Goal: Task Accomplishment & Management: Complete application form

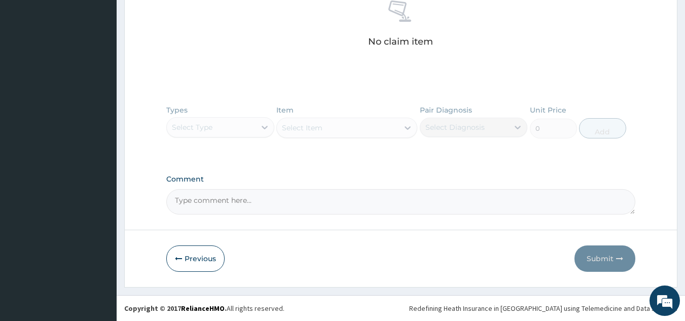
click at [317, 304] on footer "Redefining Heath Insurance in Africa using Telemedicine and Data Science! Copyr…" at bounding box center [401, 308] width 568 height 26
click at [187, 259] on button "Previous" at bounding box center [195, 258] width 58 height 26
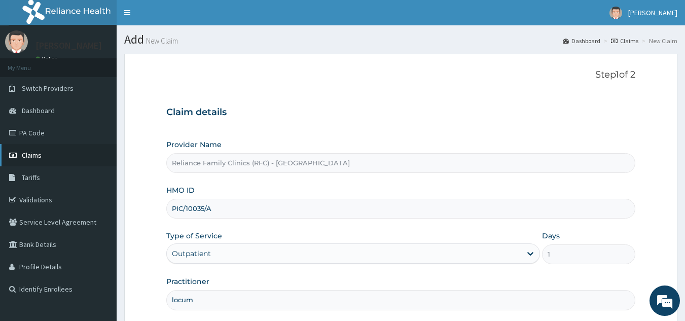
click at [47, 157] on link "Claims" at bounding box center [58, 155] width 117 height 22
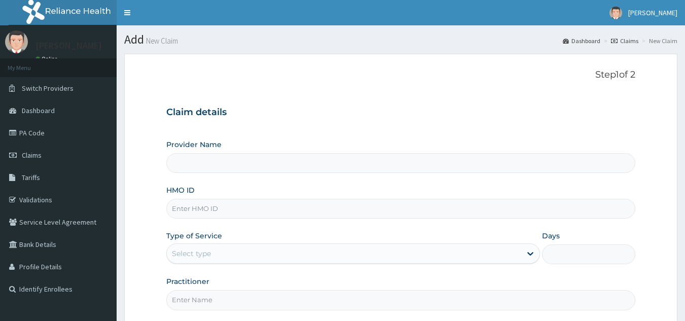
click at [314, 208] on input "HMO ID" at bounding box center [401, 209] width 470 height 20
paste input "NTE/10030/A"
type input "NTE/10030/A"
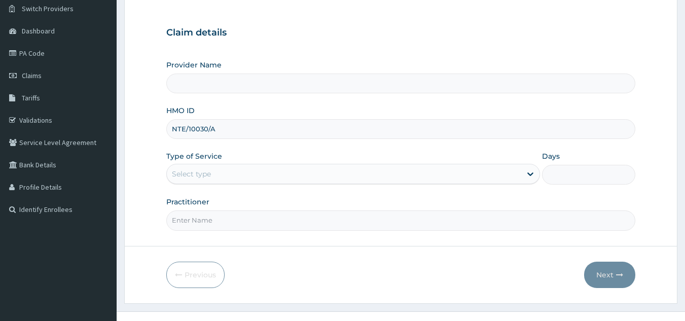
scroll to position [96, 0]
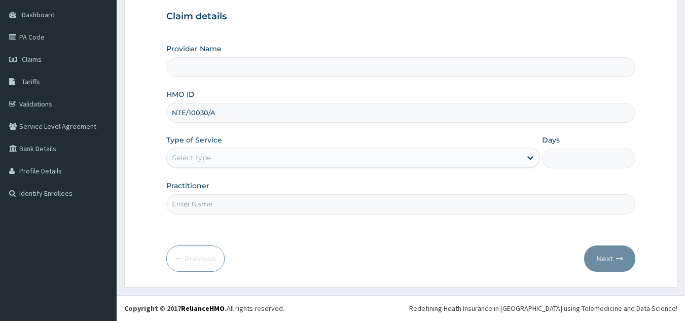
type input "Reliance Family Clinics (RFC) - [GEOGRAPHIC_DATA]"
type input "NTE/10030/A"
type input "1"
click at [366, 206] on input "Practitioner" at bounding box center [401, 204] width 470 height 20
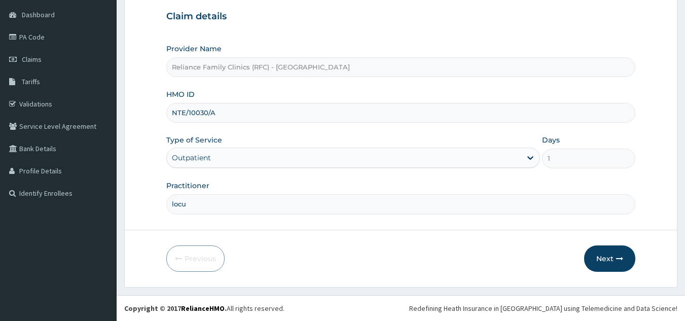
type input "locum"
click at [604, 253] on button "Next" at bounding box center [609, 258] width 51 height 26
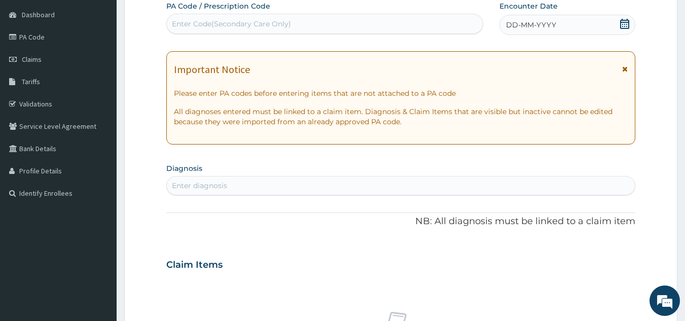
click at [575, 32] on div "DD-MM-YYYY" at bounding box center [568, 25] width 136 height 20
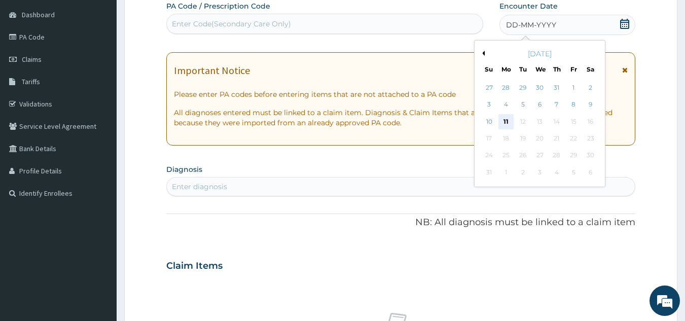
click at [506, 121] on div "11" at bounding box center [506, 121] width 15 height 15
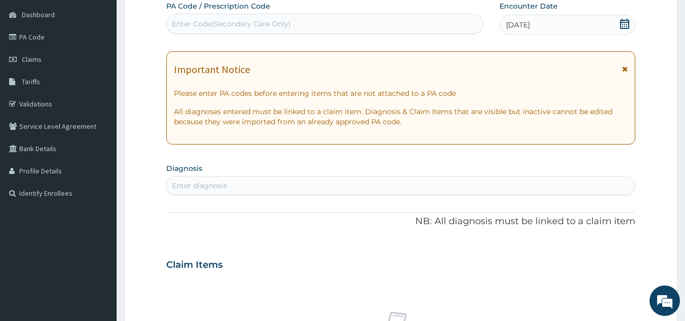
click at [433, 206] on div "PA Code / Prescription Code Enter Code(Secondary Care Only) Encounter Date 11-0…" at bounding box center [401, 263] width 470 height 525
click at [530, 28] on span "11-08-2025" at bounding box center [518, 25] width 24 height 10
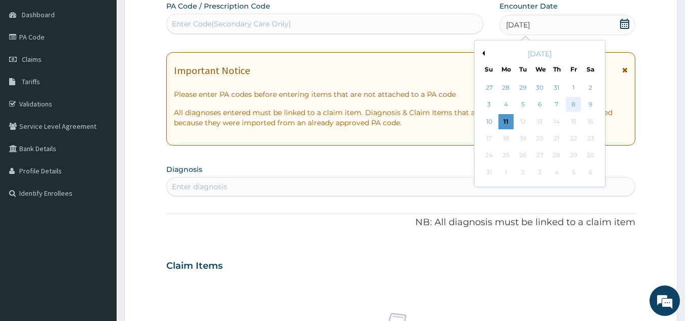
click at [575, 107] on div "8" at bounding box center [573, 104] width 15 height 15
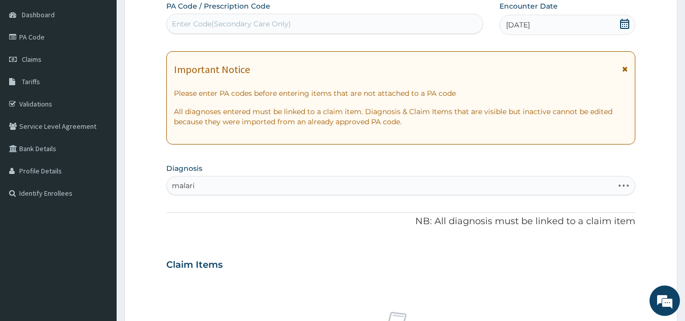
type input "[MEDICAL_DATA]"
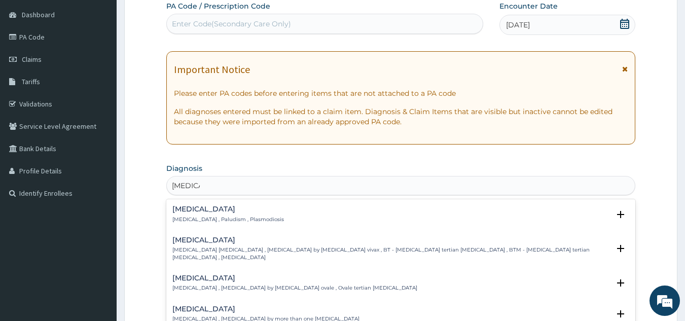
click at [244, 218] on p "[MEDICAL_DATA] , Paludism , Plasmodiosis" at bounding box center [228, 219] width 112 height 7
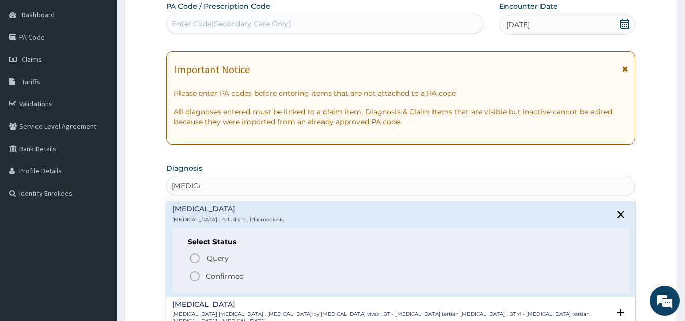
click at [241, 277] on p "Confirmed" at bounding box center [225, 276] width 38 height 10
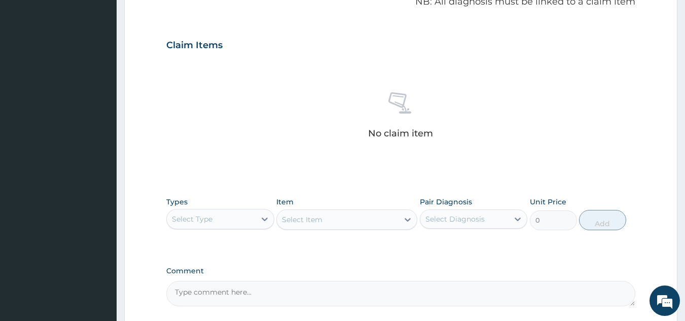
scroll to position [410, 0]
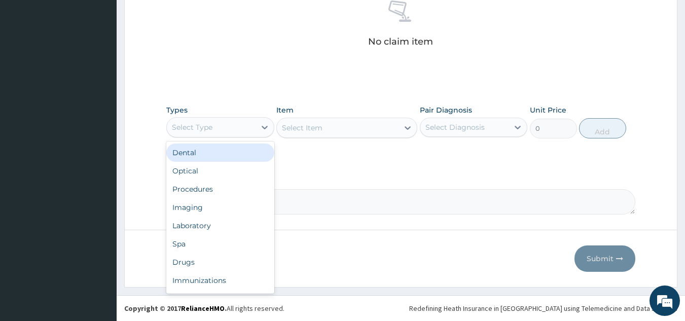
click at [232, 190] on div "Procedures" at bounding box center [220, 189] width 108 height 18
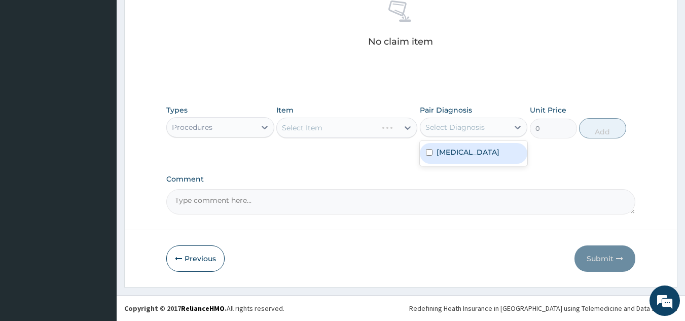
click at [465, 156] on div "Malaria" at bounding box center [474, 153] width 108 height 21
checkbox input "true"
click at [350, 139] on div "Types Procedures Item Select Item Pair Diagnosis option Malaria, selected. opti…" at bounding box center [401, 122] width 470 height 44
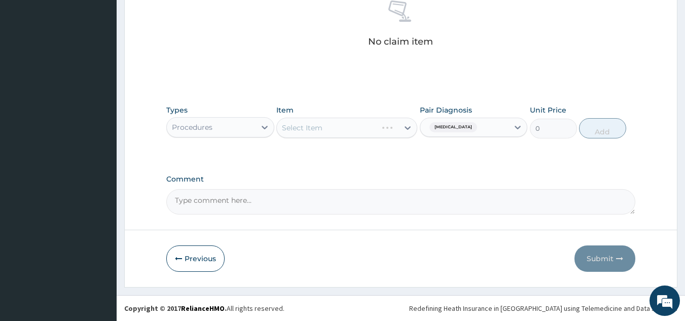
click at [381, 148] on div "Types Procedures Item Select Item Pair Diagnosis Malaria Unit Price 0 Add" at bounding box center [401, 129] width 470 height 59
click at [380, 131] on div "Select Item" at bounding box center [346, 128] width 141 height 20
click at [362, 139] on div "Types Procedures Item Select Item Pair Diagnosis Malaria Unit Price 0 Add" at bounding box center [401, 122] width 470 height 44
click at [352, 132] on div "Select Item" at bounding box center [346, 128] width 141 height 20
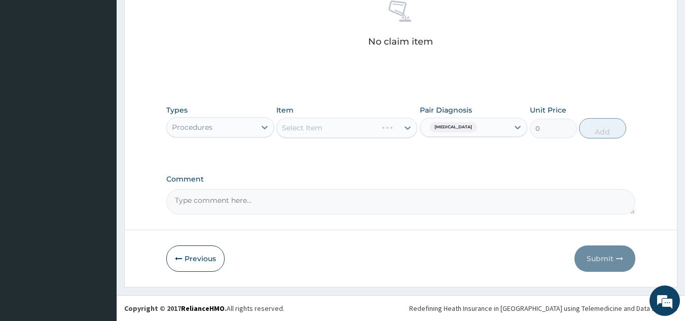
click at [377, 120] on div "Select Item" at bounding box center [346, 128] width 141 height 20
click at [347, 130] on div "Select Item" at bounding box center [346, 128] width 141 height 20
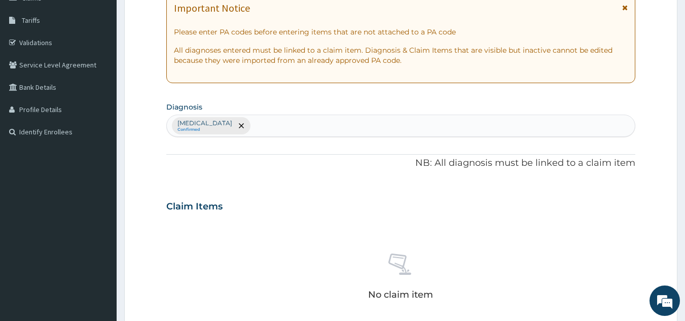
scroll to position [133, 0]
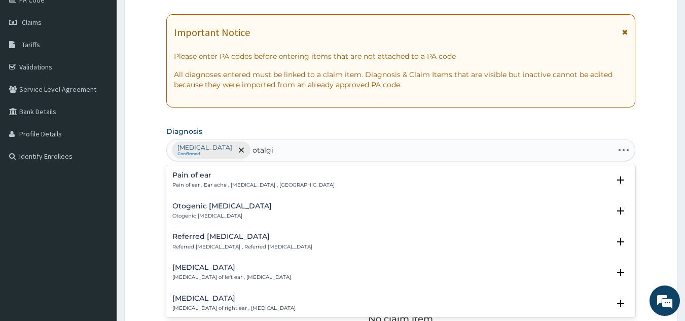
type input "otalgia"
click at [240, 186] on p "Pain of ear , Ear ache , Earache , Otalgia" at bounding box center [253, 185] width 162 height 7
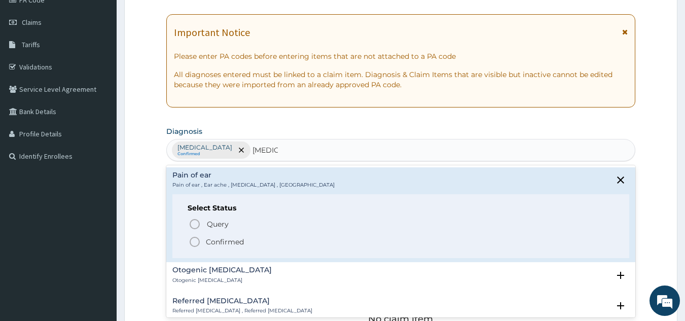
click at [229, 240] on p "Confirmed" at bounding box center [225, 242] width 38 height 10
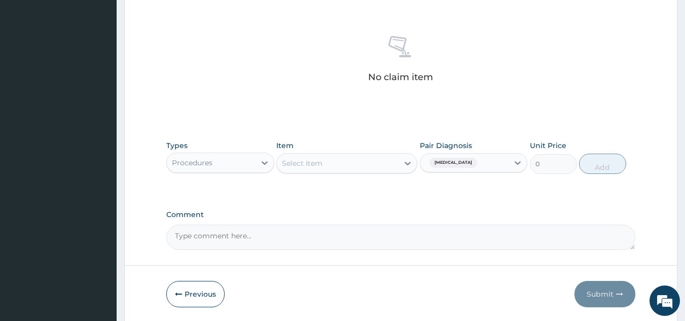
scroll to position [410, 0]
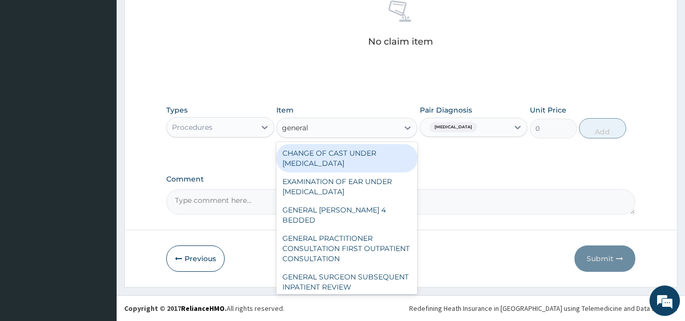
type input "general p"
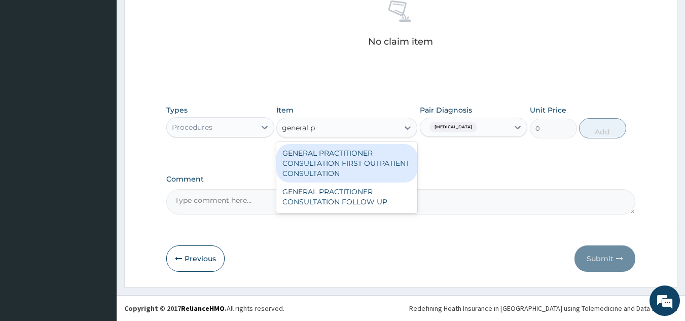
click at [360, 157] on div "GENERAL PRACTITIONER CONSULTATION FIRST OUTPATIENT CONSULTATION" at bounding box center [346, 163] width 141 height 39
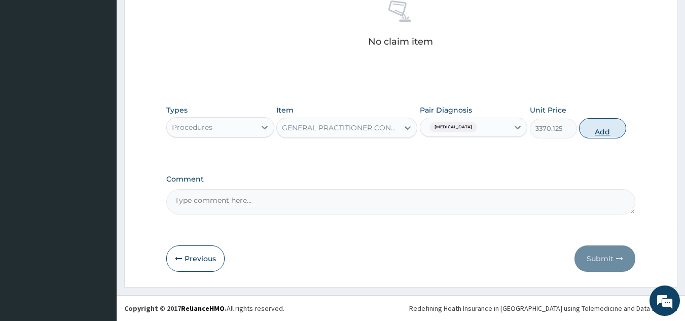
click at [604, 126] on button "Add" at bounding box center [602, 128] width 47 height 20
type input "0"
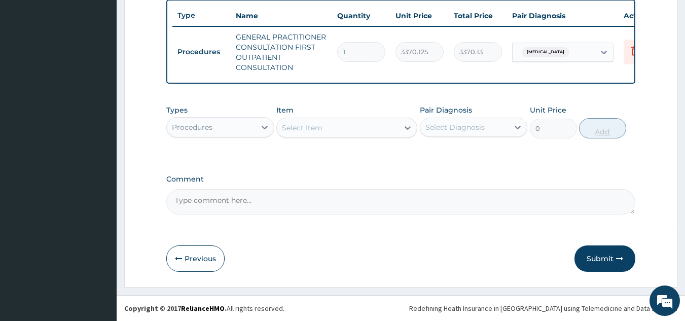
scroll to position [385, 0]
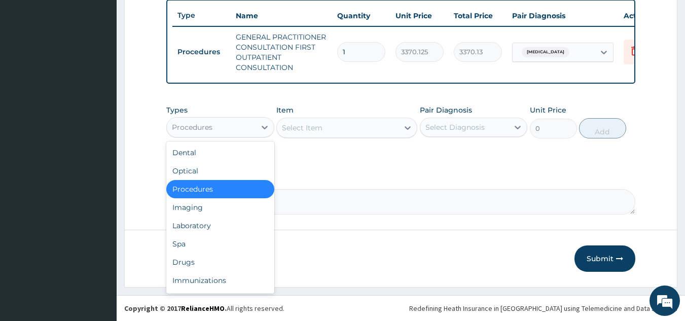
click at [223, 220] on div "Laboratory" at bounding box center [220, 226] width 108 height 18
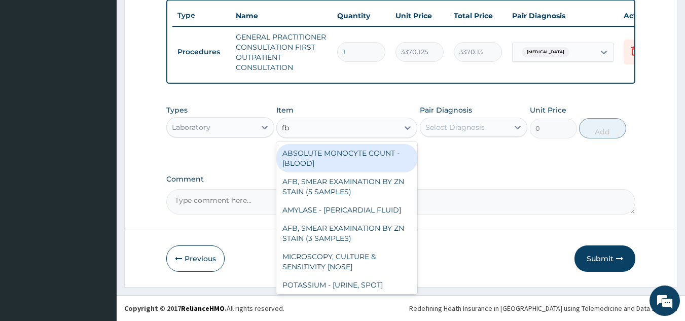
type input "fbc"
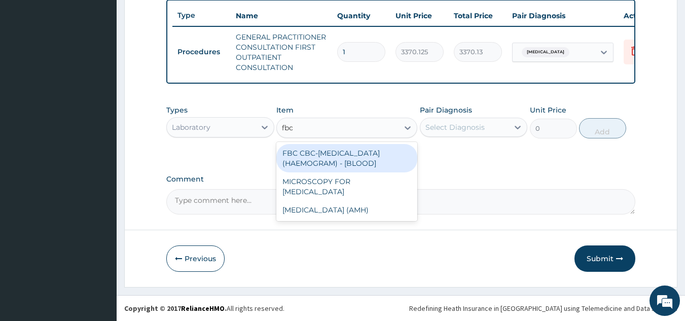
click at [378, 154] on div "FBC CBC-COMPLETE BLOOD COUNT (HAEMOGRAM) - [BLOOD]" at bounding box center [346, 158] width 141 height 28
type input "4085"
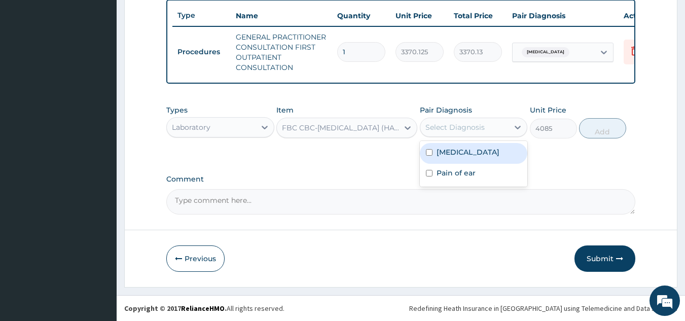
click at [486, 154] on div "Malaria" at bounding box center [474, 153] width 108 height 21
checkbox input "true"
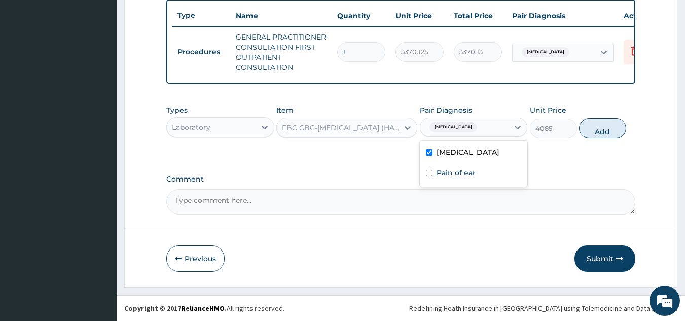
click at [492, 177] on div "Pain of ear" at bounding box center [474, 174] width 108 height 21
checkbox input "true"
click at [604, 128] on button "Add" at bounding box center [602, 128] width 47 height 20
type input "0"
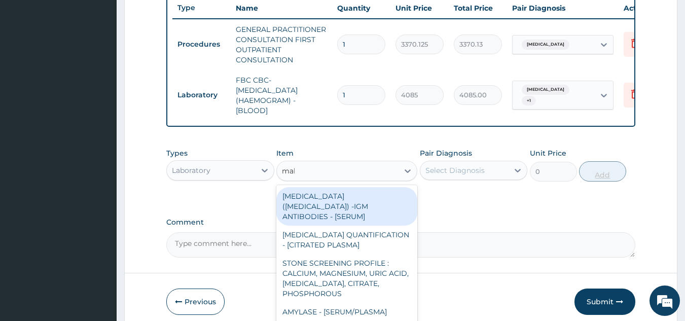
type input "mala"
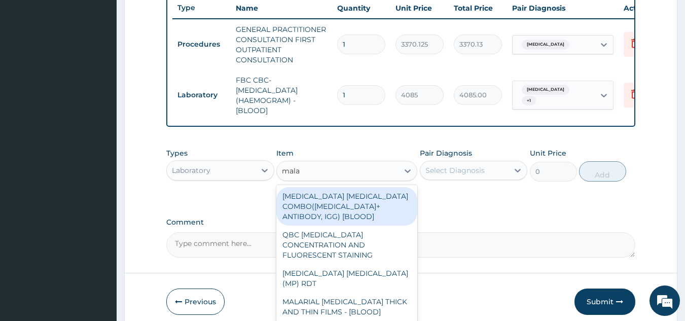
click at [391, 270] on div "MALARIA PARASITE (MP) RDT" at bounding box center [346, 278] width 141 height 28
type input "1531.875"
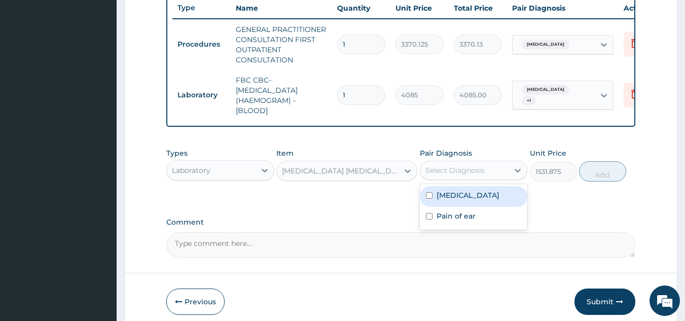
click at [479, 207] on div "Malaria" at bounding box center [474, 196] width 108 height 21
checkbox input "true"
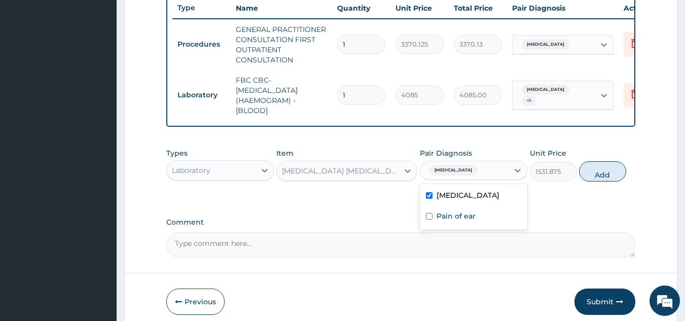
click at [486, 228] on div "Pain of ear" at bounding box center [474, 217] width 108 height 21
checkbox input "true"
click at [613, 181] on button "Add" at bounding box center [602, 171] width 47 height 20
type input "0"
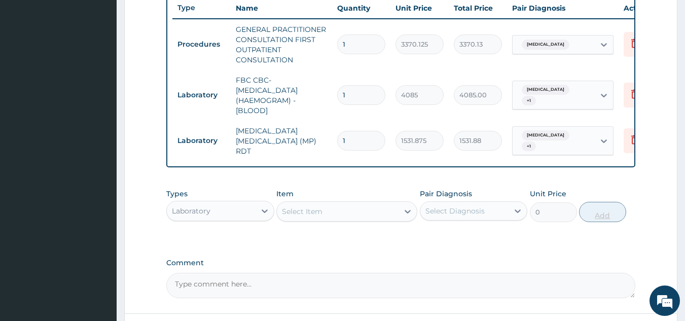
scroll to position [471, 0]
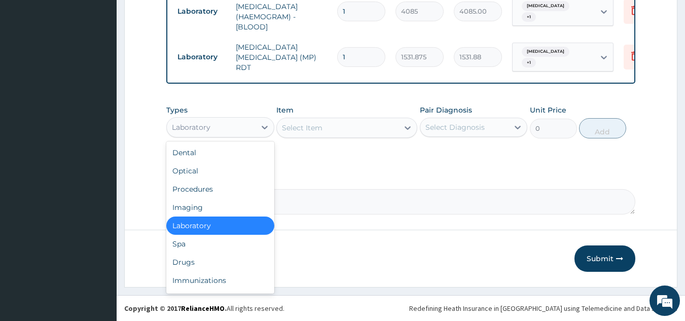
click at [234, 255] on div "Drugs" at bounding box center [220, 262] width 108 height 18
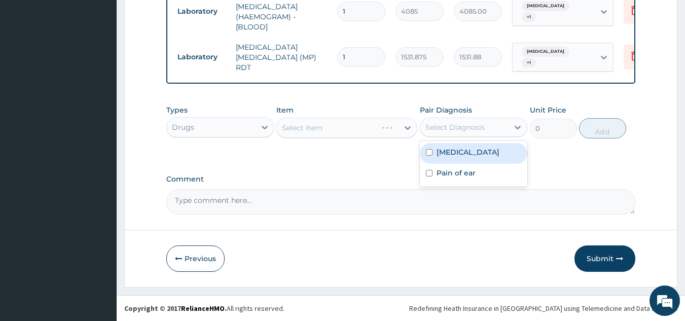
click at [474, 145] on div "Malaria" at bounding box center [474, 153] width 108 height 21
checkbox input "true"
click at [473, 173] on label "Pain of ear" at bounding box center [456, 173] width 39 height 10
checkbox input "true"
click at [369, 125] on div "Select Item" at bounding box center [346, 128] width 141 height 20
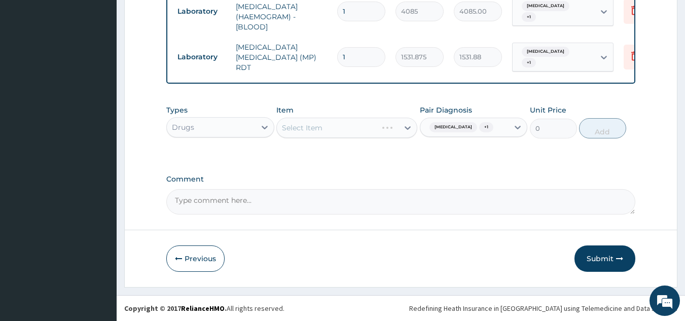
click at [365, 131] on div "Select Item" at bounding box center [346, 128] width 141 height 20
click at [358, 134] on div "Select Item" at bounding box center [346, 128] width 141 height 20
click at [360, 126] on div "Select Item" at bounding box center [346, 128] width 141 height 20
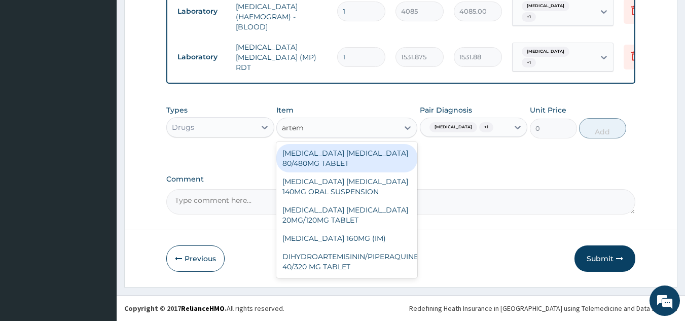
type input "arteme"
click at [393, 153] on div "ARTEMETHER LUMEFANTRINE 80/480MG TABLET" at bounding box center [346, 158] width 141 height 28
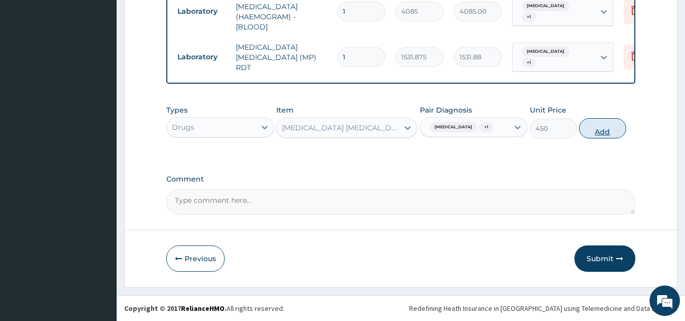
click at [611, 137] on button "Add" at bounding box center [602, 128] width 47 height 20
type input "0"
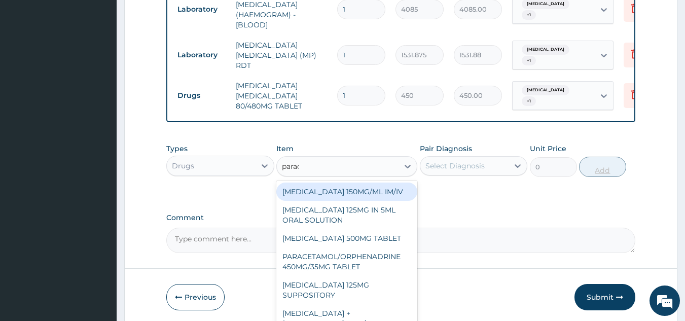
type input "parace"
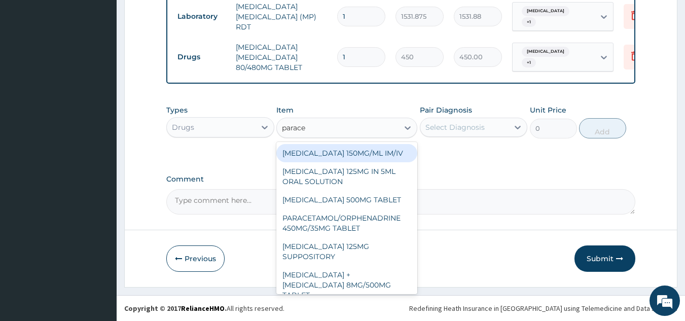
click at [391, 199] on div "PARACETAMOL 500MG TABLET" at bounding box center [346, 200] width 141 height 18
type input "30"
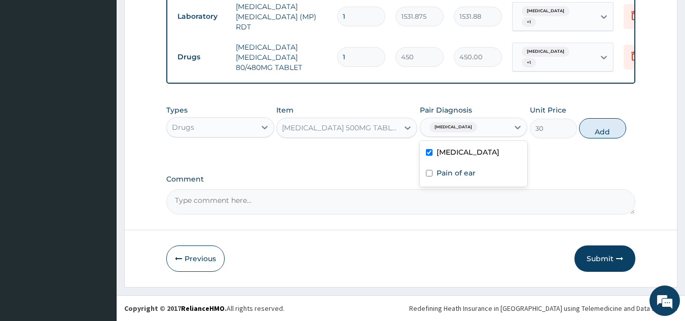
click at [485, 179] on div "Pain of ear" at bounding box center [474, 174] width 108 height 21
checkbox input "true"
click at [609, 128] on button "Add" at bounding box center [602, 128] width 47 height 20
type input "0"
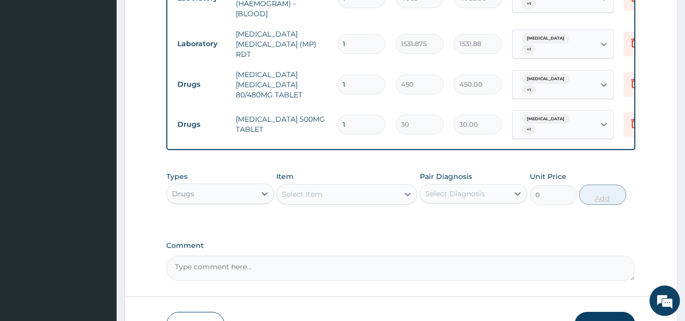
scroll to position [477, 0]
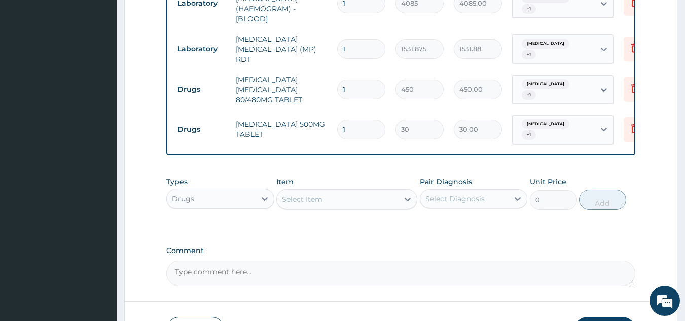
click at [365, 82] on input "1" at bounding box center [361, 90] width 48 height 20
type input "0.00"
type input "6"
type input "2700.00"
type input "6"
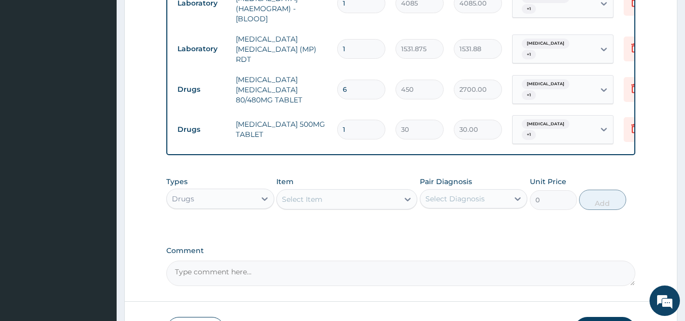
click at [346, 120] on input "1" at bounding box center [361, 130] width 48 height 20
type input "18"
type input "540.00"
type input "18"
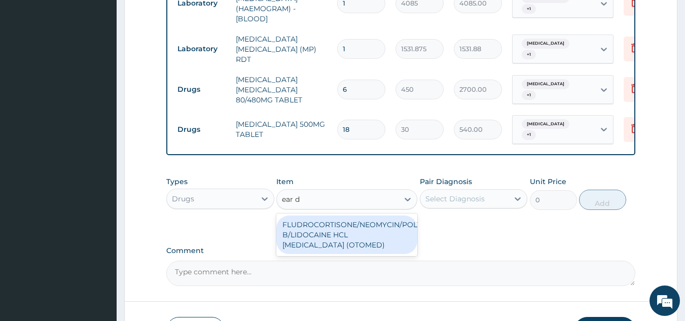
type input "ear dr"
click at [403, 239] on div "FLUDROCORTISONE/NEOMYCIN/POLYMYXIN B/LIDOCAINE HCL EAR DROPS (OTOMED)" at bounding box center [346, 235] width 141 height 39
type input "1069.5"
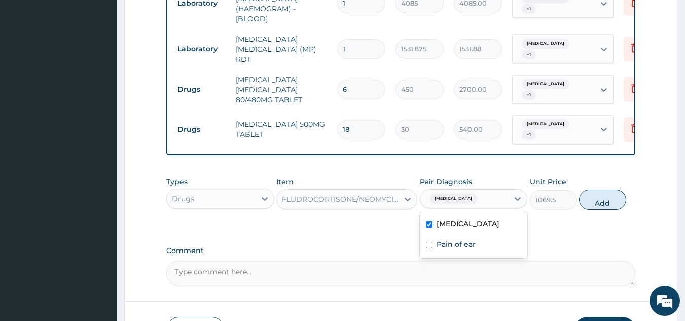
click at [492, 246] on div "Pain of ear" at bounding box center [474, 245] width 108 height 21
checkbox input "true"
click at [611, 200] on button "Add" at bounding box center [602, 200] width 47 height 20
type input "0"
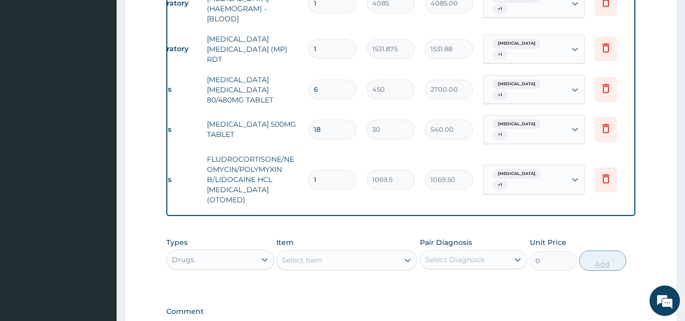
scroll to position [0, 40]
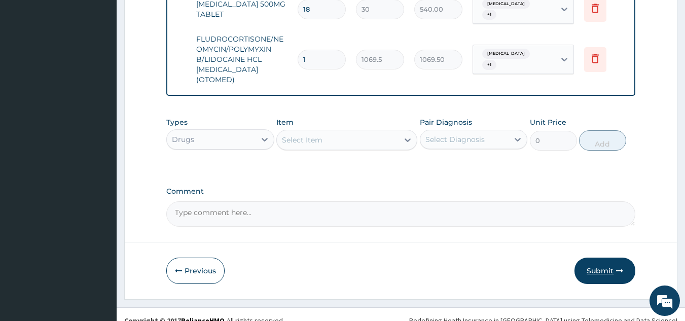
click at [602, 258] on button "Submit" at bounding box center [605, 271] width 61 height 26
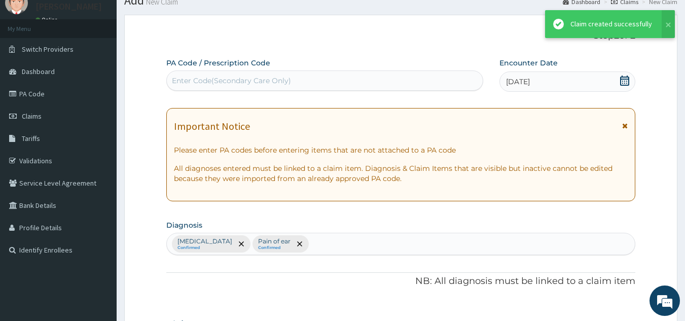
scroll to position [597, 0]
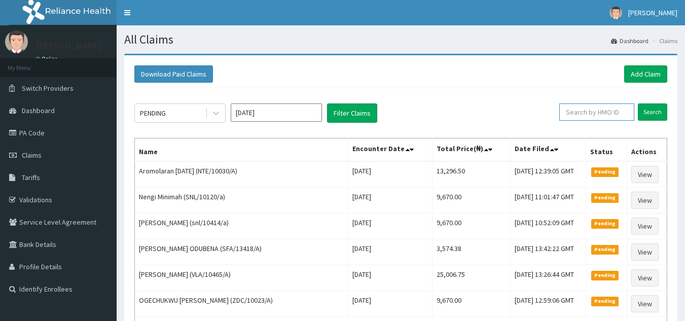
click at [581, 112] on input "text" at bounding box center [596, 111] width 75 height 17
paste input "NTE/10030/A"
type input "NTE/10030/A"
click at [638, 103] on input "Search" at bounding box center [652, 111] width 29 height 17
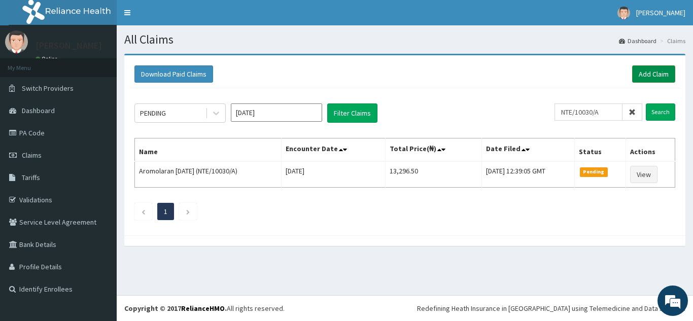
click at [643, 74] on link "Add Claim" at bounding box center [653, 73] width 43 height 17
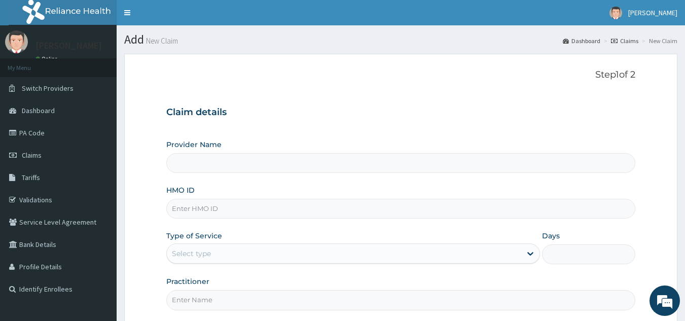
type input "Reliance Family Clinics (RFC) - [GEOGRAPHIC_DATA]"
click at [312, 204] on input "HMO ID" at bounding box center [401, 209] width 470 height 20
paste input "BUD/10056/A"
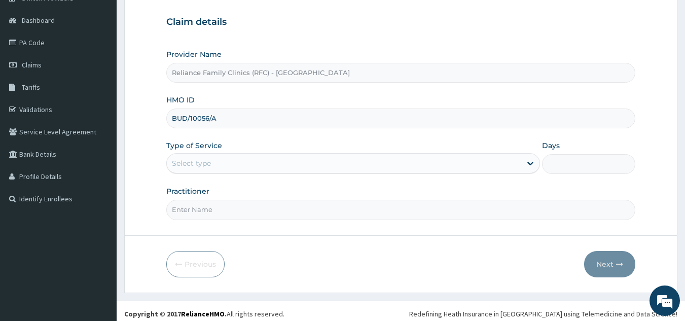
scroll to position [96, 0]
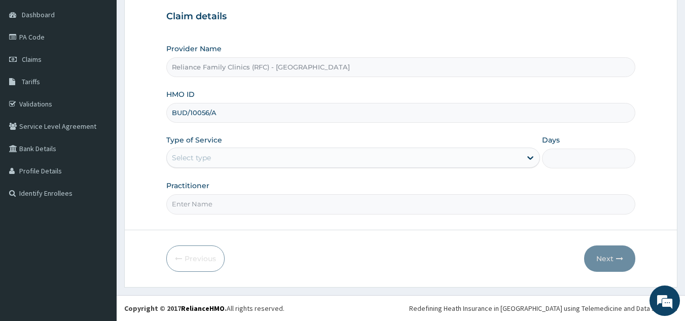
type input "BUD/10056/A"
click at [318, 182] on div "Practitioner" at bounding box center [401, 197] width 470 height 33
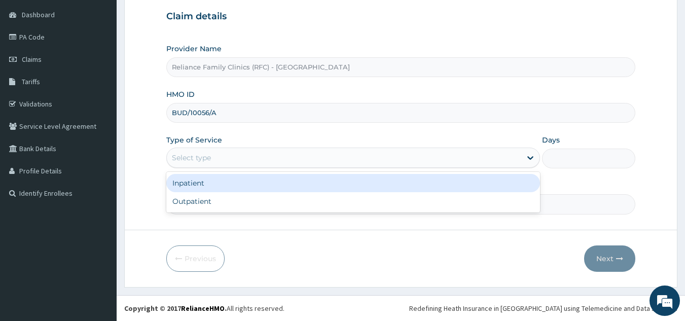
click at [303, 207] on div "Outpatient" at bounding box center [353, 201] width 374 height 18
type input "1"
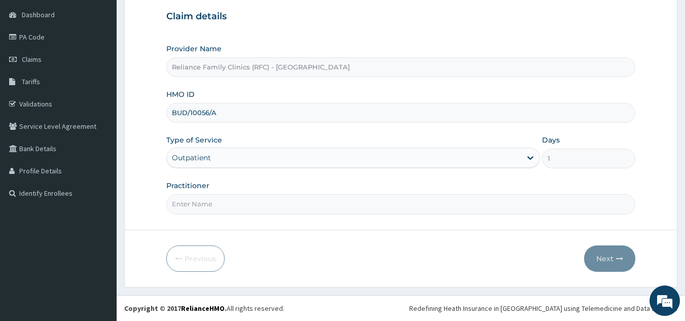
click at [315, 205] on input "Practitioner" at bounding box center [401, 204] width 470 height 20
type input "locum"
click at [612, 257] on button "Next" at bounding box center [609, 258] width 51 height 26
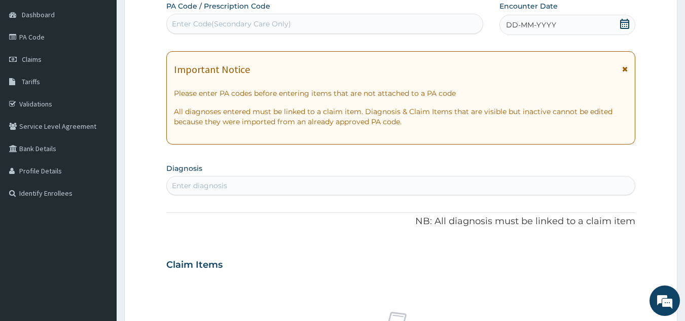
click at [572, 27] on div "DD-MM-YYYY" at bounding box center [568, 25] width 136 height 20
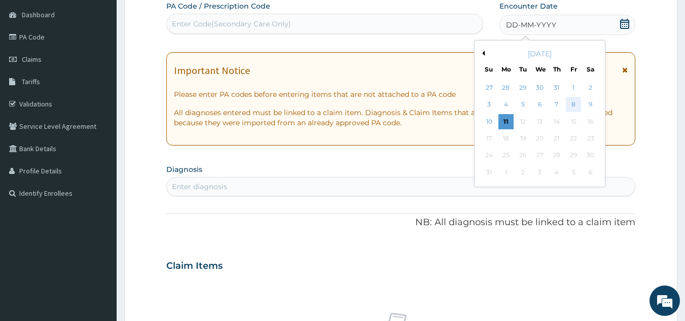
click at [572, 106] on div "8" at bounding box center [573, 104] width 15 height 15
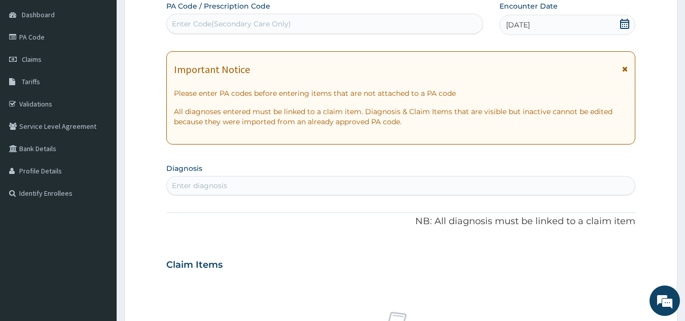
click at [428, 225] on p "NB: All diagnosis must be linked to a claim item" at bounding box center [401, 221] width 470 height 13
type input "ovarian cyst"
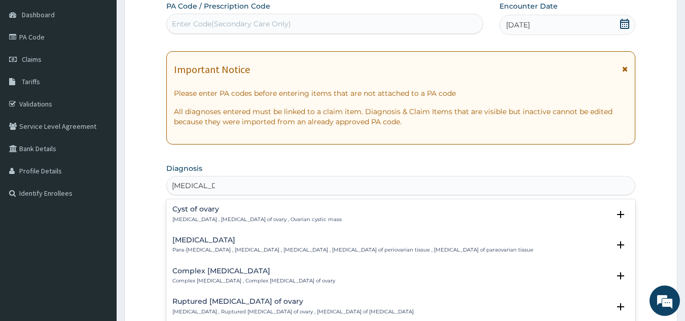
click at [267, 219] on p "Ovarian cyst , Cyst of ovary , Ovarian cystic mass" at bounding box center [256, 219] width 169 height 7
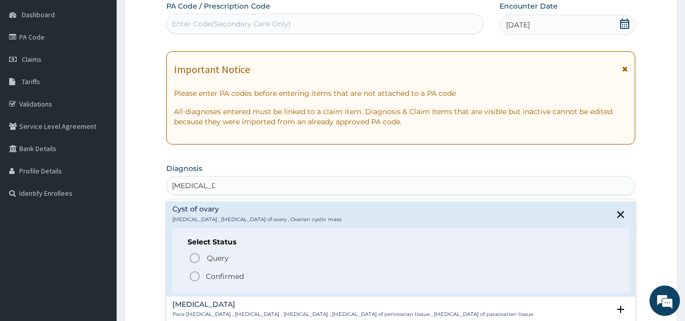
click at [246, 279] on span "Confirmed" at bounding box center [402, 276] width 426 height 12
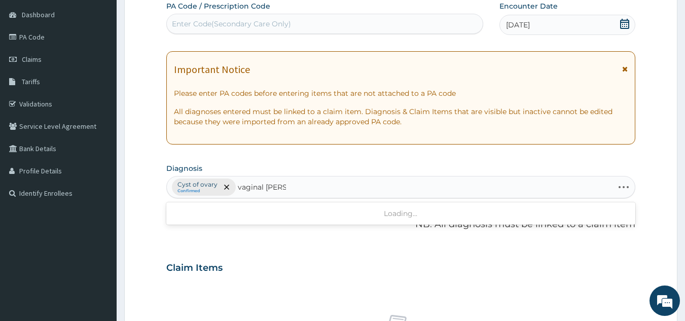
type input "vaginal candid"
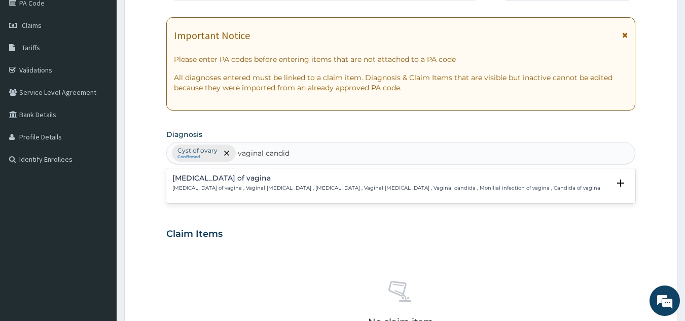
scroll to position [136, 0]
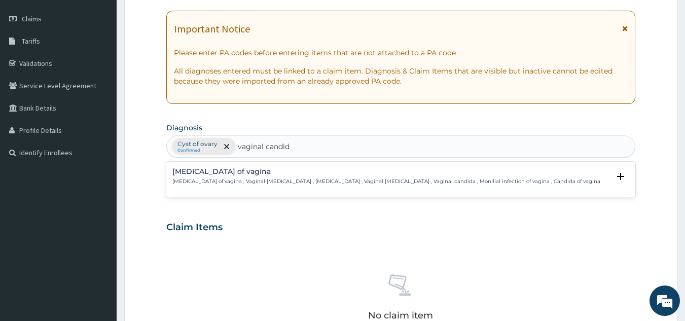
click at [313, 181] on p "Candidiasis of vagina , Vaginal candidiasis , Vaginal thrush , Vaginal candidos…" at bounding box center [386, 181] width 428 height 7
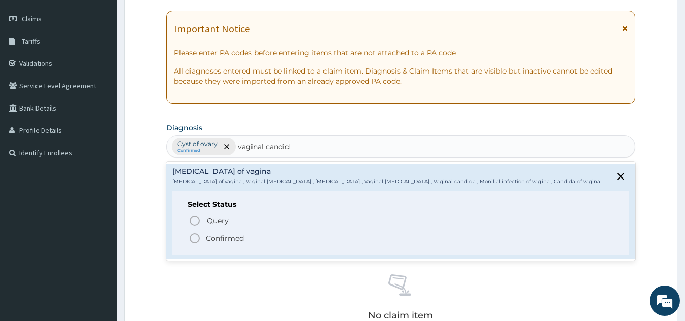
click at [275, 242] on span "Confirmed" at bounding box center [402, 238] width 426 height 12
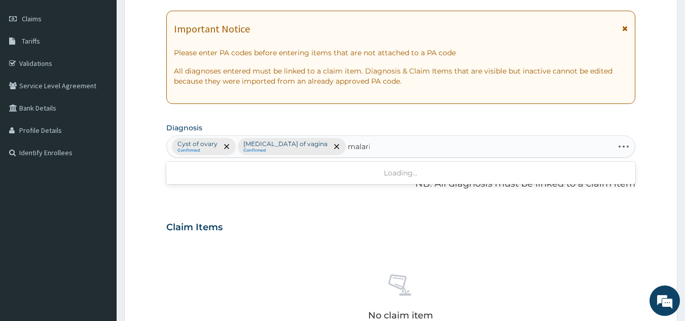
type input "malaria"
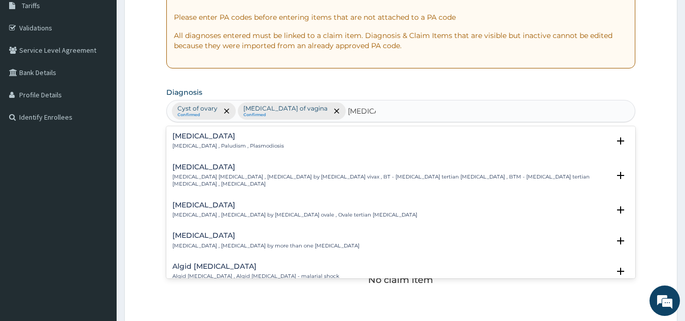
scroll to position [173, 0]
click at [275, 146] on div "Malaria Malaria , Paludism , Plasmodiosis" at bounding box center [400, 140] width 457 height 18
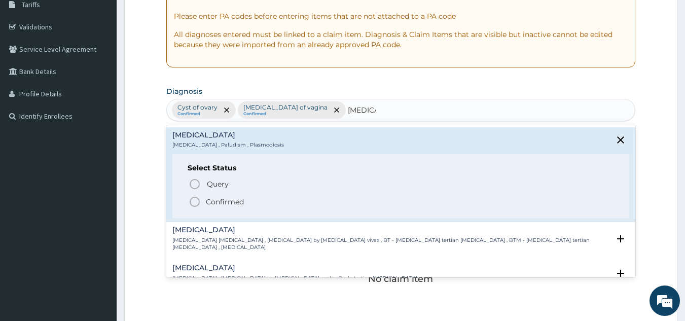
click at [262, 206] on span "Confirmed" at bounding box center [402, 202] width 426 height 12
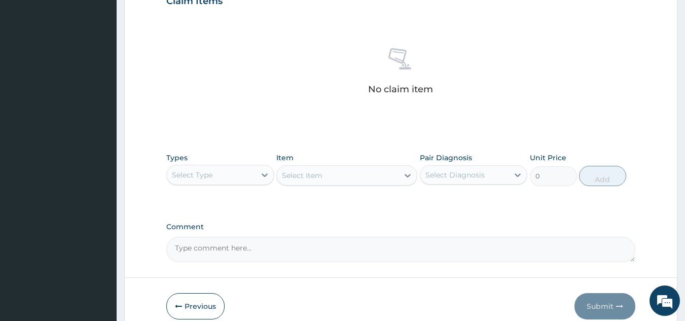
scroll to position [410, 0]
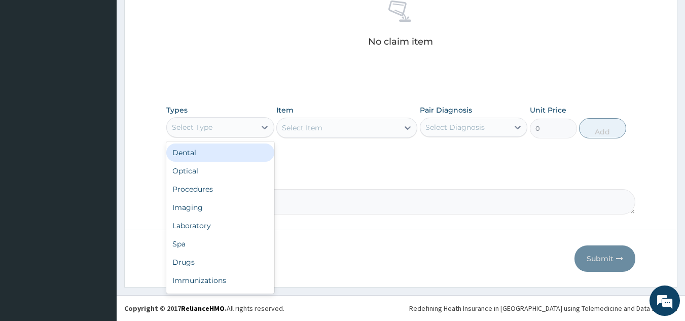
click at [245, 186] on div "Procedures" at bounding box center [220, 189] width 108 height 18
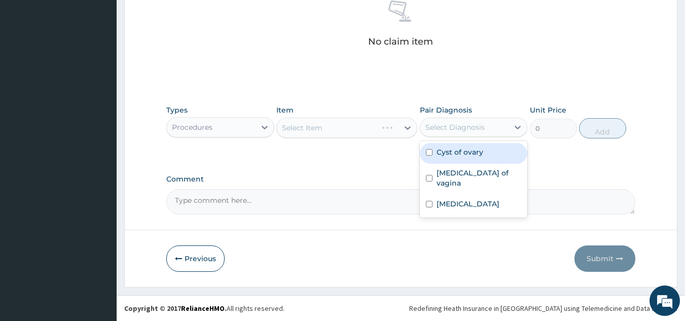
click at [475, 153] on label "Cyst of ovary" at bounding box center [460, 152] width 47 height 10
checkbox input "true"
click at [473, 175] on label "Candidiasis of vagina" at bounding box center [479, 178] width 85 height 20
checkbox input "true"
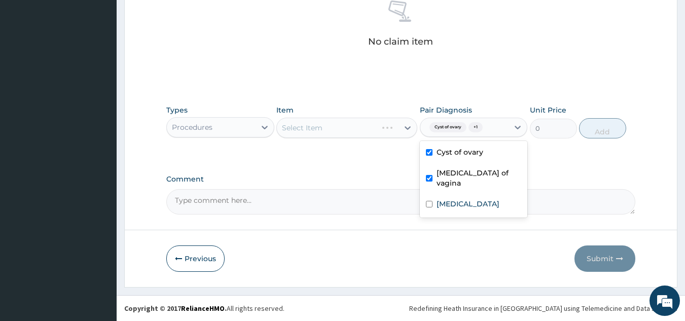
click at [476, 202] on div "Malaria" at bounding box center [474, 205] width 108 height 21
checkbox input "true"
click at [374, 123] on div "Select Item" at bounding box center [346, 128] width 141 height 20
click at [368, 137] on div "Select Item" at bounding box center [346, 128] width 141 height 20
click at [371, 128] on div "Select Item" at bounding box center [346, 128] width 141 height 20
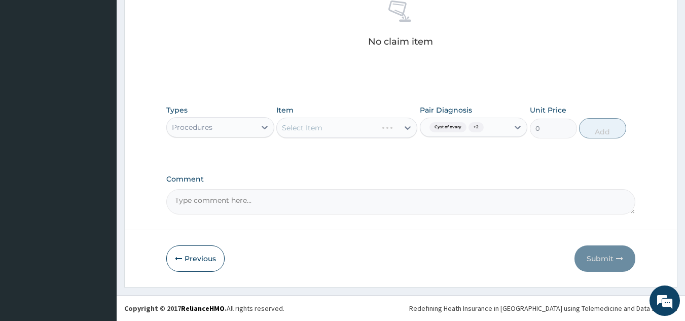
click at [371, 128] on div "Select Item" at bounding box center [346, 128] width 141 height 20
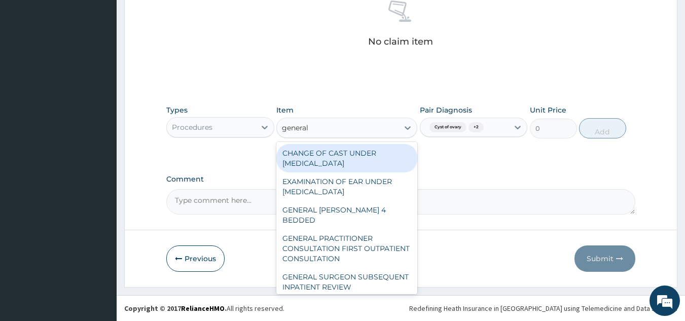
type input "general p"
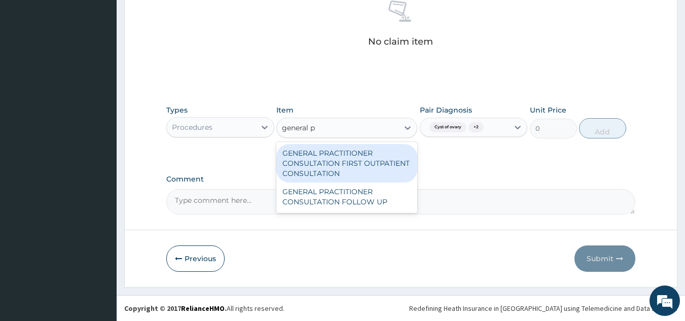
click at [403, 164] on div "GENERAL PRACTITIONER CONSULTATION FIRST OUTPATIENT CONSULTATION" at bounding box center [346, 163] width 141 height 39
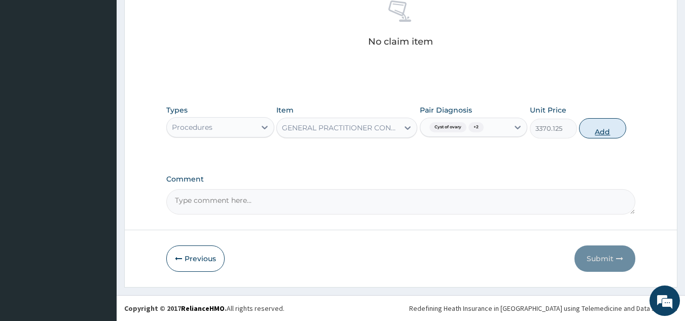
click at [607, 133] on button "Add" at bounding box center [602, 128] width 47 height 20
type input "0"
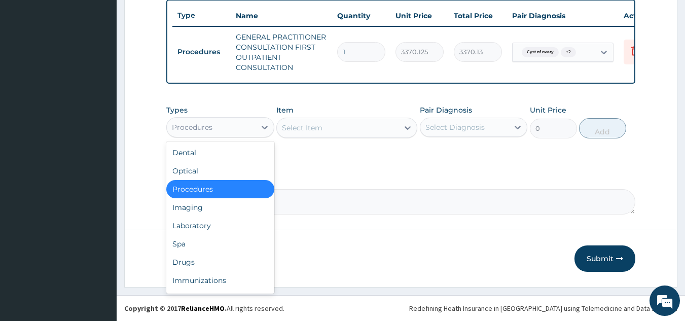
click at [221, 266] on div "Drugs" at bounding box center [220, 262] width 108 height 18
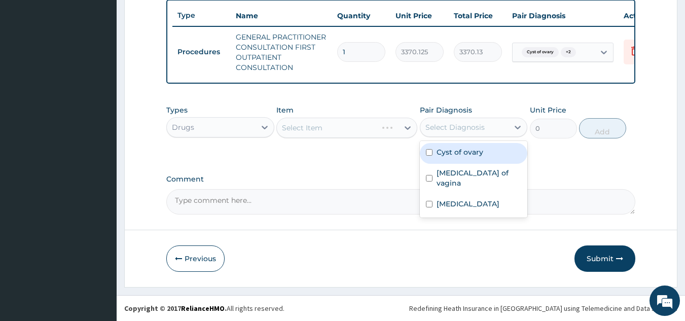
click at [478, 158] on div "Cyst of ovary" at bounding box center [474, 153] width 108 height 21
checkbox input "true"
click at [471, 178] on div "Candidiasis of vagina" at bounding box center [474, 179] width 108 height 31
checkbox input "true"
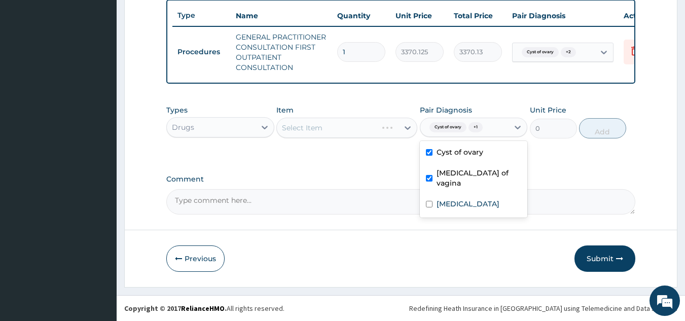
click at [456, 199] on label "Malaria" at bounding box center [468, 204] width 63 height 10
checkbox input "true"
click at [339, 121] on div "Select Item" at bounding box center [346, 128] width 141 height 20
click at [359, 124] on div "Select Item" at bounding box center [346, 128] width 141 height 20
click at [359, 131] on div "Select Item" at bounding box center [346, 128] width 141 height 20
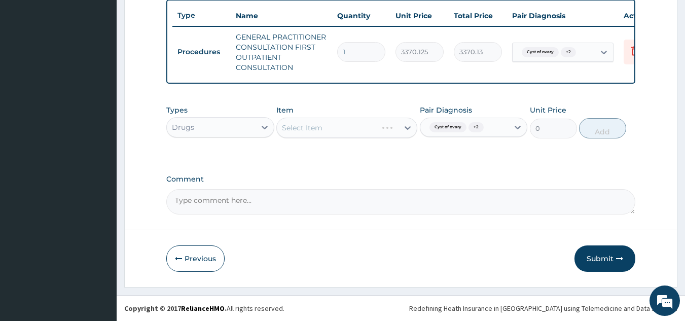
click at [367, 130] on div "Select Item" at bounding box center [346, 128] width 141 height 20
click at [372, 125] on div "Select Item" at bounding box center [346, 128] width 141 height 20
click at [369, 131] on div "Select Item" at bounding box center [346, 128] width 141 height 20
click at [358, 126] on div "Select Item" at bounding box center [346, 128] width 141 height 20
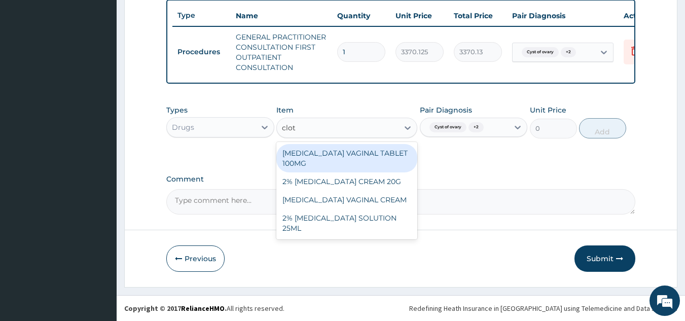
type input "clotr"
click at [393, 158] on div "CLOTRIMAZOLE VAGINAL TABLET 100MG" at bounding box center [346, 158] width 141 height 28
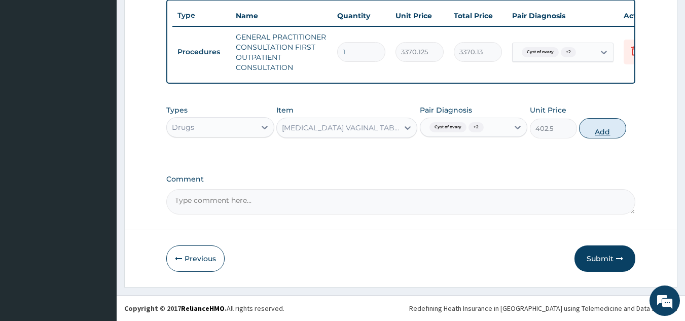
click at [598, 131] on button "Add" at bounding box center [602, 128] width 47 height 20
type input "0"
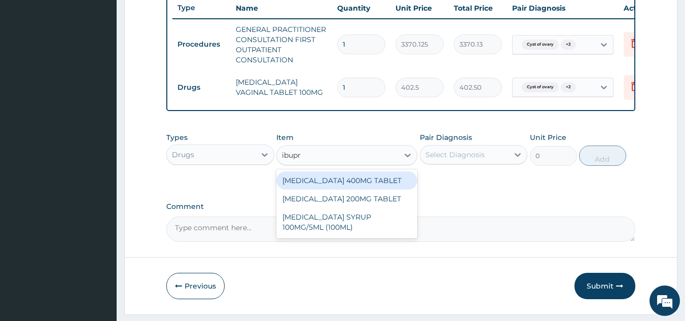
type input "ibupr"
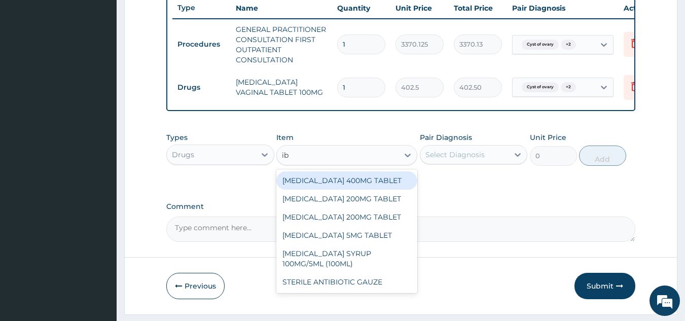
type input "ibu"
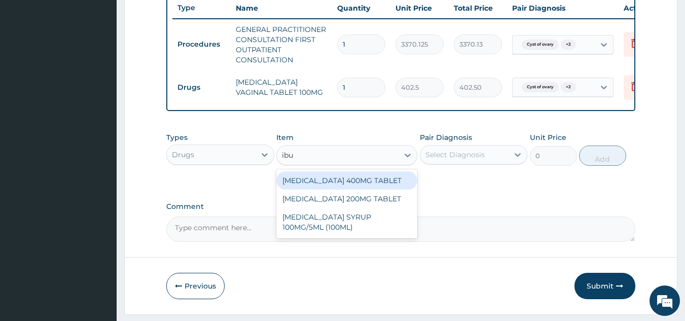
click at [393, 181] on div "IBUPROFEN 400MG TABLET" at bounding box center [346, 180] width 141 height 18
type input "156"
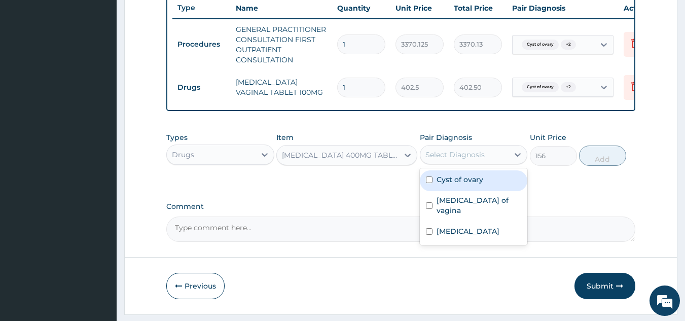
click at [487, 188] on div "Cyst of ovary" at bounding box center [474, 180] width 108 height 21
checkbox input "true"
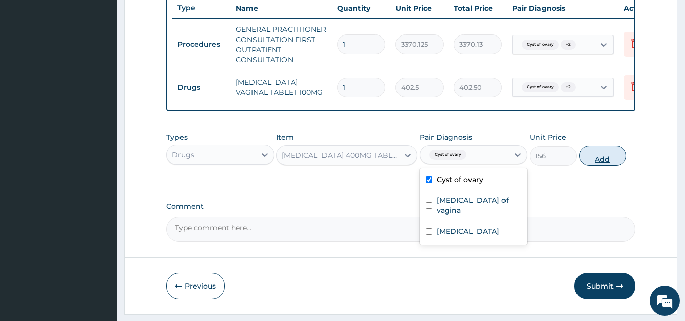
click at [601, 166] on button "Add" at bounding box center [602, 156] width 47 height 20
type input "0"
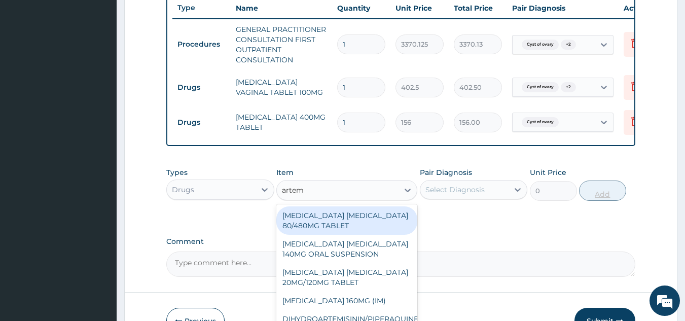
type input "arteme"
click at [385, 227] on div "ARTEMETHER LUMEFANTRINE 80/480MG TABLET" at bounding box center [346, 220] width 141 height 28
type input "450"
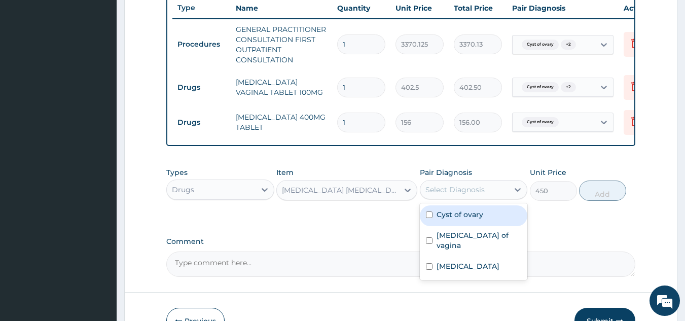
click at [506, 221] on div "Cyst of ovary" at bounding box center [474, 215] width 108 height 21
checkbox input "true"
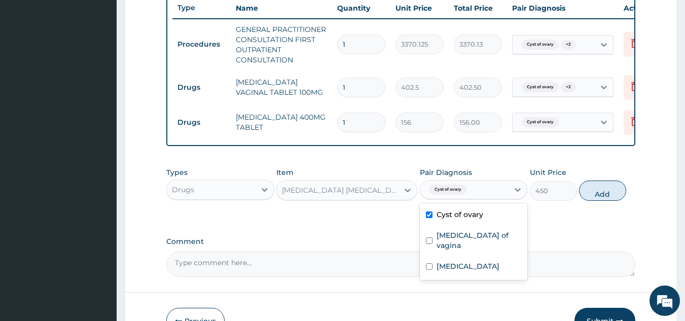
click at [500, 239] on label "Candidiasis of vagina" at bounding box center [479, 240] width 85 height 20
checkbox input "true"
click at [492, 264] on div "Malaria" at bounding box center [474, 267] width 108 height 21
checkbox input "true"
click at [598, 201] on button "Add" at bounding box center [602, 191] width 47 height 20
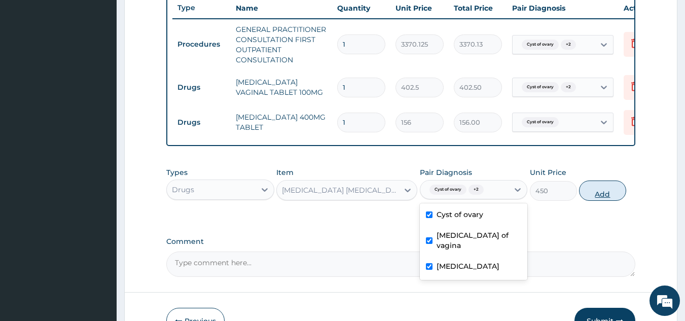
type input "0"
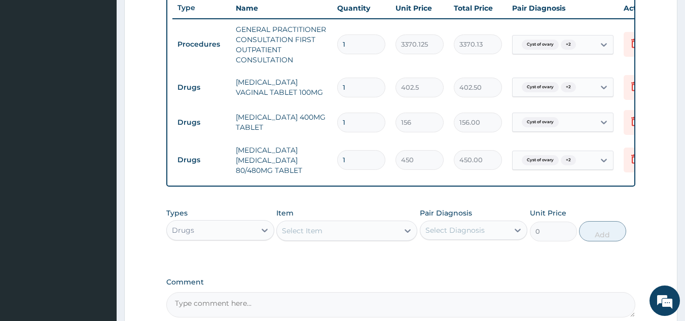
click at [376, 122] on input "1" at bounding box center [361, 123] width 48 height 20
type input "0.00"
type input "6"
type input "936.00"
type input "6"
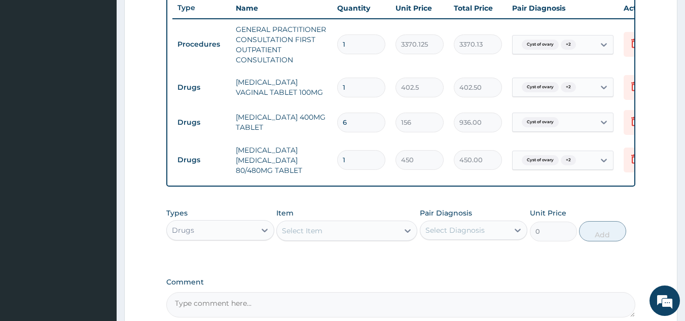
click at [373, 163] on input "1" at bounding box center [361, 160] width 48 height 20
type input "0.00"
type input "6"
type input "2700.00"
type input "6"
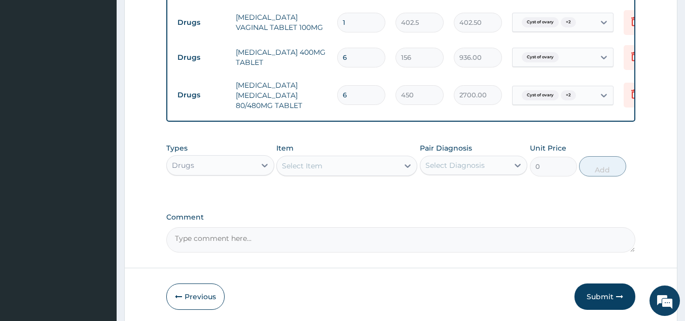
scroll to position [496, 0]
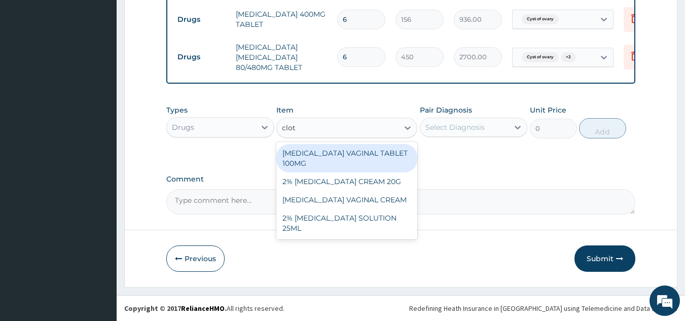
type input "clotr"
click at [398, 177] on div "2% CLOTRIMAZOLE CREAM 20G" at bounding box center [346, 181] width 141 height 18
type input "1800"
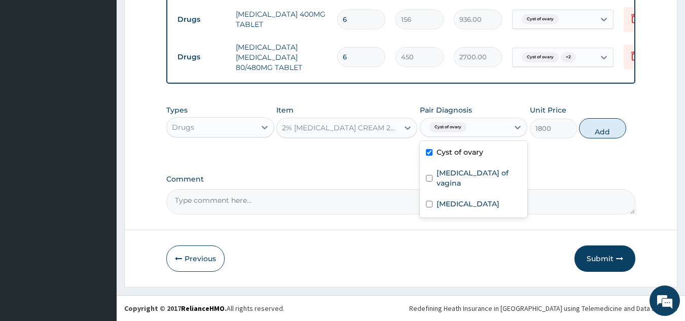
click at [490, 176] on label "Candidiasis of vagina" at bounding box center [479, 178] width 85 height 20
checkbox input "true"
click at [491, 195] on div "Malaria" at bounding box center [474, 205] width 108 height 21
checkbox input "true"
click at [603, 134] on button "Add" at bounding box center [602, 128] width 47 height 20
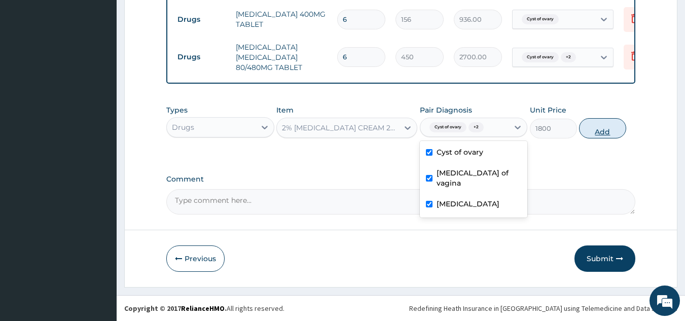
type input "0"
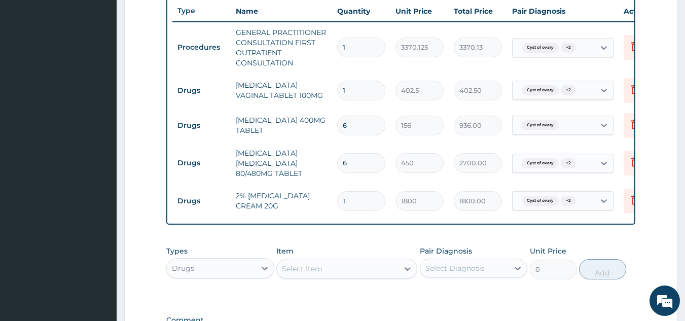
scroll to position [0, 40]
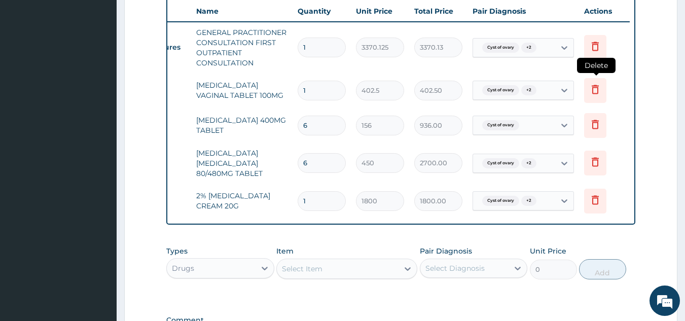
click at [596, 98] on icon at bounding box center [595, 90] width 22 height 25
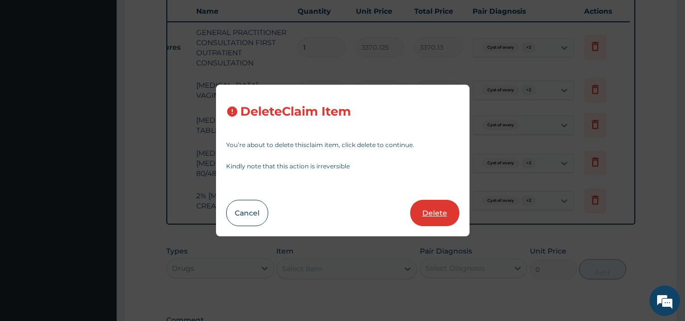
click at [443, 223] on button "Delete" at bounding box center [434, 213] width 49 height 26
type input "6"
type input "156"
type input "936.00"
type input "450"
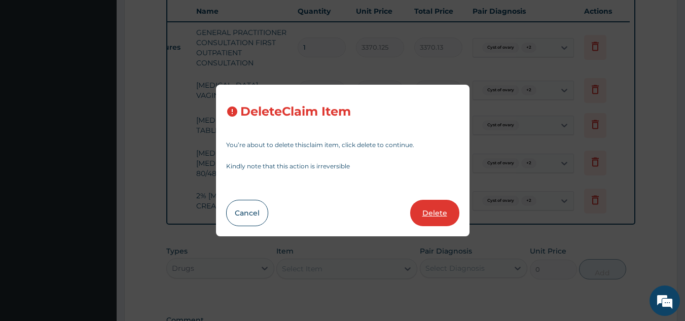
type input "2700.00"
type input "1"
type input "1800"
type input "1800.00"
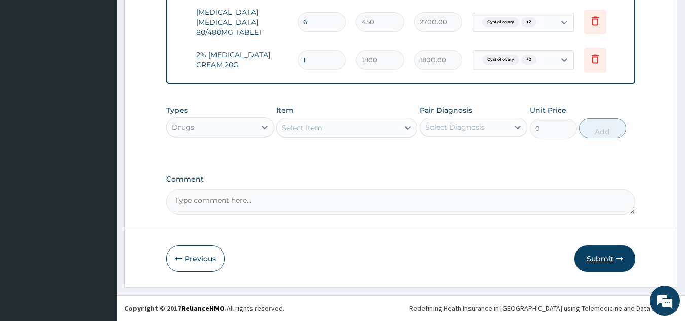
click at [613, 269] on button "Submit" at bounding box center [605, 258] width 61 height 26
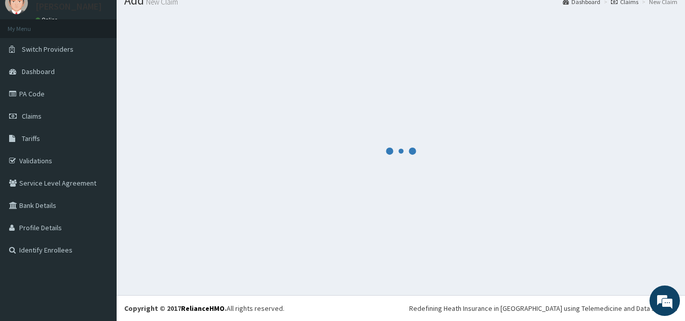
scroll to position [496, 0]
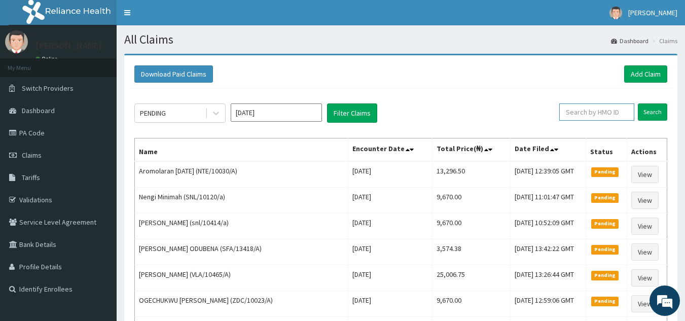
click at [591, 111] on input "text" at bounding box center [596, 111] width 75 height 17
paste input "2504285"
click at [638, 103] on input "Search" at bounding box center [652, 111] width 29 height 17
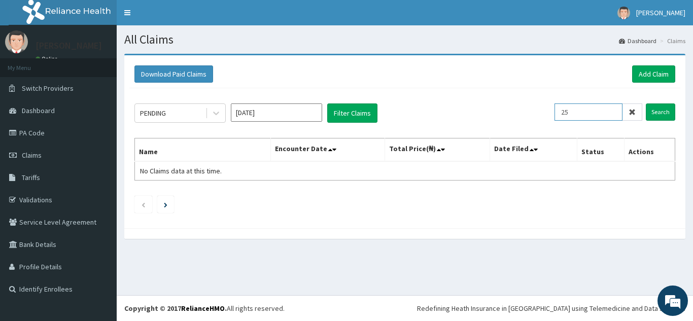
type input "2"
paste input "BUD/10056/A"
type input "BUD/10056/A"
click at [646, 103] on input "Search" at bounding box center [660, 111] width 29 height 17
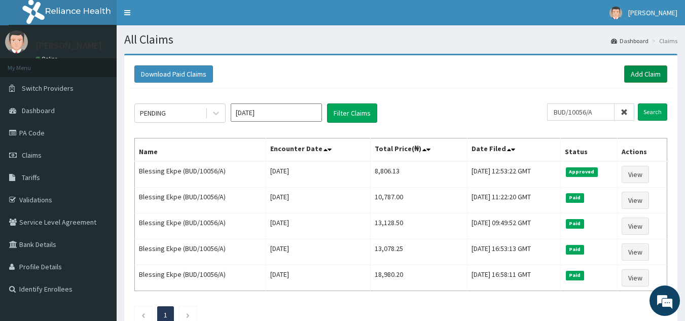
click at [647, 77] on link "Add Claim" at bounding box center [645, 73] width 43 height 17
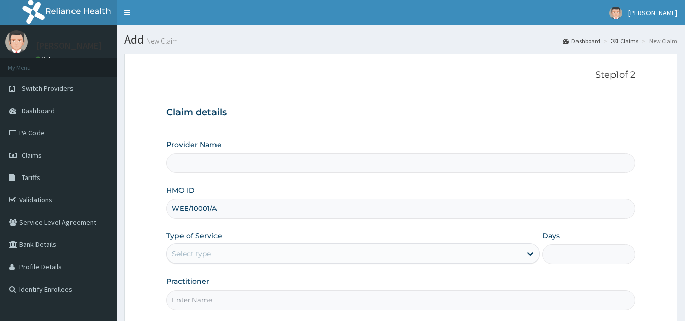
scroll to position [96, 0]
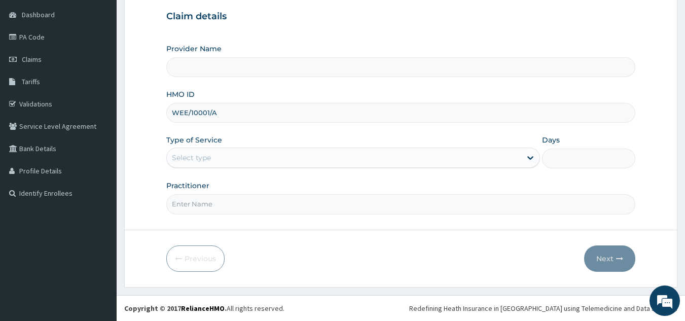
type input "Reliance Family Clinics (RFC) - [GEOGRAPHIC_DATA]"
type input "WEE/10001/A"
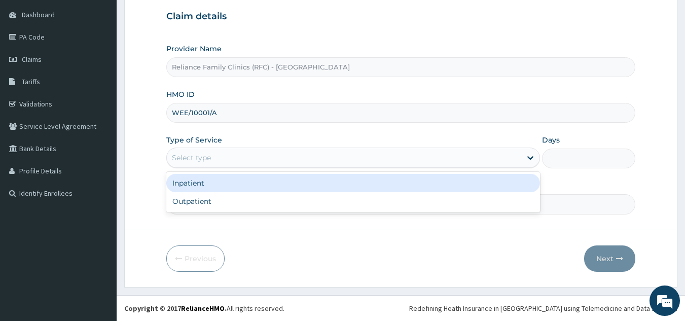
click at [328, 202] on div "Outpatient" at bounding box center [353, 201] width 374 height 18
type input "1"
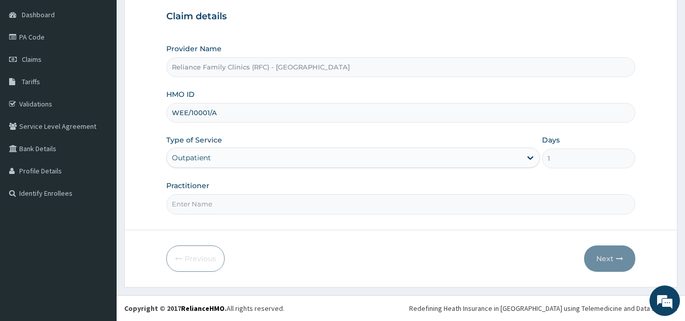
click at [340, 207] on input "Practitioner" at bounding box center [401, 204] width 470 height 20
click at [413, 203] on input "Practitioner" at bounding box center [401, 204] width 470 height 20
type input "locum"
click at [618, 259] on icon "button" at bounding box center [619, 258] width 7 height 7
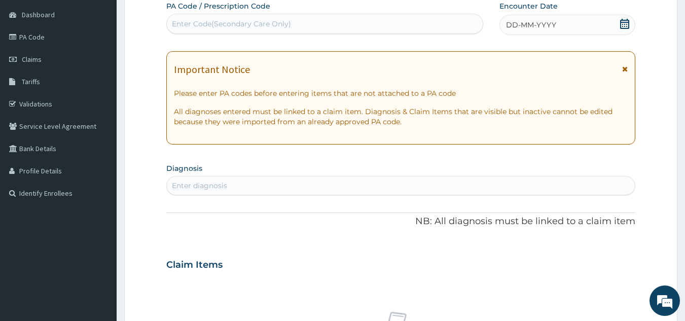
click at [567, 30] on div "DD-MM-YYYY" at bounding box center [568, 25] width 136 height 20
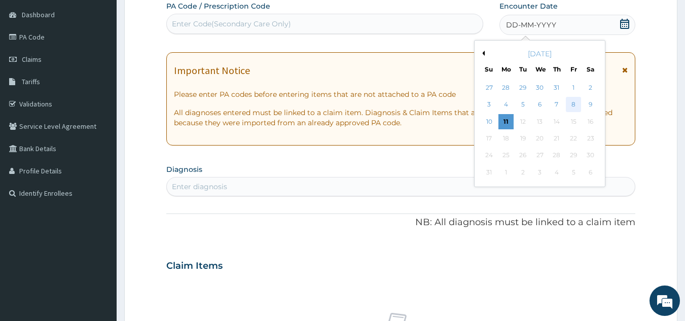
click at [574, 105] on div "8" at bounding box center [573, 104] width 15 height 15
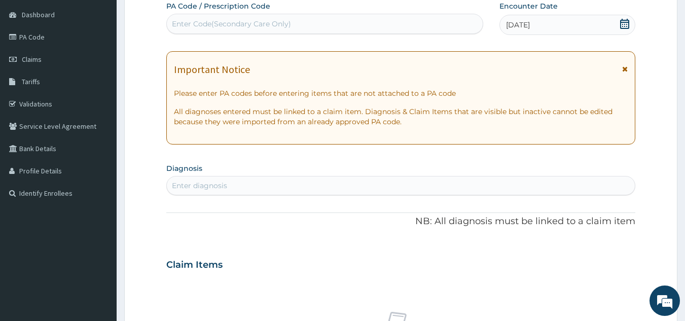
scroll to position [0, 0]
type input "malaria"
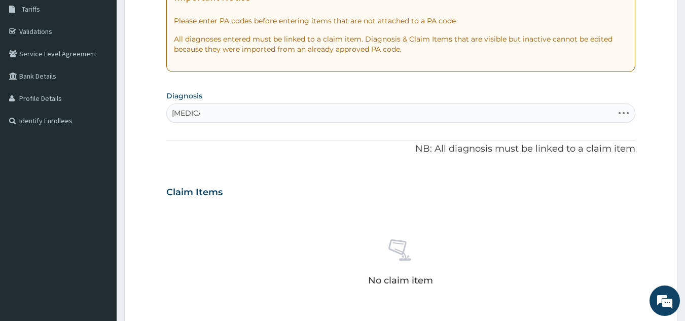
scroll to position [191, 0]
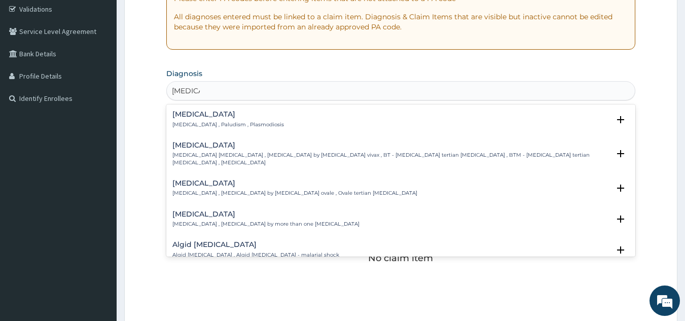
click at [250, 126] on p "Malaria , Paludism , Plasmodiosis" at bounding box center [228, 124] width 112 height 7
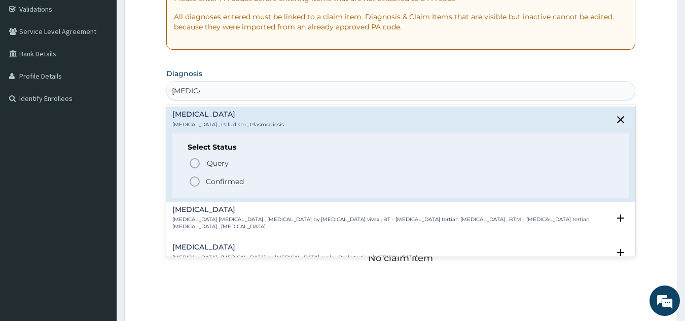
click at [245, 184] on span "Confirmed" at bounding box center [402, 181] width 426 height 12
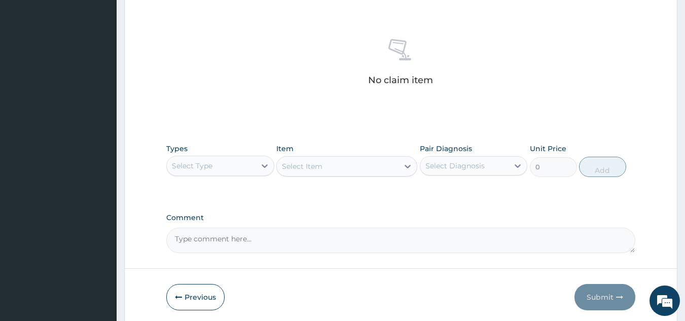
scroll to position [410, 0]
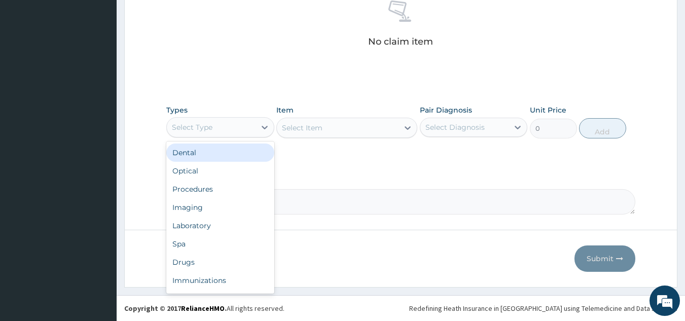
click at [242, 192] on div "Procedures" at bounding box center [220, 189] width 108 height 18
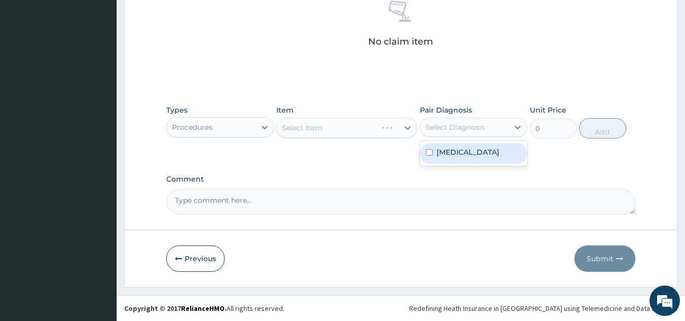
click at [476, 153] on div "Malaria" at bounding box center [474, 153] width 108 height 21
checkbox input "true"
click at [343, 128] on div "Select Item" at bounding box center [346, 128] width 141 height 20
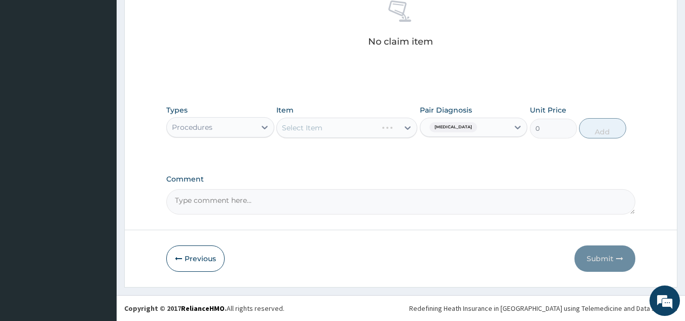
click at [349, 125] on div "Select Item" at bounding box center [346, 128] width 141 height 20
click at [368, 129] on div "Select Item" at bounding box center [346, 128] width 141 height 20
click at [368, 123] on div "Select Item" at bounding box center [346, 128] width 141 height 20
click at [380, 130] on div "Select Item" at bounding box center [346, 128] width 141 height 20
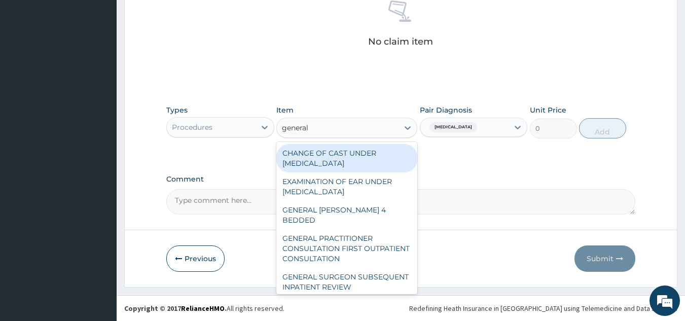
type input "general p"
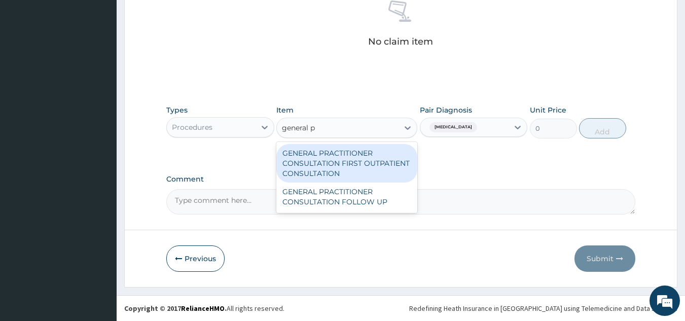
click at [373, 167] on div "GENERAL PRACTITIONER CONSULTATION FIRST OUTPATIENT CONSULTATION" at bounding box center [346, 163] width 141 height 39
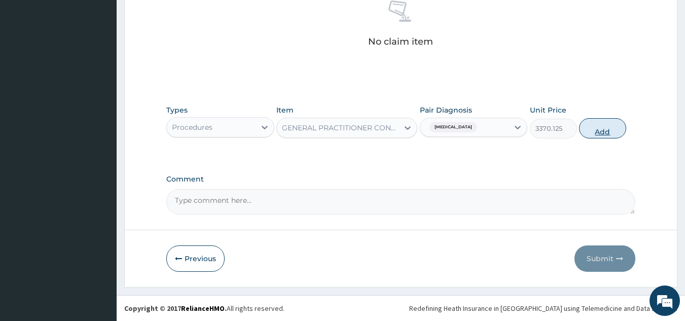
click at [611, 127] on button "Add" at bounding box center [602, 128] width 47 height 20
type input "0"
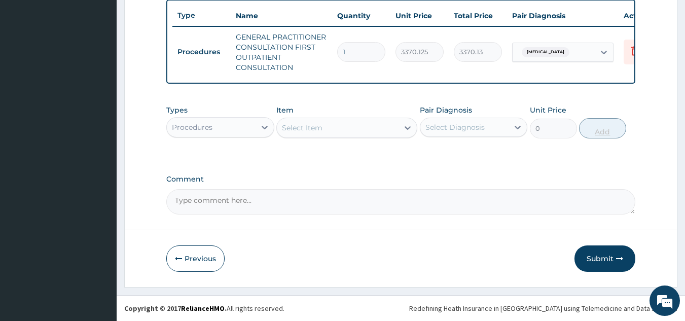
scroll to position [385, 0]
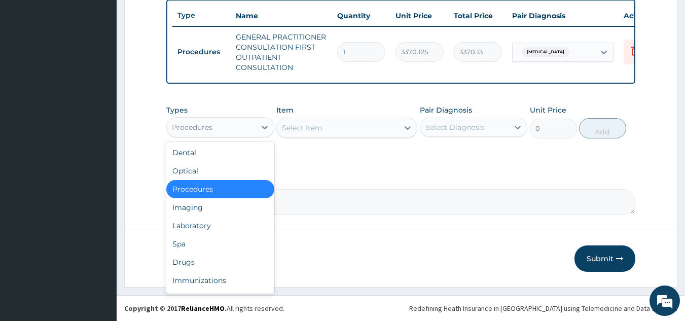
click at [229, 220] on div "Laboratory" at bounding box center [220, 226] width 108 height 18
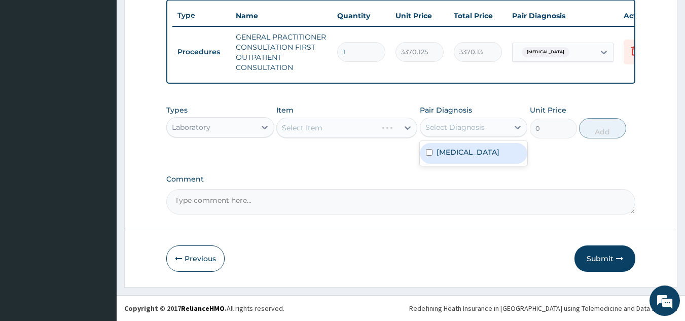
click at [470, 152] on div "Malaria" at bounding box center [474, 153] width 108 height 21
checkbox input "true"
click at [345, 126] on div "Select Item" at bounding box center [346, 128] width 141 height 20
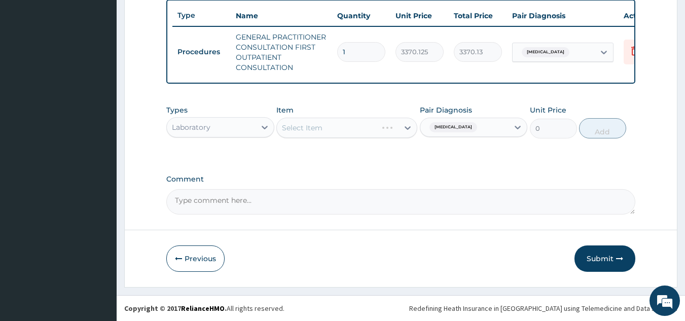
click at [345, 126] on div "Select Item" at bounding box center [346, 128] width 141 height 20
click at [355, 129] on div "Select Item" at bounding box center [346, 128] width 141 height 20
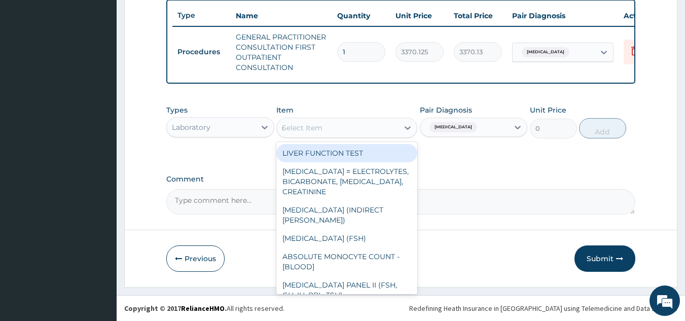
type input "mala"
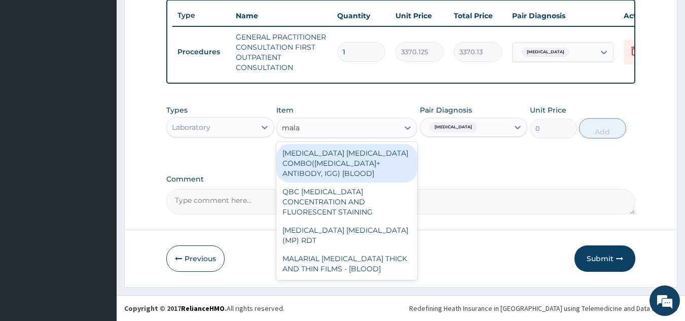
click at [394, 224] on div "MALARIA PARASITE (MP) RDT" at bounding box center [346, 235] width 141 height 28
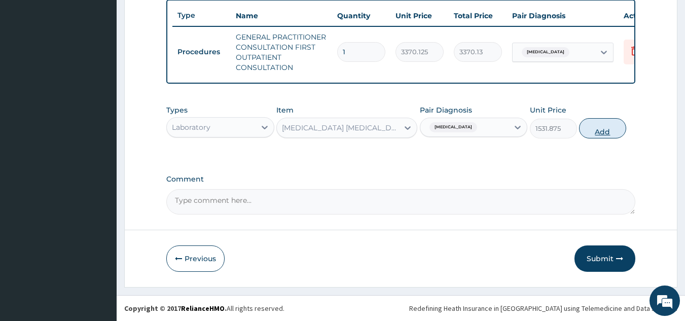
click at [600, 133] on button "Add" at bounding box center [602, 128] width 47 height 20
type input "0"
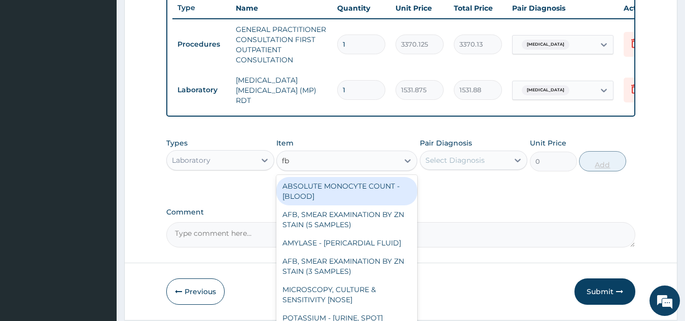
type input "fbc"
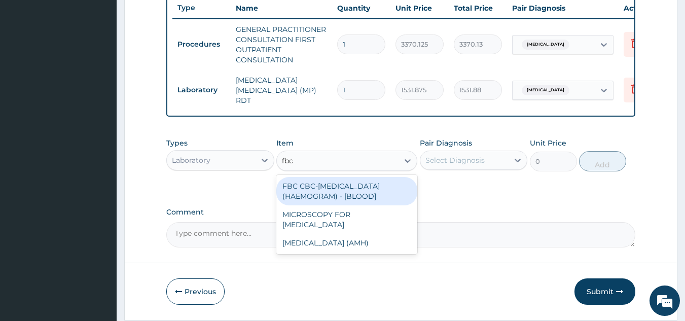
click at [386, 195] on div "FBC CBC-COMPLETE BLOOD COUNT (HAEMOGRAM) - [BLOOD]" at bounding box center [346, 191] width 141 height 28
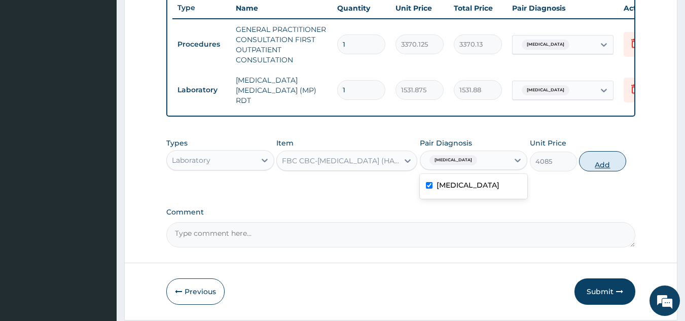
click at [593, 162] on button "Add" at bounding box center [602, 161] width 47 height 20
type input "0"
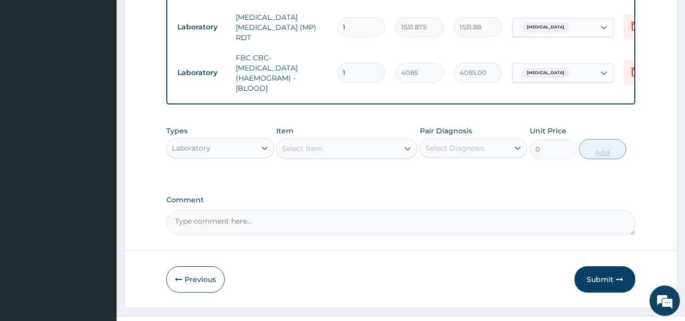
scroll to position [471, 0]
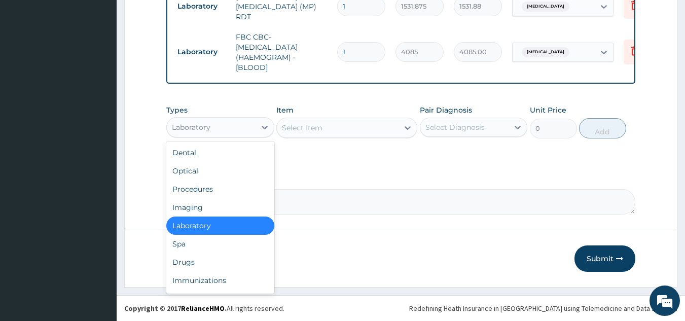
click at [232, 266] on div "Drugs" at bounding box center [220, 262] width 108 height 18
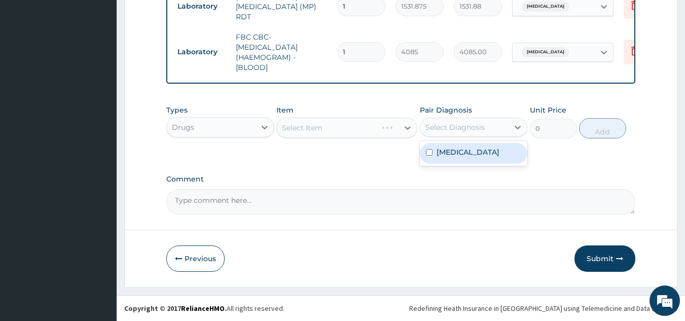
click at [478, 151] on div "Malaria" at bounding box center [474, 153] width 108 height 21
checkbox input "true"
click at [342, 130] on div "Select Item" at bounding box center [346, 128] width 141 height 20
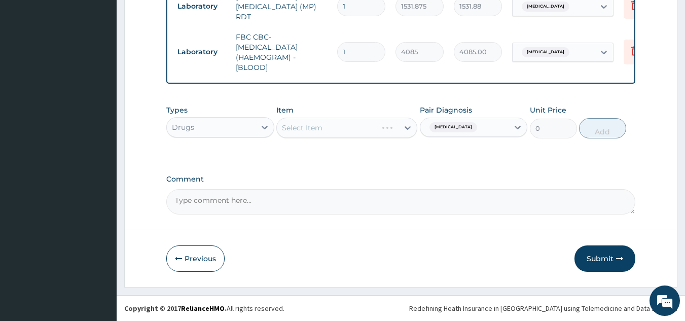
click at [349, 144] on div "Types Drugs Item Select Item Pair Diagnosis Malaria Unit Price 0 Add" at bounding box center [401, 129] width 470 height 59
click at [371, 130] on div "Select Item" at bounding box center [346, 128] width 141 height 20
click at [349, 126] on div "Select Item" at bounding box center [346, 128] width 141 height 20
click at [367, 131] on div "Select Item" at bounding box center [346, 128] width 141 height 20
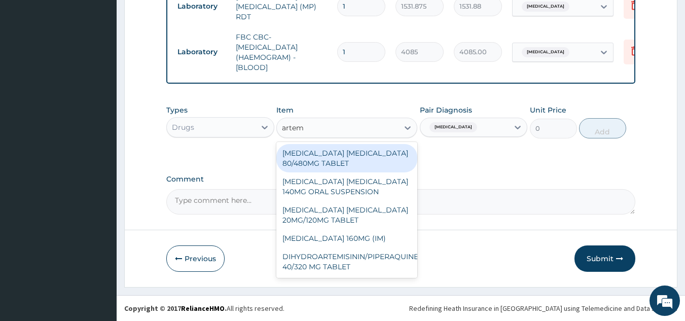
type input "arteme"
click at [386, 158] on div "ARTEMETHER LUMEFANTRINE 80/480MG TABLET" at bounding box center [346, 158] width 141 height 28
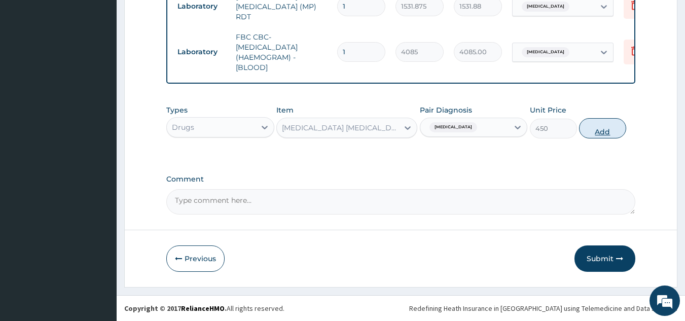
click at [610, 134] on button "Add" at bounding box center [602, 128] width 47 height 20
type input "0"
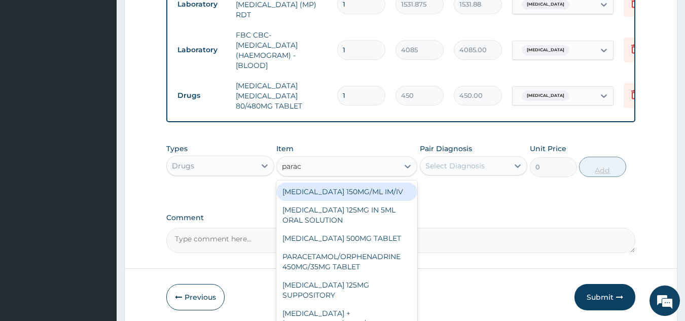
type input "parace"
click at [386, 240] on div "PARACETAMOL 500MG TABLET" at bounding box center [346, 238] width 141 height 18
type input "30"
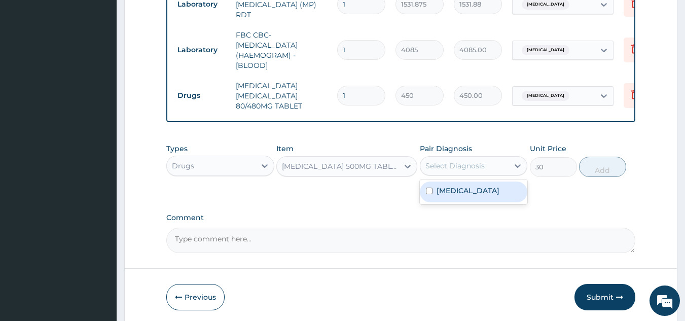
click at [476, 190] on div "Malaria" at bounding box center [474, 192] width 108 height 21
checkbox input "true"
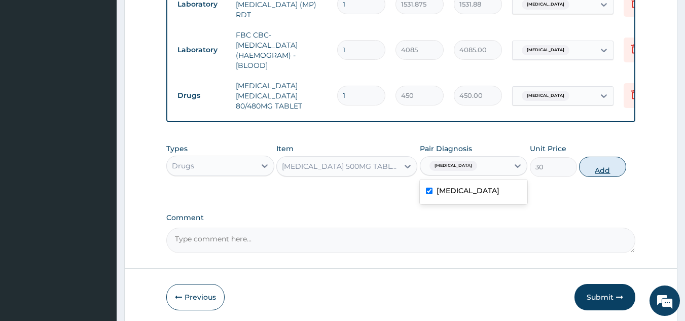
click at [608, 159] on button "Add" at bounding box center [602, 167] width 47 height 20
type input "0"
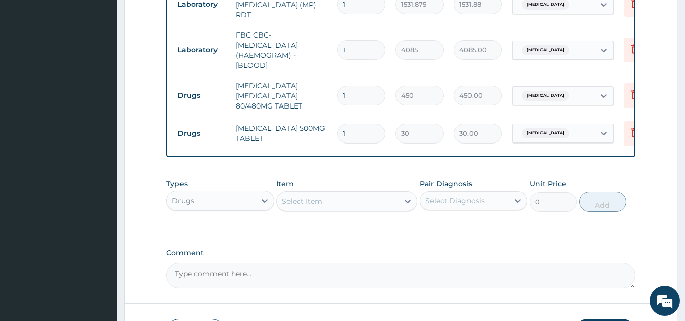
click at [368, 90] on input "1" at bounding box center [361, 96] width 48 height 20
type input "0.00"
type input "6"
type input "2700.00"
type input "6"
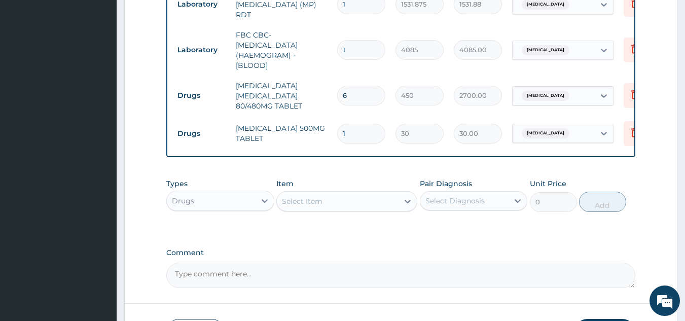
click at [375, 125] on input "1" at bounding box center [361, 134] width 48 height 20
type input "18"
type input "540.00"
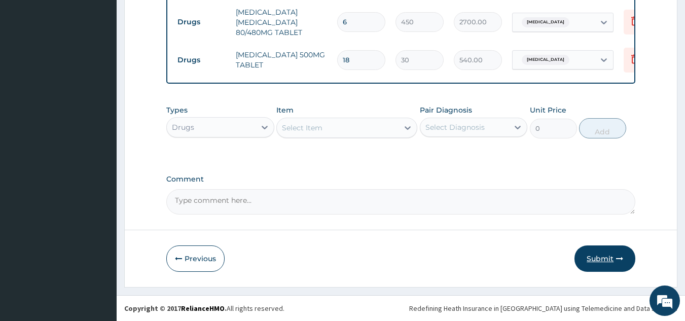
click at [601, 257] on button "Submit" at bounding box center [605, 258] width 61 height 26
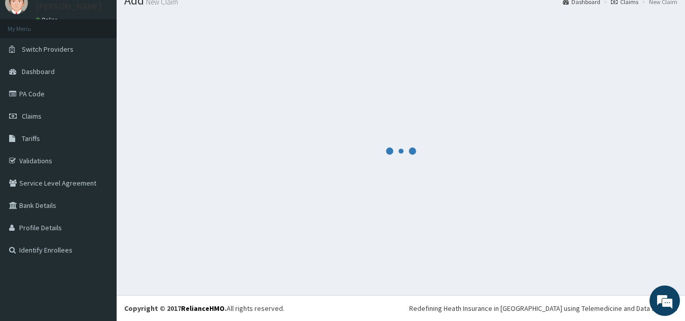
scroll to position [547, 0]
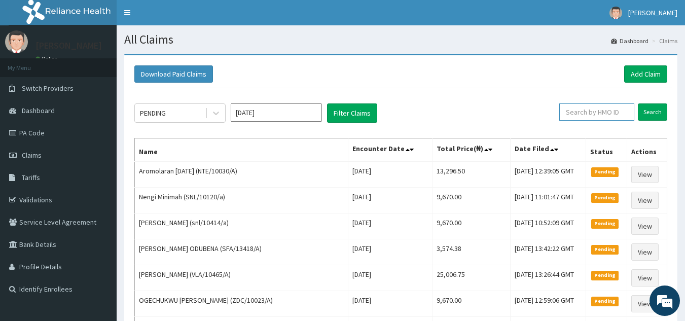
click at [583, 114] on input "text" at bounding box center [596, 111] width 75 height 17
paste input "WEE/10001/A"
type input "WEE/10001/A"
click at [638, 103] on input "Search" at bounding box center [652, 111] width 29 height 17
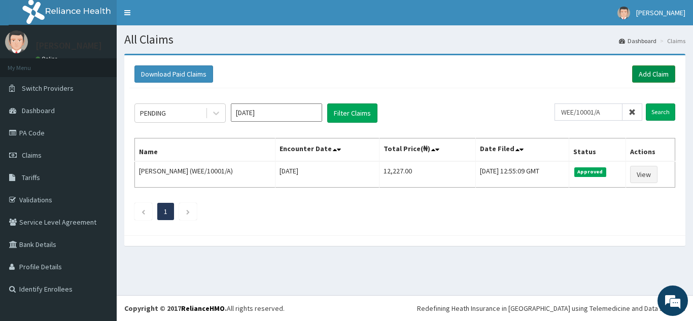
click at [657, 74] on link "Add Claim" at bounding box center [653, 73] width 43 height 17
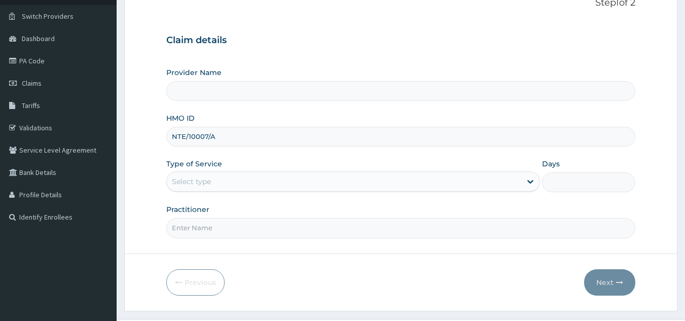
scroll to position [96, 0]
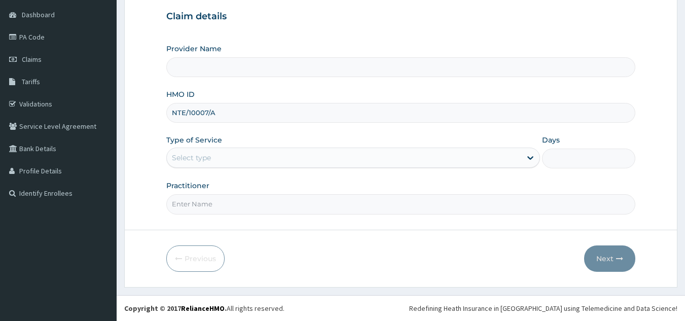
type input "NTE/10007/A"
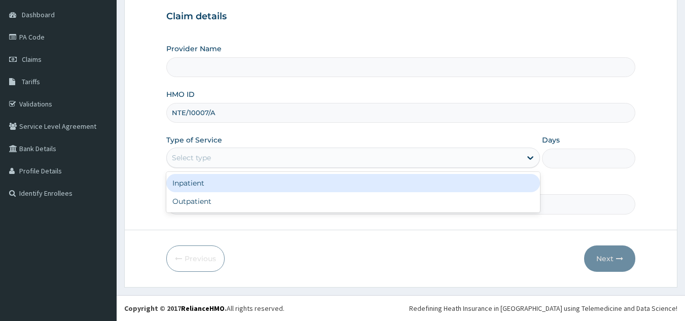
click at [287, 207] on div "Outpatient" at bounding box center [353, 201] width 374 height 18
type input "1"
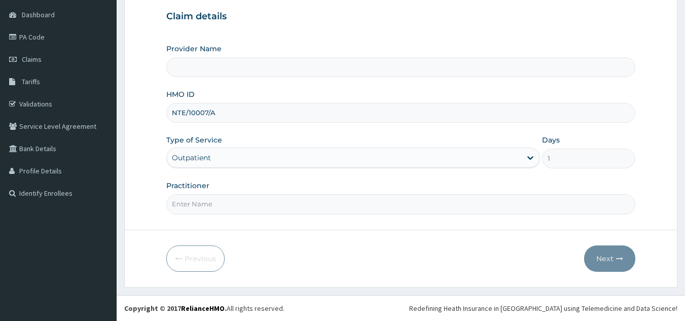
type input "Reliance Family Clinics (RFC) - [GEOGRAPHIC_DATA]"
click at [303, 206] on input "Practitioner" at bounding box center [401, 204] width 470 height 20
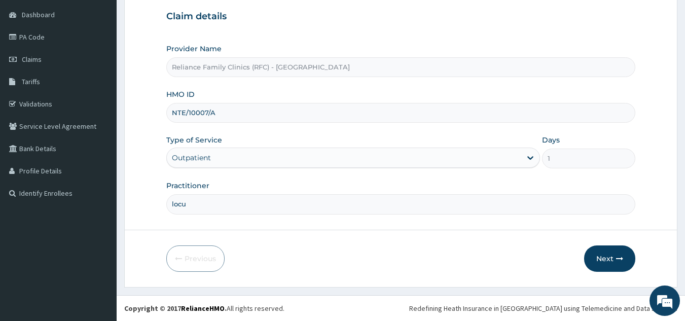
type input "locum"
click at [607, 257] on button "Next" at bounding box center [609, 258] width 51 height 26
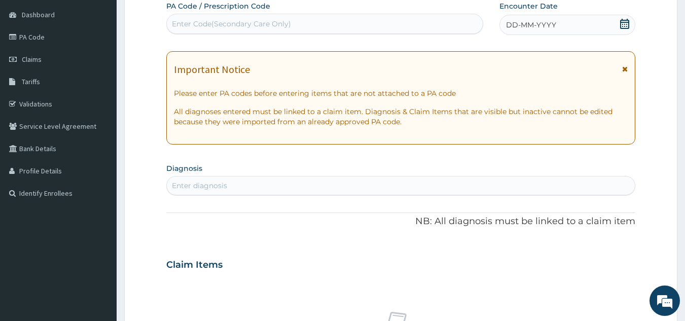
click at [550, 30] on span "DD-MM-YYYY" at bounding box center [531, 25] width 50 height 10
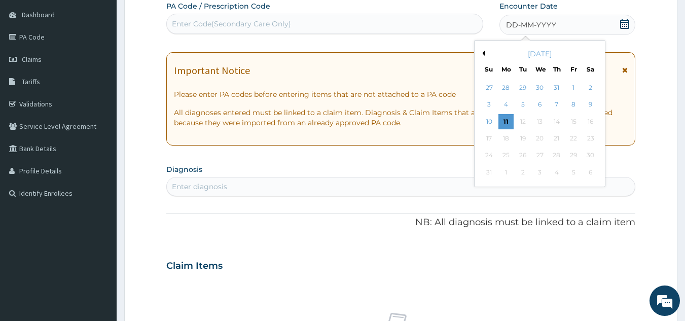
scroll to position [0, 0]
click at [574, 103] on div "8" at bounding box center [573, 104] width 15 height 15
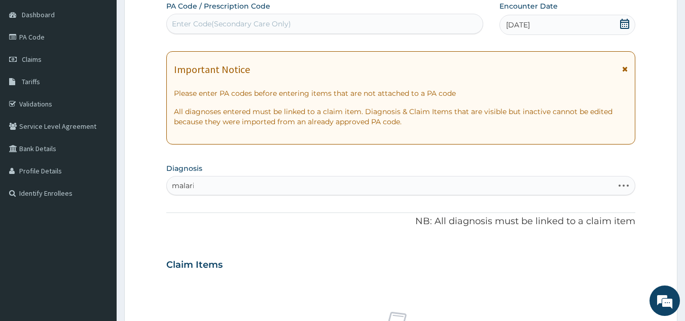
type input "malaria"
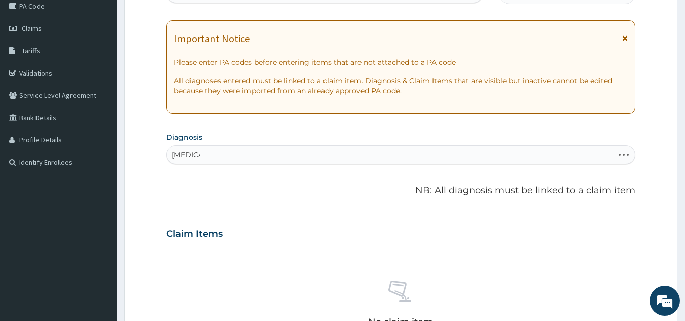
scroll to position [143, 0]
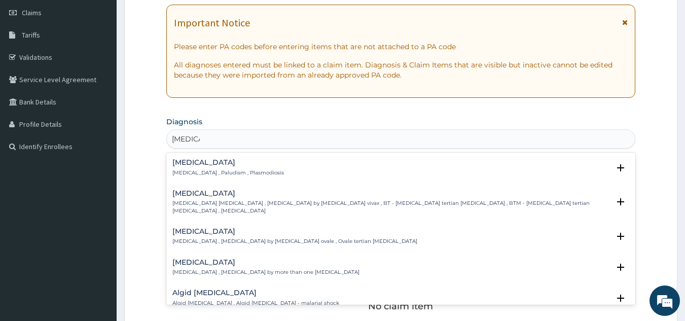
click at [220, 165] on h4 "Malaria" at bounding box center [228, 163] width 112 height 8
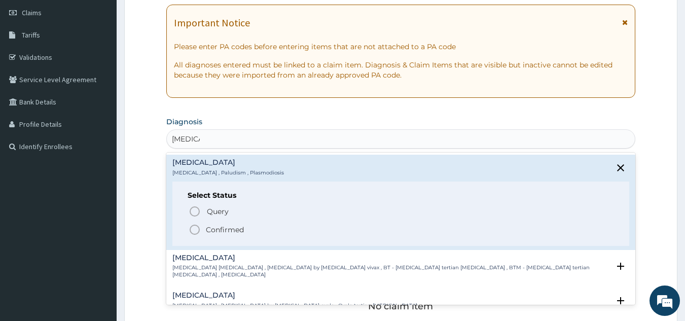
click at [232, 232] on p "Confirmed" at bounding box center [225, 230] width 38 height 10
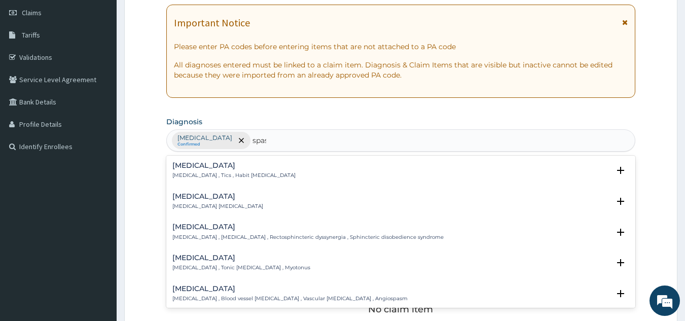
type input "spasm"
click at [231, 202] on div "Spasm Spasm , Muscle spasm" at bounding box center [400, 202] width 457 height 18
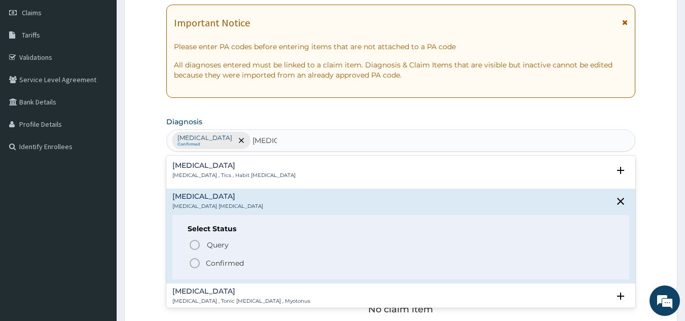
click at [233, 264] on p "Confirmed" at bounding box center [225, 263] width 38 height 10
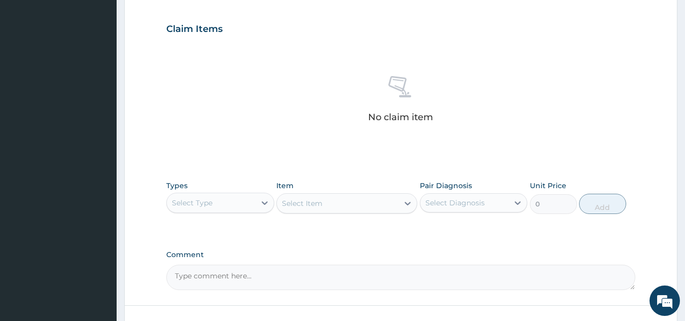
scroll to position [410, 0]
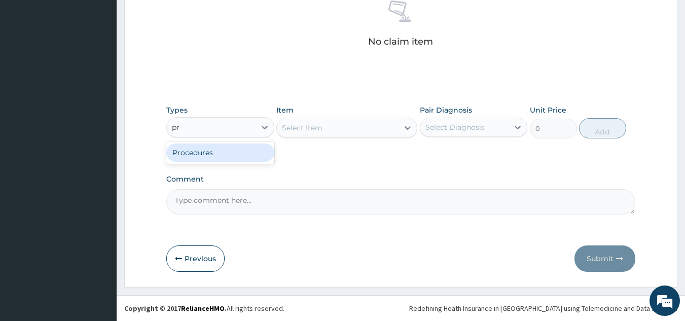
type input "pro"
click at [240, 153] on div "Procedures" at bounding box center [220, 153] width 108 height 18
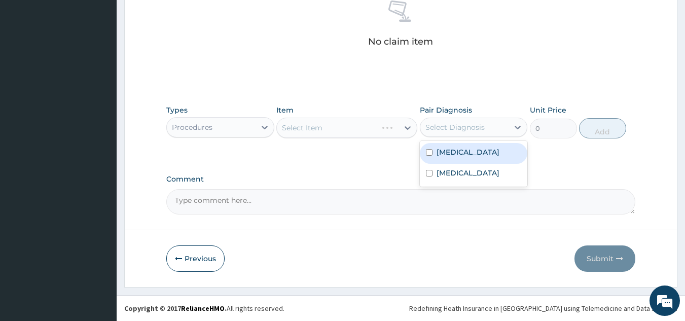
click at [474, 150] on div "Malaria" at bounding box center [474, 153] width 108 height 21
checkbox input "true"
click at [453, 169] on label "Spasm" at bounding box center [468, 173] width 63 height 10
checkbox input "true"
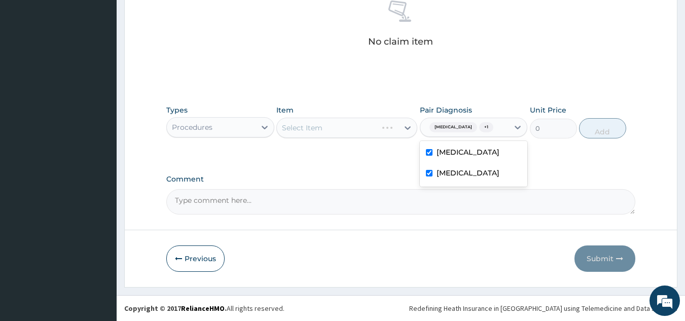
click at [340, 124] on div "Select Item" at bounding box center [346, 128] width 141 height 20
click at [358, 132] on div "Select Item" at bounding box center [346, 128] width 141 height 20
click at [365, 127] on div "Select Item" at bounding box center [346, 128] width 141 height 20
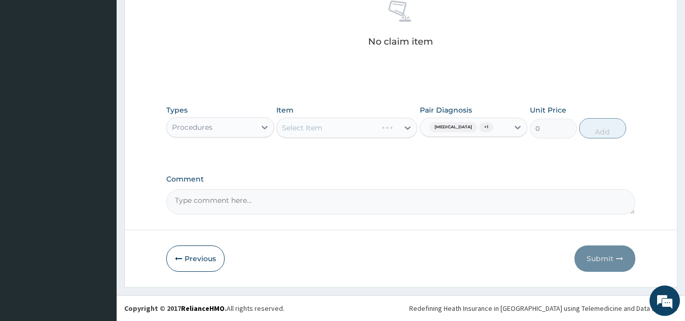
click at [365, 127] on div "Select Item" at bounding box center [346, 128] width 141 height 20
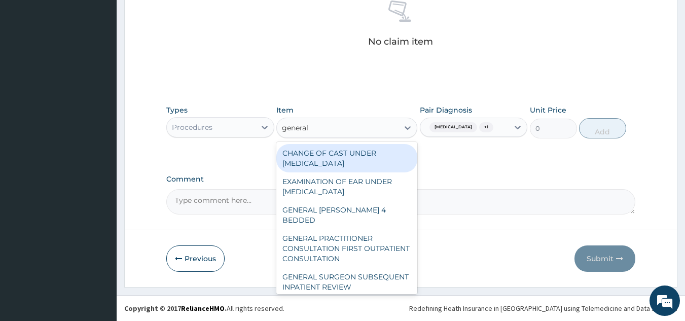
type input "general p"
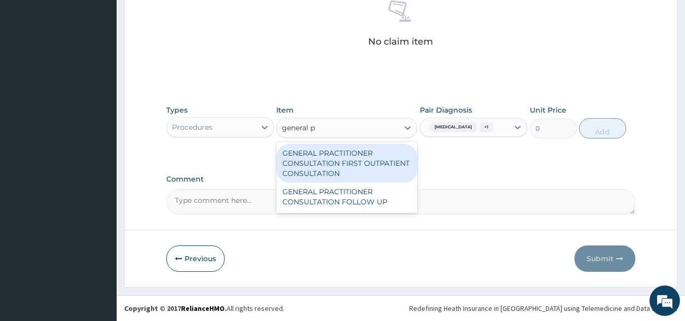
click at [376, 167] on div "GENERAL PRACTITIONER CONSULTATION FIRST OUTPATIENT CONSULTATION" at bounding box center [346, 163] width 141 height 39
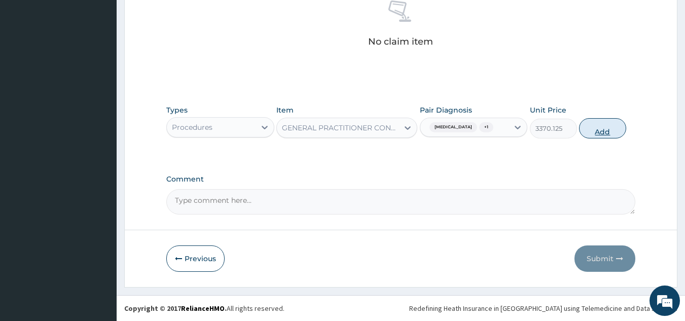
click at [609, 137] on button "Add" at bounding box center [602, 128] width 47 height 20
type input "0"
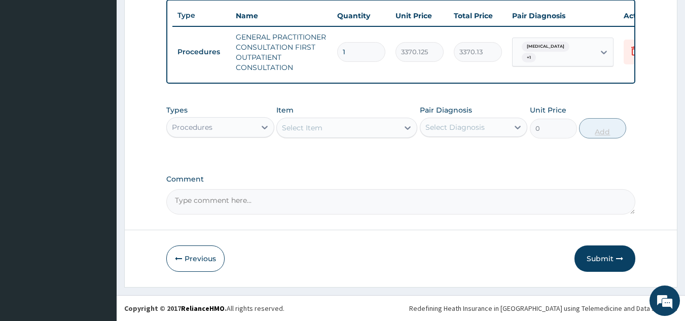
scroll to position [385, 0]
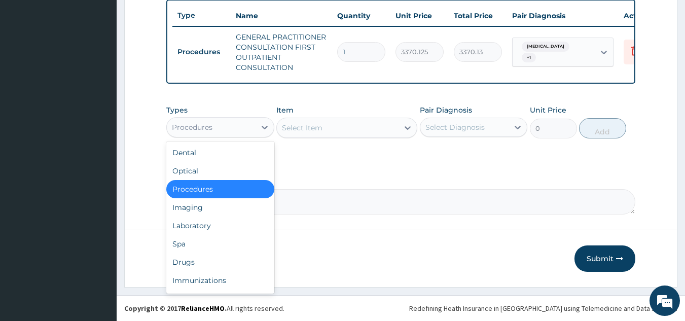
click at [239, 225] on div "Laboratory" at bounding box center [220, 226] width 108 height 18
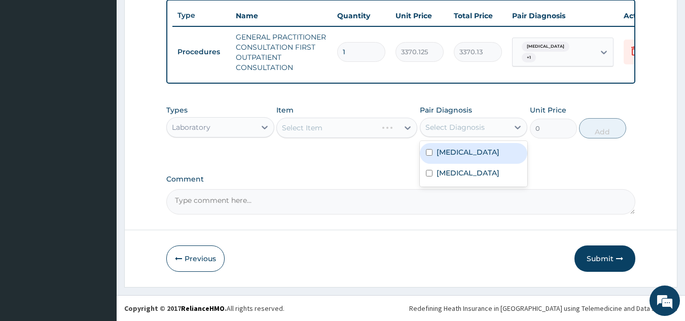
click at [479, 161] on div "Malaria" at bounding box center [474, 153] width 108 height 21
checkbox input "true"
click at [465, 175] on div "Spasm" at bounding box center [474, 174] width 108 height 21
checkbox input "true"
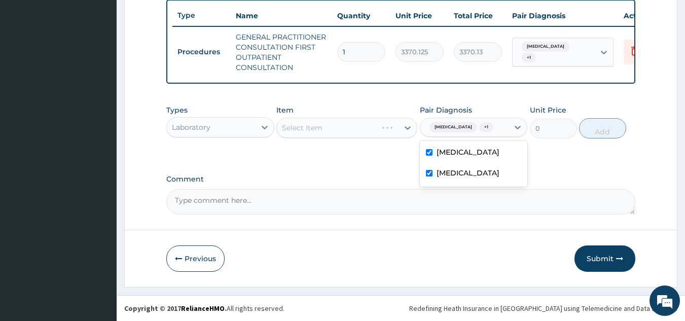
click at [344, 128] on div "Select Item" at bounding box center [346, 128] width 141 height 20
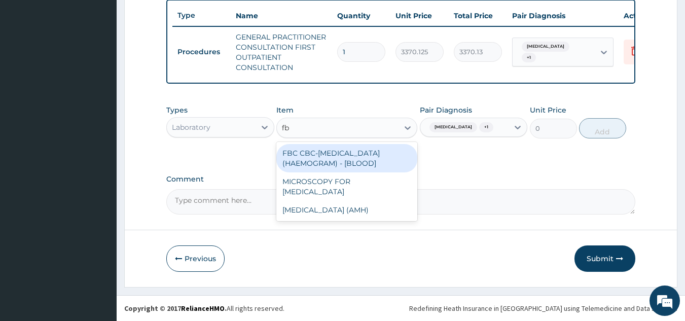
type input "fbc"
click at [359, 165] on div "FBC CBC-COMPLETE BLOOD COUNT (HAEMOGRAM) - [BLOOD]" at bounding box center [346, 158] width 141 height 28
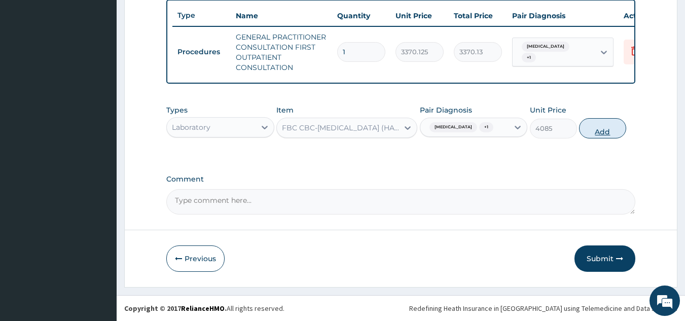
click at [595, 134] on button "Add" at bounding box center [602, 128] width 47 height 20
type input "0"
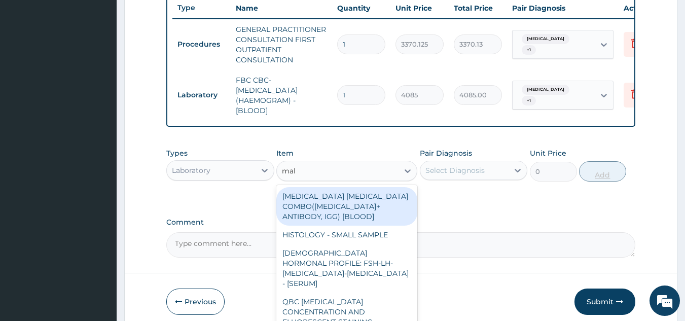
type input "mala"
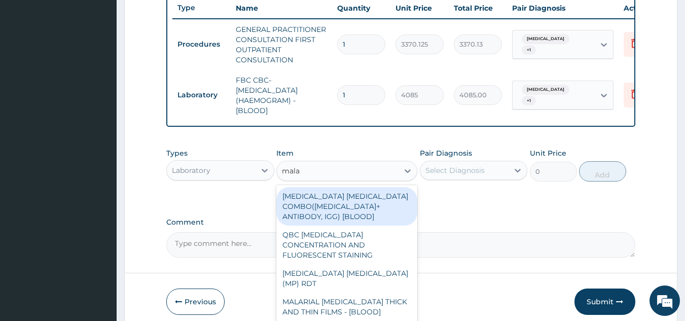
click at [398, 266] on div "MALARIA PARASITE (MP) RDT" at bounding box center [346, 278] width 141 height 28
type input "1531.875"
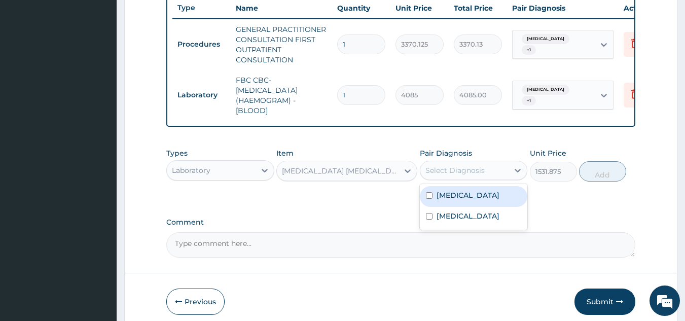
click at [483, 200] on div "Malaria" at bounding box center [474, 196] width 108 height 21
checkbox input "true"
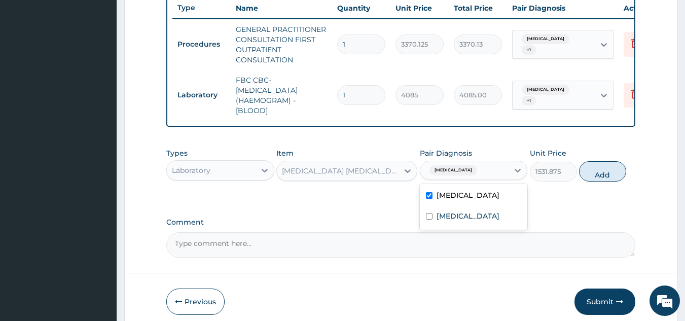
click at [482, 223] on div "Spasm" at bounding box center [474, 217] width 108 height 21
checkbox input "true"
click at [591, 181] on button "Add" at bounding box center [602, 171] width 47 height 20
type input "0"
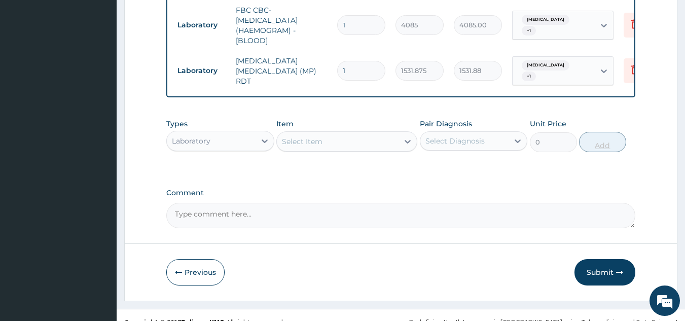
scroll to position [471, 0]
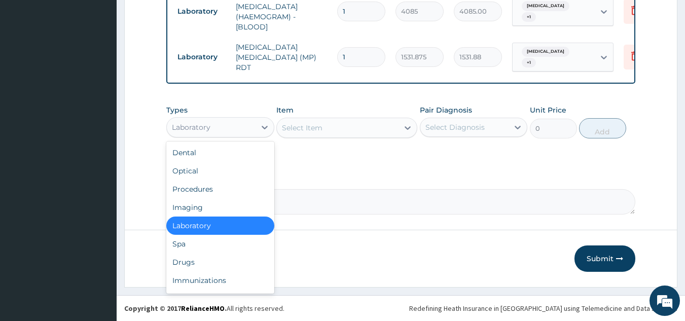
click at [229, 257] on div "Drugs" at bounding box center [220, 262] width 108 height 18
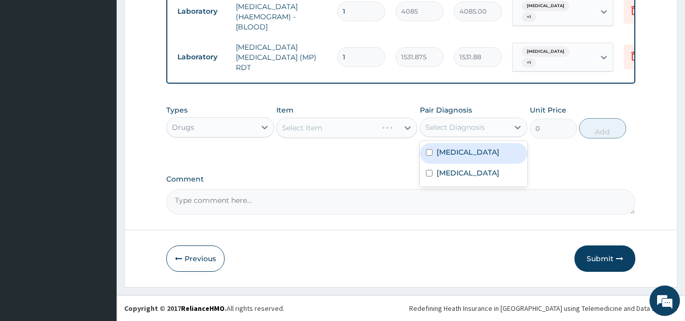
click at [468, 148] on div "Malaria" at bounding box center [474, 153] width 108 height 21
checkbox input "true"
click at [468, 174] on div "Spasm" at bounding box center [474, 174] width 108 height 21
checkbox input "true"
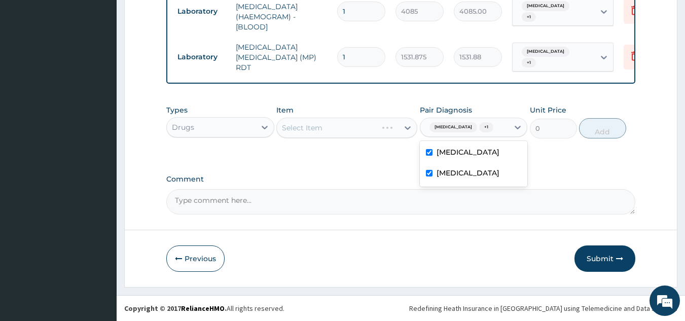
click at [351, 135] on div "Select Item" at bounding box center [346, 128] width 141 height 20
click at [352, 126] on div "Select Item" at bounding box center [346, 128] width 141 height 20
click at [358, 131] on div "Select Item" at bounding box center [346, 128] width 141 height 20
click at [359, 125] on div "Select Item" at bounding box center [346, 128] width 141 height 20
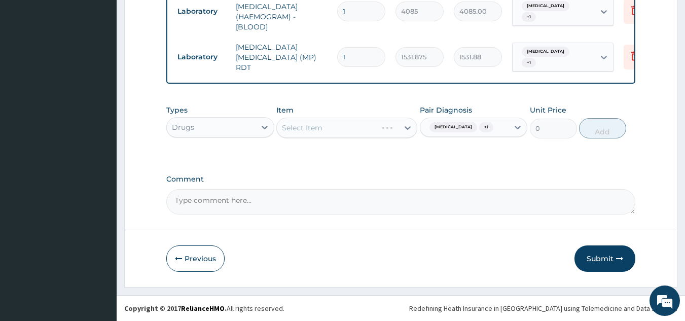
click at [359, 125] on div "Select Item" at bounding box center [346, 128] width 141 height 20
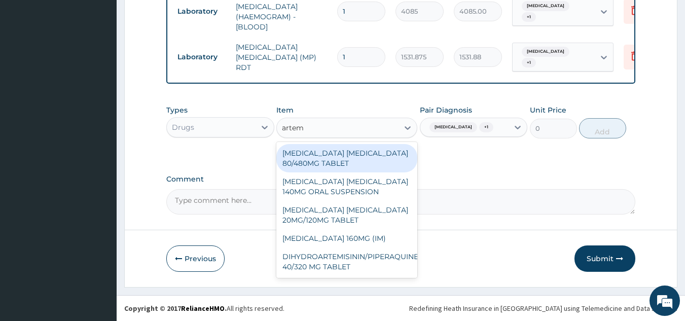
type input "arteme"
click at [379, 153] on div "ARTEMETHER LUMEFANTRINE 80/480MG TABLET" at bounding box center [346, 158] width 141 height 28
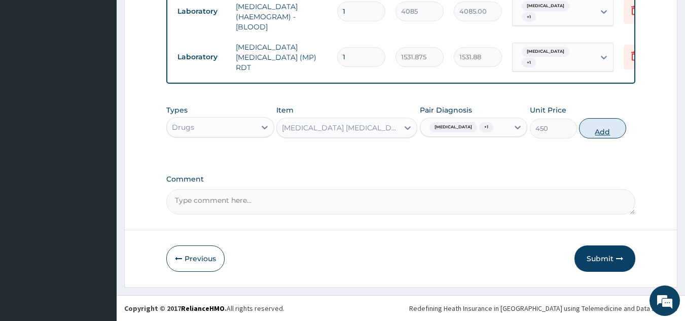
click at [592, 137] on button "Add" at bounding box center [602, 128] width 47 height 20
type input "0"
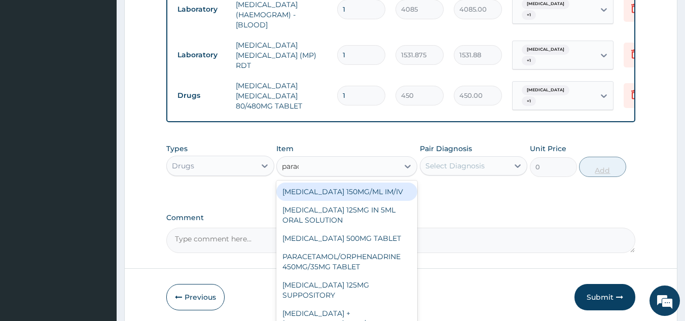
type input "parace"
click at [388, 238] on div "PARACETAMOL 500MG TABLET" at bounding box center [346, 238] width 141 height 18
type input "30"
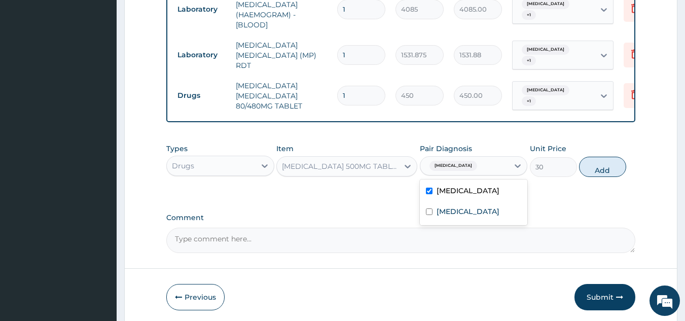
click at [479, 214] on div "Spasm" at bounding box center [474, 212] width 108 height 21
checkbox input "true"
click at [597, 172] on button "Add" at bounding box center [602, 167] width 47 height 20
type input "0"
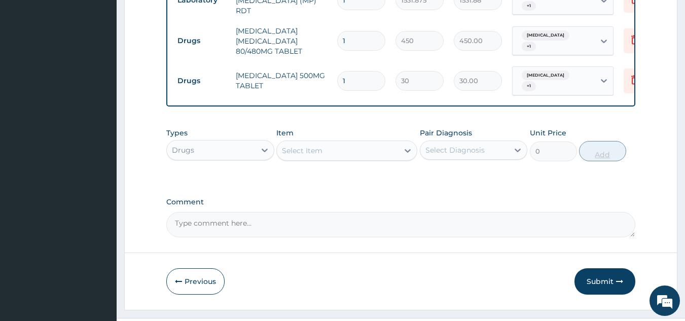
scroll to position [547, 0]
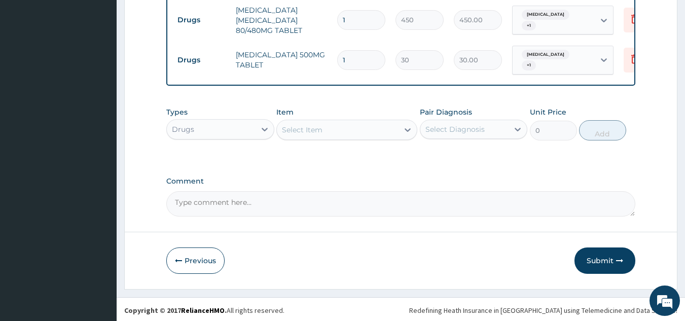
click at [371, 12] on input "1" at bounding box center [361, 20] width 48 height 20
type input "0.00"
type input "6"
type input "2700.00"
type input "6"
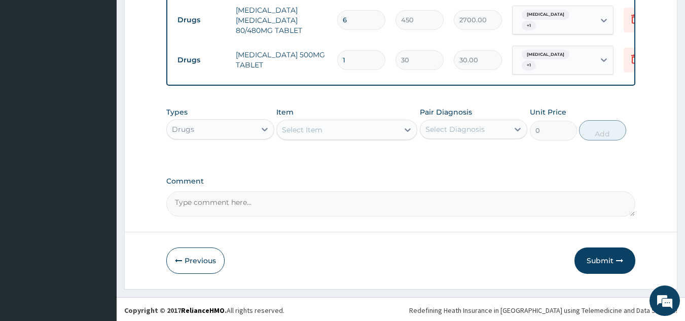
click at [354, 56] on input "1" at bounding box center [361, 60] width 48 height 20
type input "18"
type input "540.00"
type input "18"
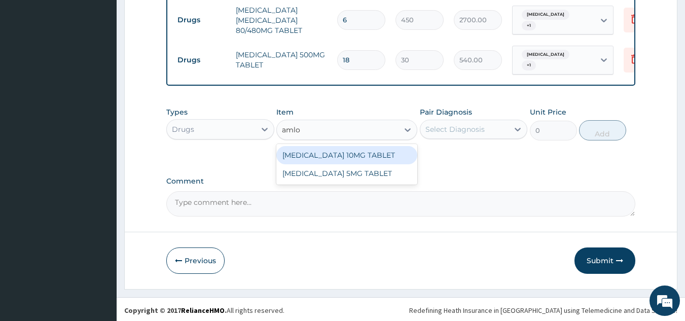
type input "amlo"
type input "lorata"
click at [385, 151] on div "LORATADINE 10MG TABLET" at bounding box center [346, 155] width 141 height 18
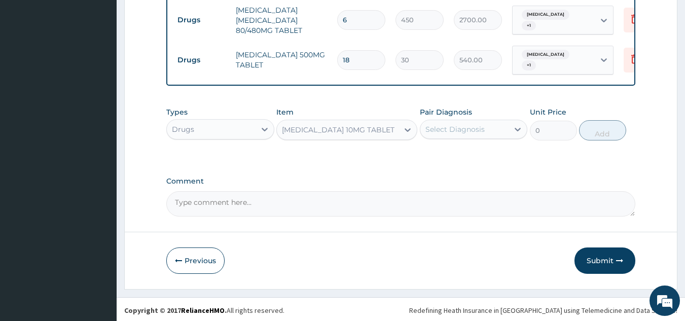
type input "86.25"
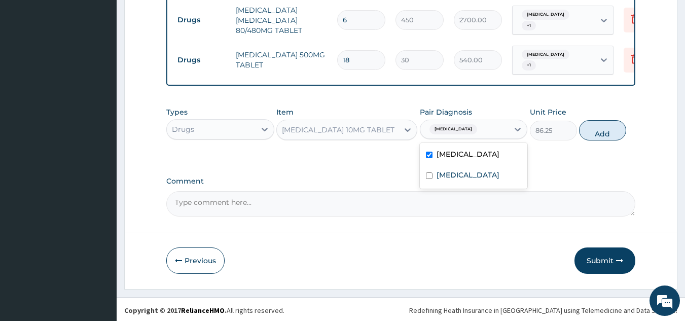
click at [486, 175] on div "Spasm" at bounding box center [474, 176] width 108 height 21
checkbox input "true"
click at [591, 129] on button "Add" at bounding box center [602, 130] width 47 height 20
type input "0"
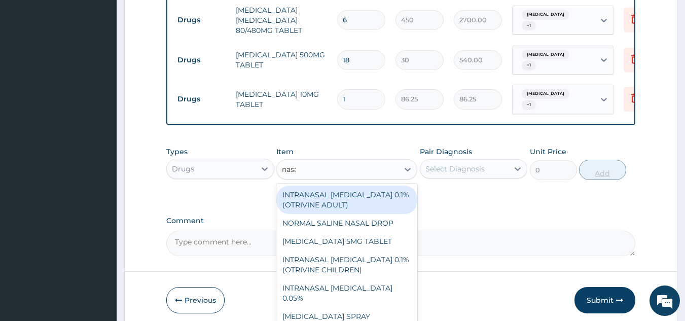
type input "nasal"
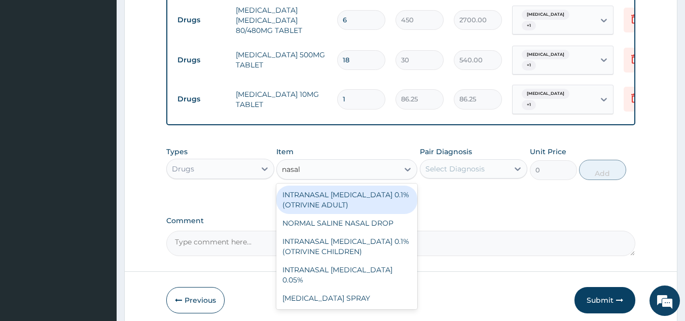
click at [395, 214] on div "NORMAL SALINE NASAL DROP" at bounding box center [346, 223] width 141 height 18
type input "1560"
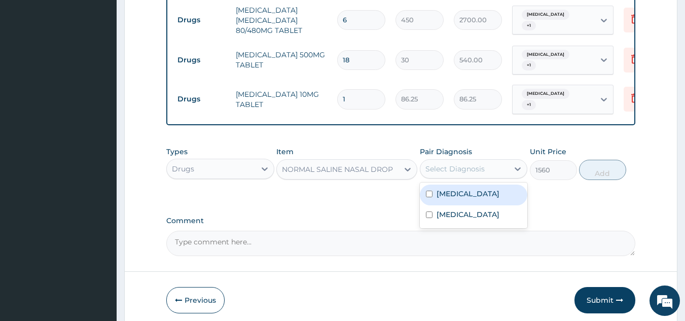
click at [475, 185] on div "Malaria" at bounding box center [474, 195] width 108 height 21
checkbox input "true"
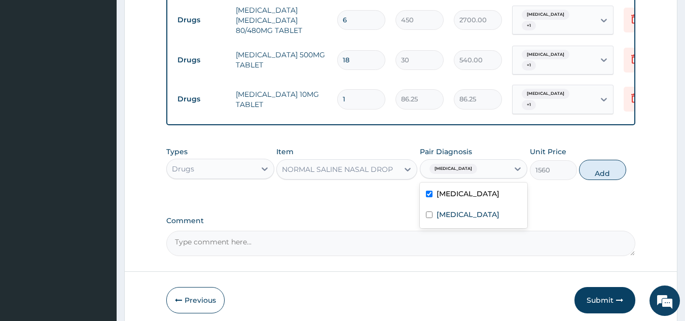
click at [480, 205] on div "Spasm" at bounding box center [474, 215] width 108 height 21
checkbox input "true"
click at [590, 169] on button "Add" at bounding box center [602, 170] width 47 height 20
type input "0"
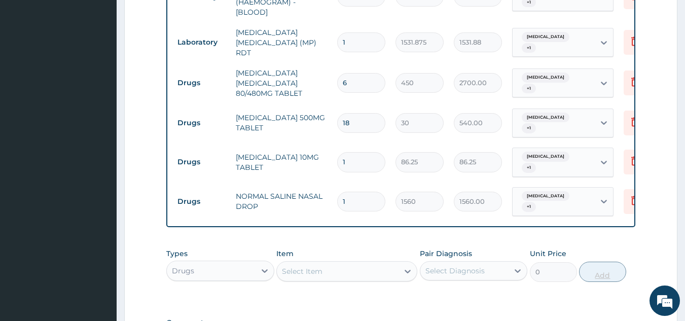
scroll to position [473, 0]
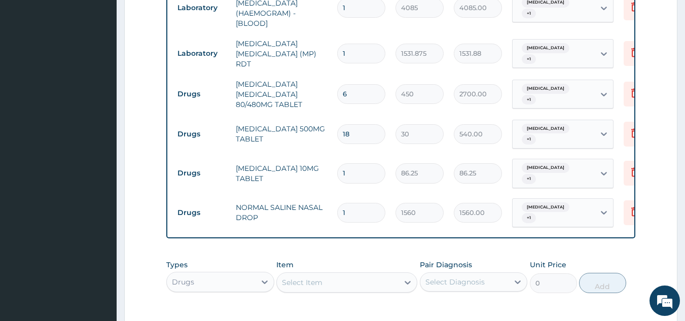
click at [377, 88] on input "6" at bounding box center [361, 94] width 48 height 20
click at [377, 163] on input "1" at bounding box center [361, 173] width 48 height 20
type input "0.00"
type input "5"
type input "431.25"
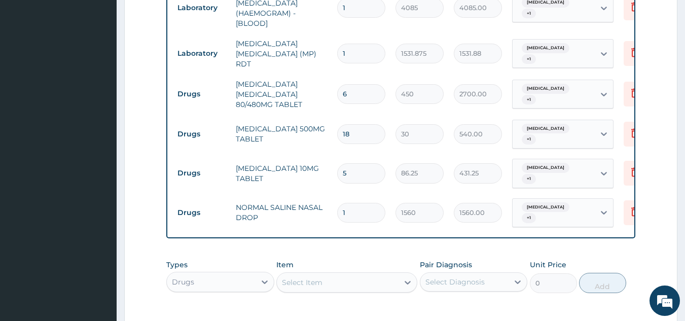
type input "5"
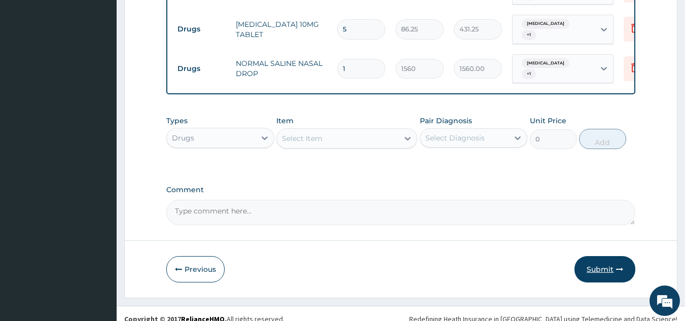
click at [624, 265] on button "Submit" at bounding box center [605, 269] width 61 height 26
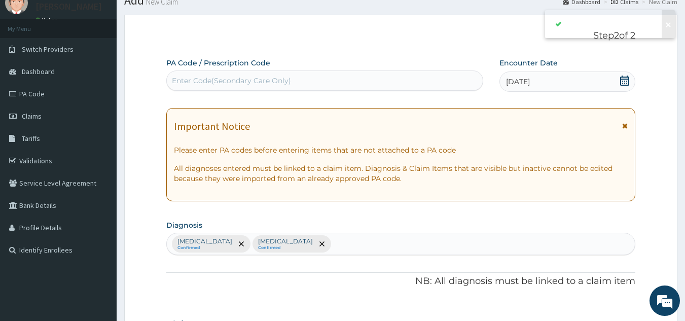
scroll to position [617, 0]
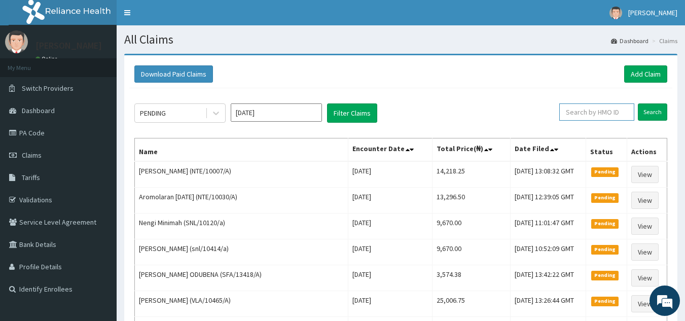
click at [601, 108] on input "text" at bounding box center [596, 111] width 75 height 17
click at [638, 73] on link "Add Claim" at bounding box center [645, 73] width 43 height 17
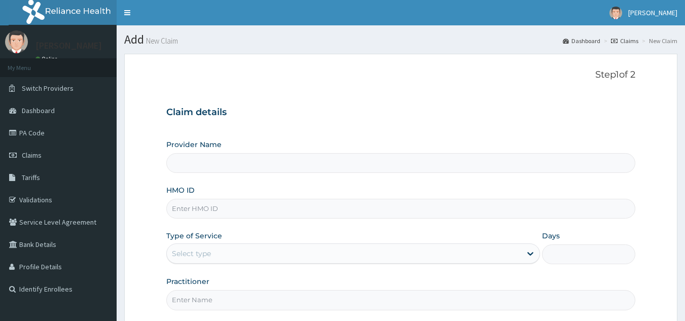
click at [347, 206] on input "HMO ID" at bounding box center [401, 209] width 470 height 20
paste input "LMU/10002/C"
type input "LMU/10002/C"
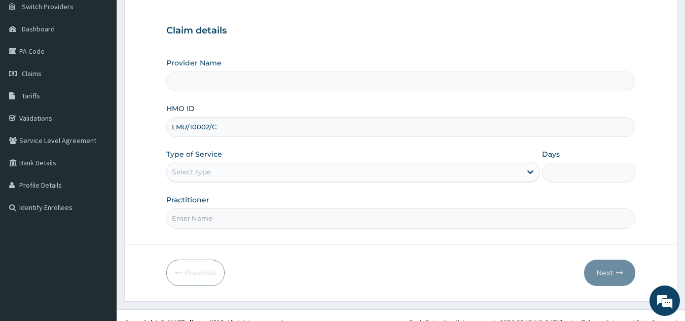
type input "Reliance Family Clinics (RFC) - [GEOGRAPHIC_DATA]"
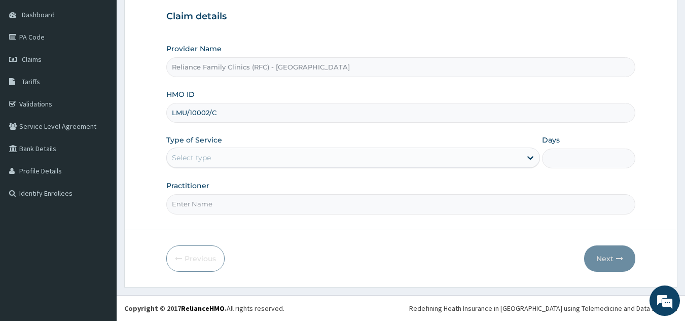
type input "LMU/10002/C"
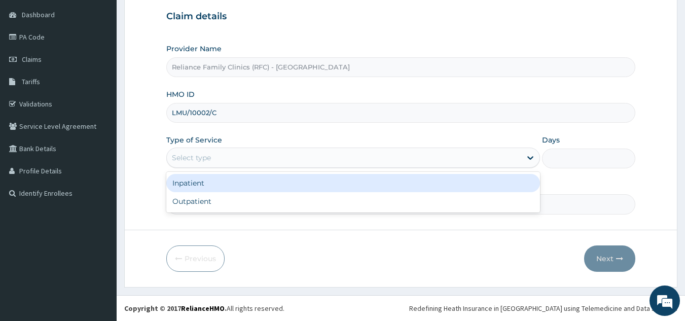
click at [315, 189] on div "Inpatient" at bounding box center [353, 183] width 374 height 18
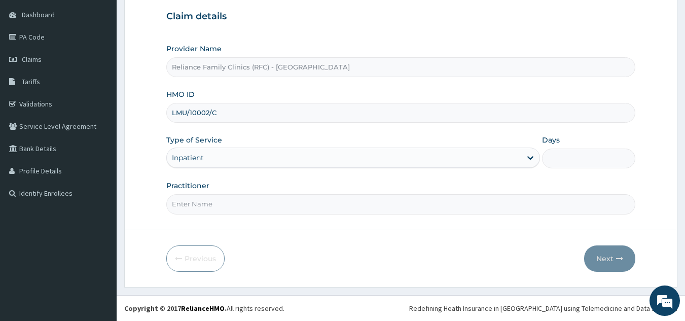
click at [323, 203] on input "Practitioner" at bounding box center [401, 204] width 470 height 20
click at [365, 200] on input "Practitioner" at bounding box center [401, 204] width 470 height 20
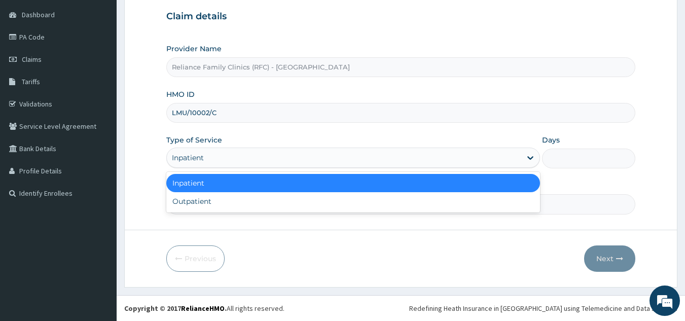
click at [351, 204] on div "Outpatient" at bounding box center [353, 201] width 374 height 18
type input "1"
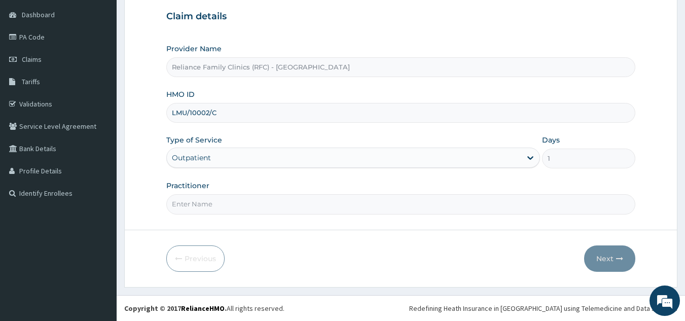
click at [351, 204] on input "Practitioner" at bounding box center [401, 204] width 470 height 20
click at [466, 203] on input "Practitioner" at bounding box center [401, 204] width 470 height 20
type input "locum"
click at [609, 264] on button "Next" at bounding box center [609, 258] width 51 height 26
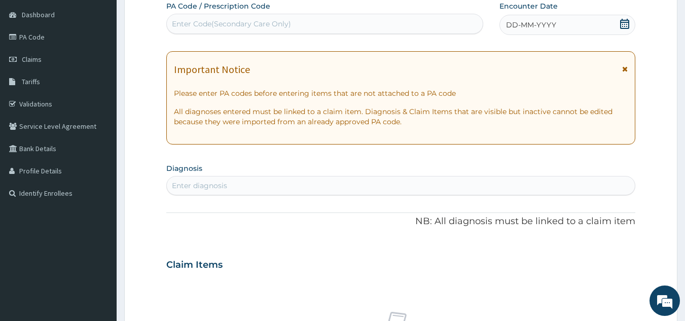
click at [558, 33] on div "DD-MM-YYYY" at bounding box center [568, 25] width 136 height 20
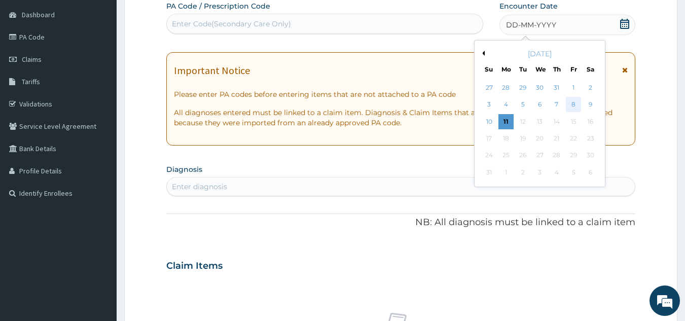
click at [574, 104] on div "8" at bounding box center [573, 104] width 15 height 15
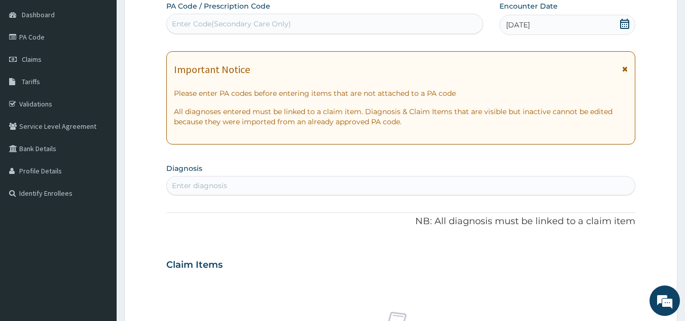
type input "f"
type input "follow up"
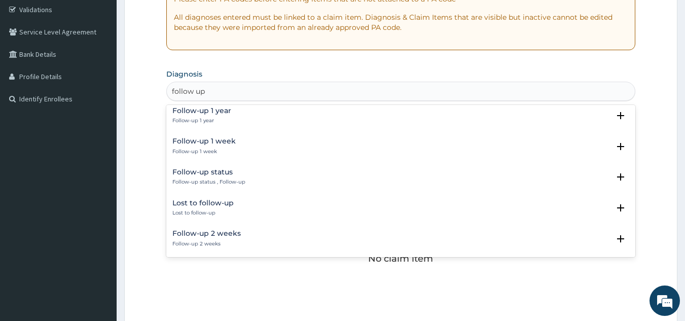
scroll to position [74, 0]
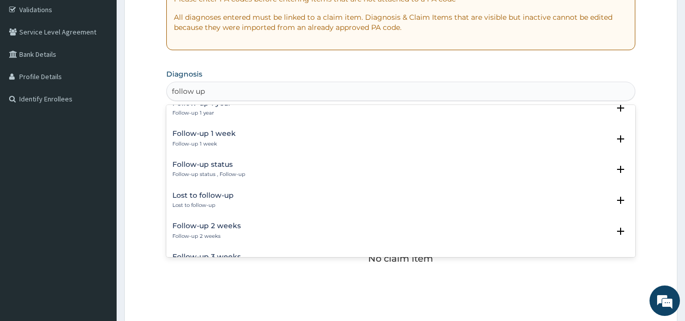
click at [246, 171] on div "Follow-up status Follow-up status , Follow-up" at bounding box center [400, 170] width 457 height 18
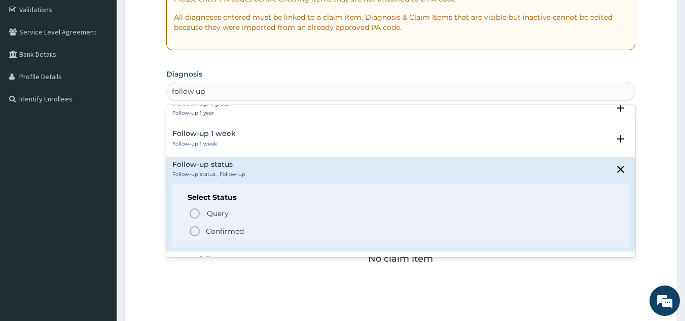
click at [251, 232] on span "Confirmed" at bounding box center [402, 231] width 426 height 12
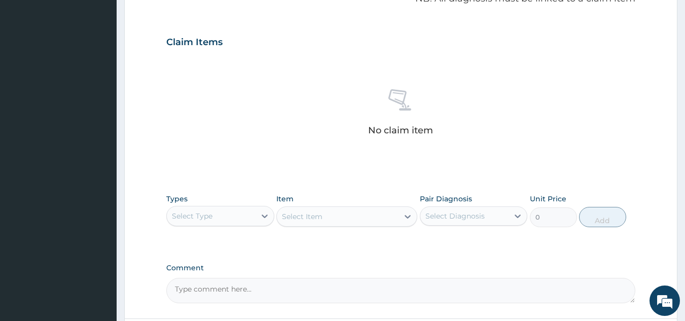
scroll to position [324, 0]
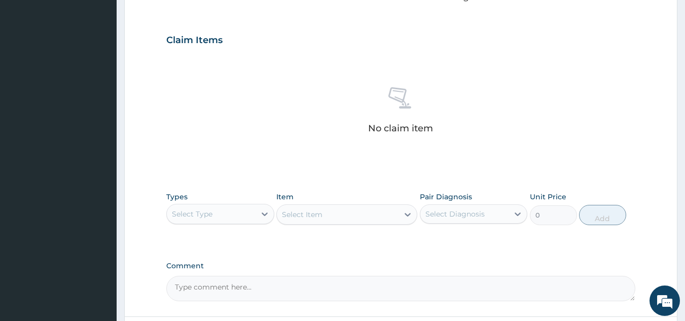
click at [361, 211] on div "Select Item" at bounding box center [346, 214] width 141 height 20
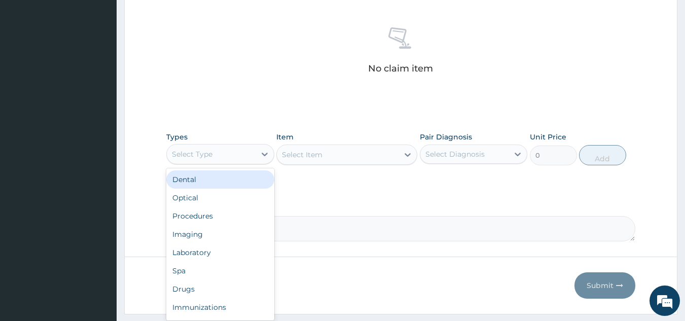
scroll to position [410, 0]
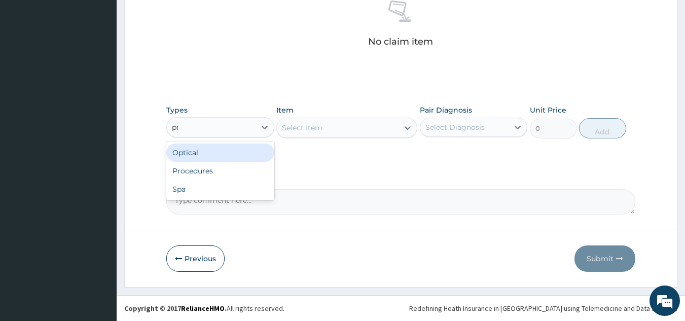
type input "pro"
click at [244, 160] on div "Procedures" at bounding box center [220, 153] width 108 height 18
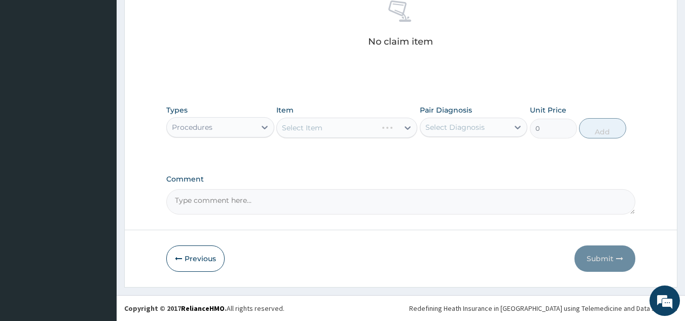
click at [336, 120] on div "Select Item" at bounding box center [346, 128] width 141 height 20
click at [466, 152] on label "Follow-up status" at bounding box center [467, 152] width 60 height 10
checkbox input "true"
click at [368, 124] on div "Select Item" at bounding box center [346, 128] width 141 height 20
click at [363, 135] on div "Select Item" at bounding box center [346, 128] width 141 height 20
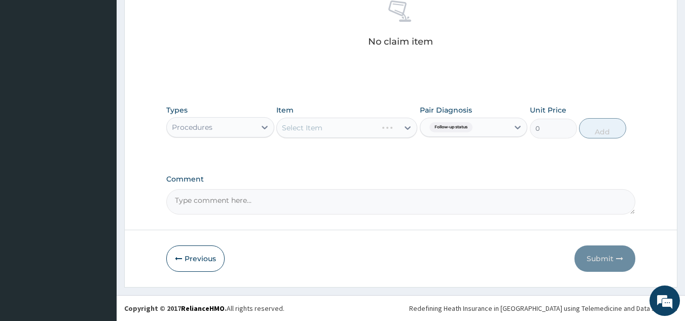
click at [380, 129] on div "Select Item" at bounding box center [346, 128] width 141 height 20
click at [375, 138] on div "Types Procedures Item Select Item Pair Diagnosis Follow-up status Unit Price 0 …" at bounding box center [401, 122] width 470 height 44
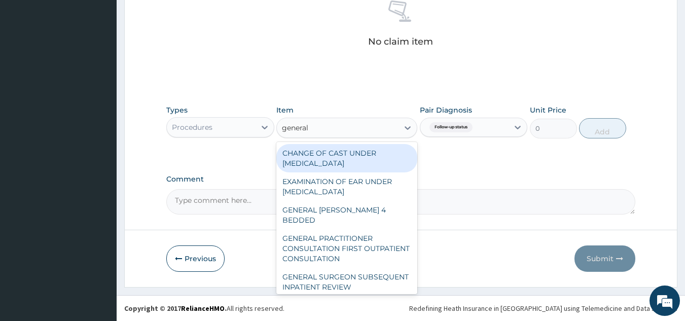
type input "general p"
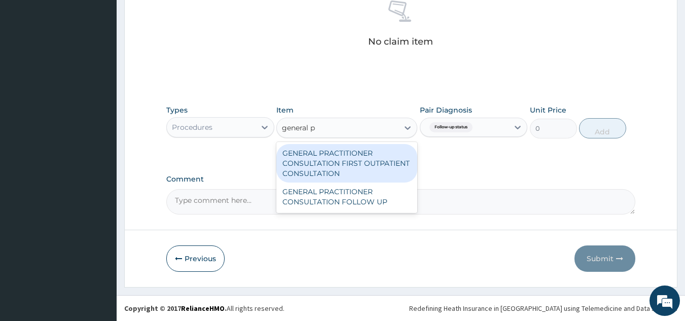
click at [375, 171] on div "GENERAL PRACTITIONER CONSULTATION FIRST OUTPATIENT CONSULTATION" at bounding box center [346, 163] width 141 height 39
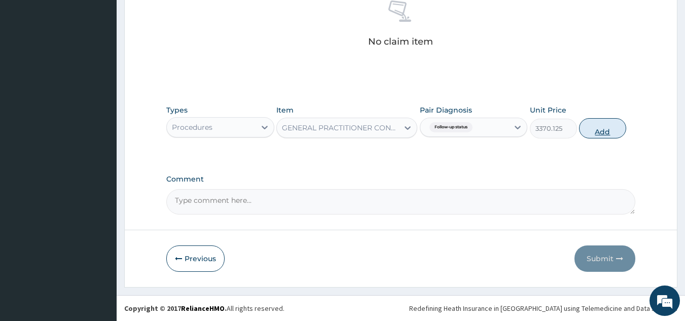
click at [603, 130] on button "Add" at bounding box center [602, 128] width 47 height 20
type input "0"
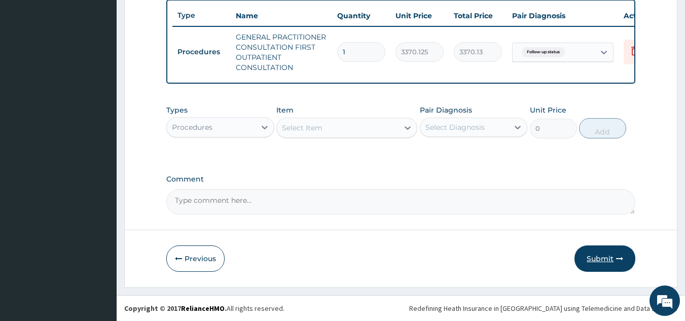
click at [612, 260] on button "Submit" at bounding box center [605, 258] width 61 height 26
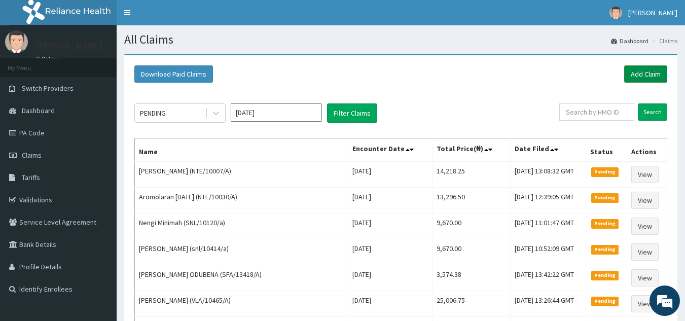
click at [650, 76] on link "Add Claim" at bounding box center [645, 73] width 43 height 17
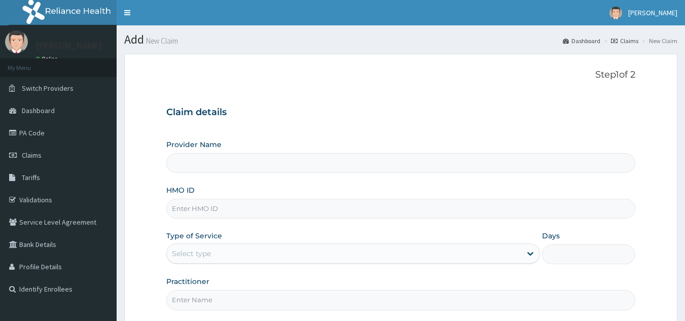
click at [332, 213] on input "HMO ID" at bounding box center [401, 209] width 470 height 20
paste input "WFE/10029/A"
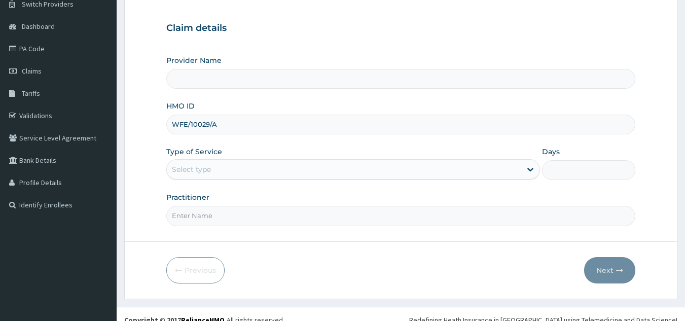
scroll to position [96, 0]
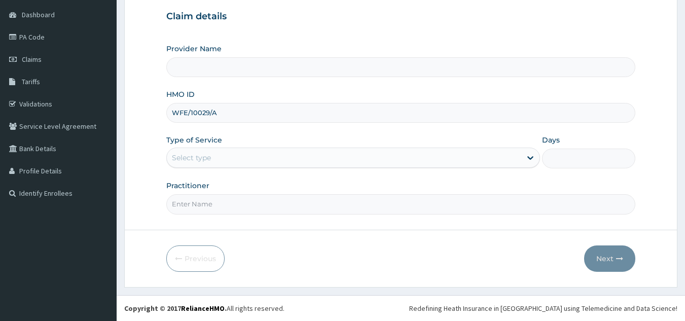
type input "WFE/10029/A"
click at [306, 180] on div "Provider Name HMO ID WFE/10029/A Type of Service Select type Days Practitioner" at bounding box center [401, 129] width 470 height 170
type input "Reliance Family Clinics (RFC) - Lekki"
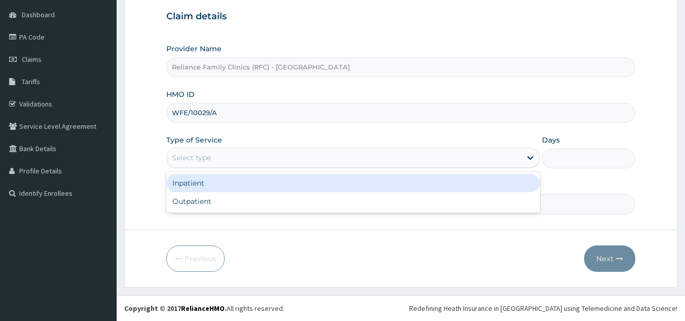
click at [340, 195] on div "Outpatient" at bounding box center [353, 201] width 374 height 18
type input "1"
click at [347, 205] on input "Practitioner" at bounding box center [401, 204] width 470 height 20
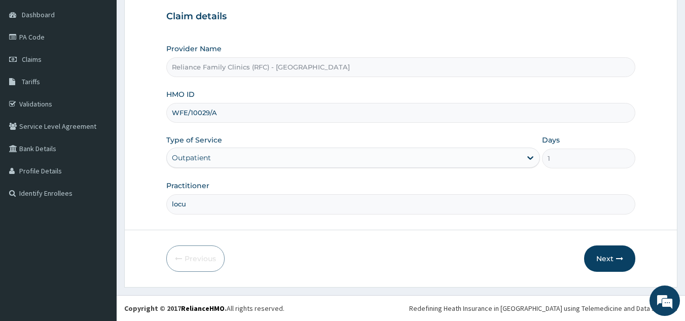
type input "locum"
click at [587, 263] on button "Next" at bounding box center [609, 258] width 51 height 26
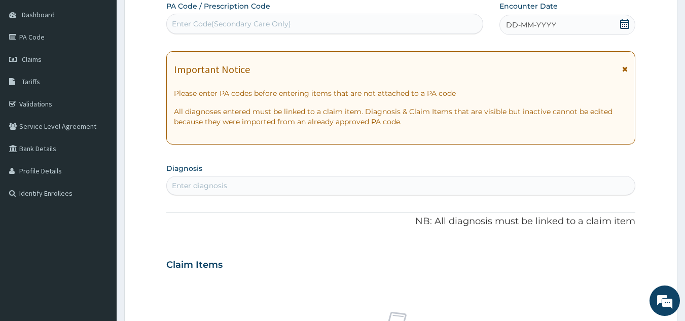
click at [559, 30] on div "DD-MM-YYYY" at bounding box center [568, 25] width 136 height 20
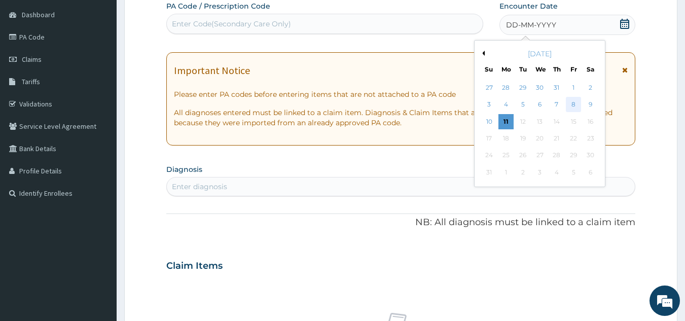
click at [575, 108] on div "8" at bounding box center [573, 104] width 15 height 15
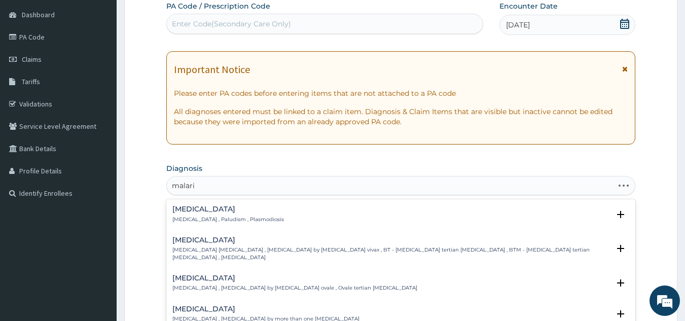
type input "malaria"
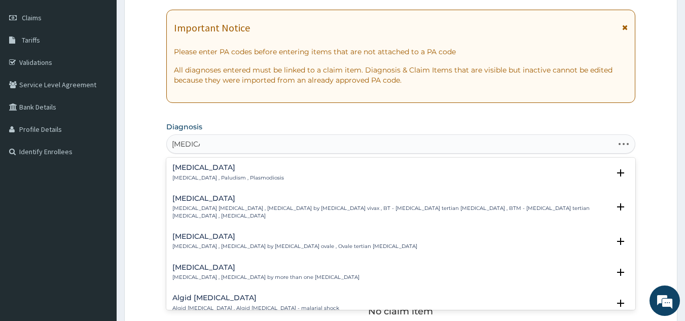
scroll to position [159, 0]
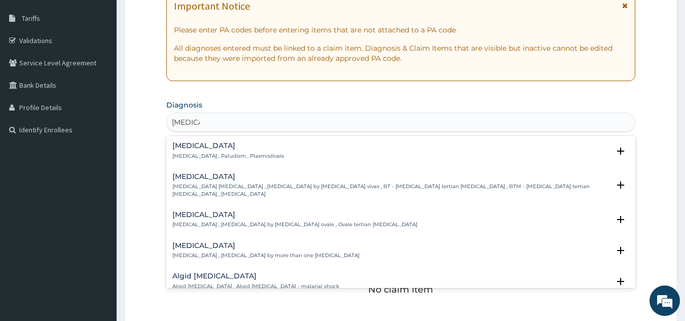
click at [253, 156] on p "Malaria , Paludism , Plasmodiosis" at bounding box center [228, 156] width 112 height 7
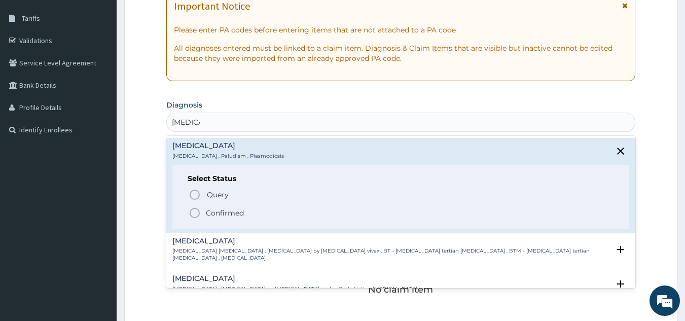
click at [242, 216] on p "Confirmed" at bounding box center [225, 213] width 38 height 10
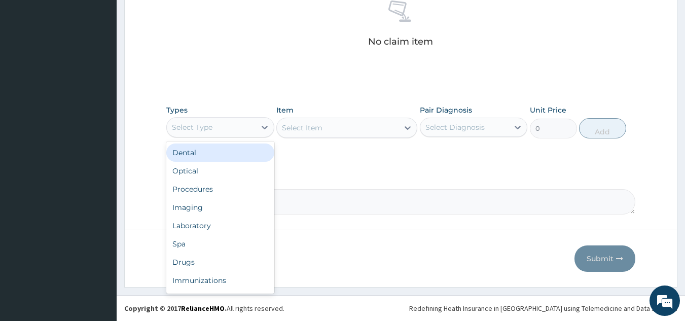
scroll to position [0, 0]
click at [242, 193] on div "Procedures" at bounding box center [220, 189] width 108 height 18
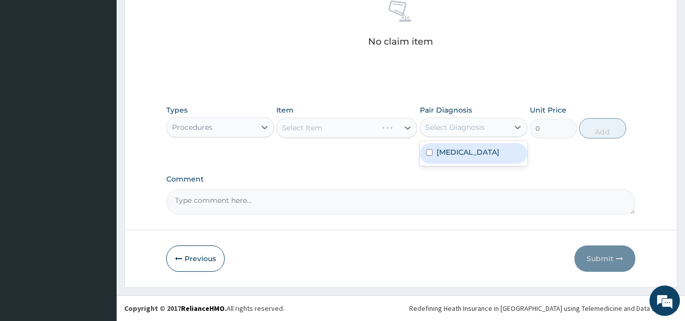
click at [477, 156] on div "Malaria" at bounding box center [474, 153] width 108 height 21
checkbox input "true"
click at [336, 133] on div "Select Item" at bounding box center [346, 128] width 141 height 20
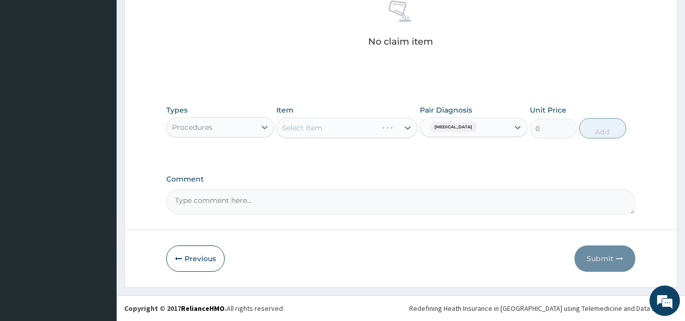
click at [360, 131] on div "Select Item" at bounding box center [346, 128] width 141 height 20
click at [363, 136] on div "Select Item" at bounding box center [346, 128] width 141 height 20
click at [367, 126] on div "Select Item" at bounding box center [346, 128] width 141 height 20
click at [357, 127] on div "Select Item" at bounding box center [346, 128] width 141 height 20
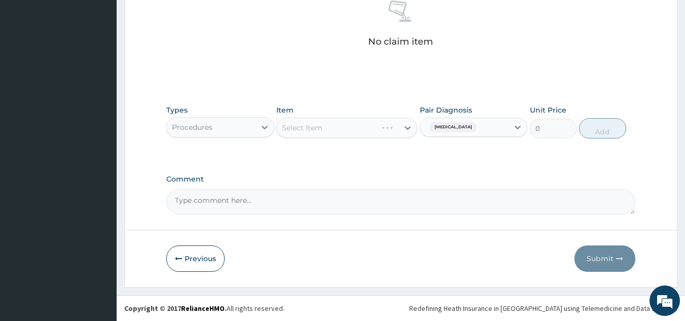
click at [356, 134] on div "Select Item" at bounding box center [346, 128] width 141 height 20
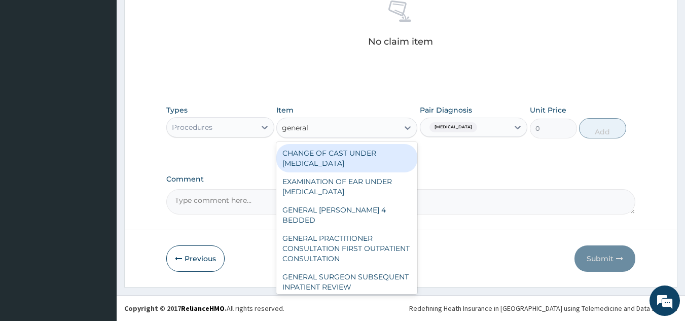
type input "general p"
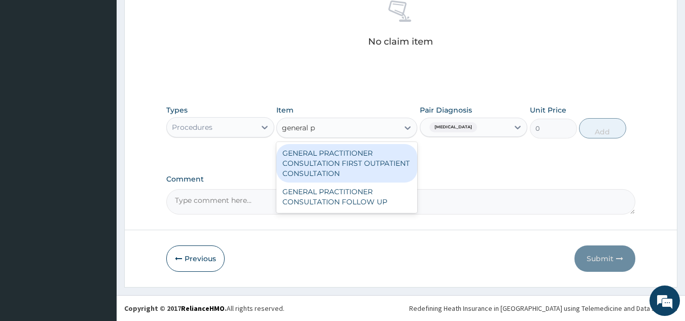
click at [387, 169] on div "GENERAL PRACTITIONER CONSULTATION FIRST OUTPATIENT CONSULTATION" at bounding box center [346, 163] width 141 height 39
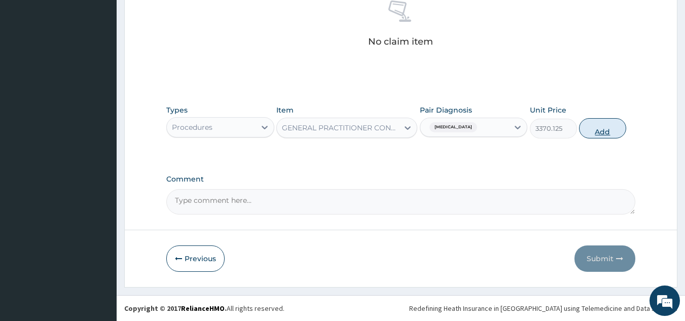
click at [603, 135] on button "Add" at bounding box center [602, 128] width 47 height 20
type input "0"
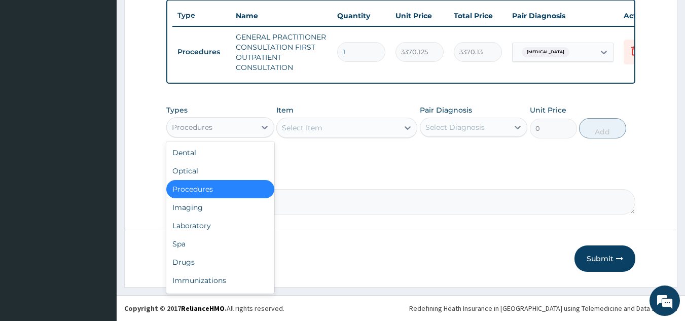
click at [231, 225] on div "Laboratory" at bounding box center [220, 226] width 108 height 18
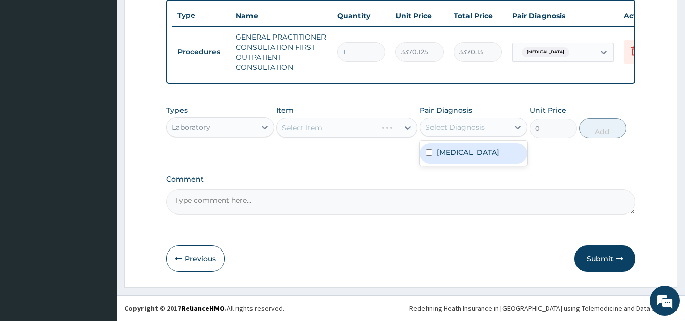
click at [470, 151] on div "Malaria" at bounding box center [474, 153] width 108 height 21
checkbox input "true"
click at [346, 135] on div "Select Item" at bounding box center [346, 128] width 141 height 20
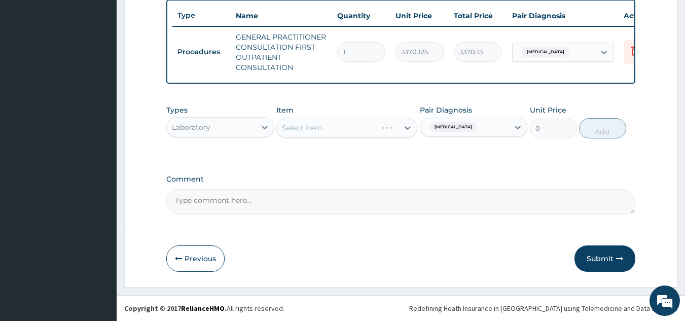
click at [359, 131] on div "Select Item" at bounding box center [346, 128] width 141 height 20
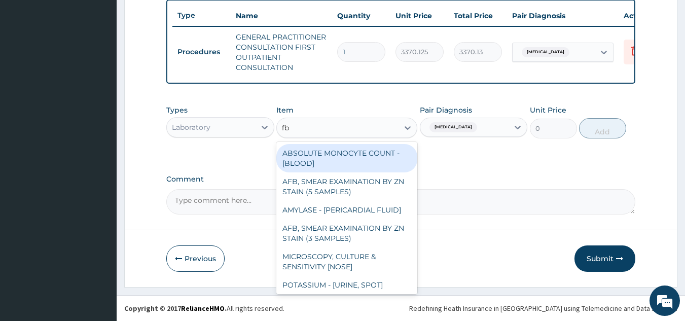
type input "fbc"
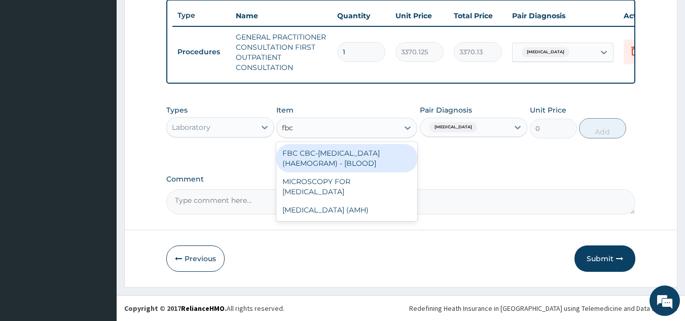
click at [359, 153] on div "FBC CBC-COMPLETE BLOOD COUNT (HAEMOGRAM) - [BLOOD]" at bounding box center [346, 158] width 141 height 28
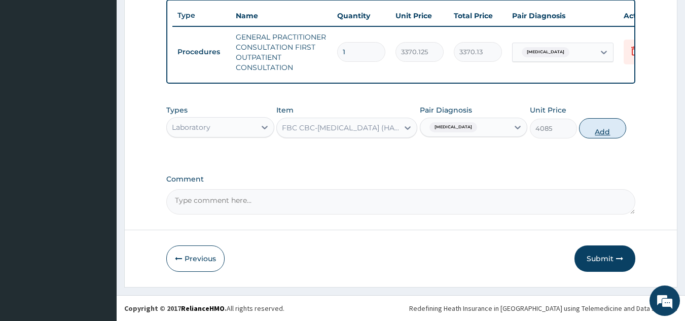
click at [612, 138] on button "Add" at bounding box center [602, 128] width 47 height 20
type input "0"
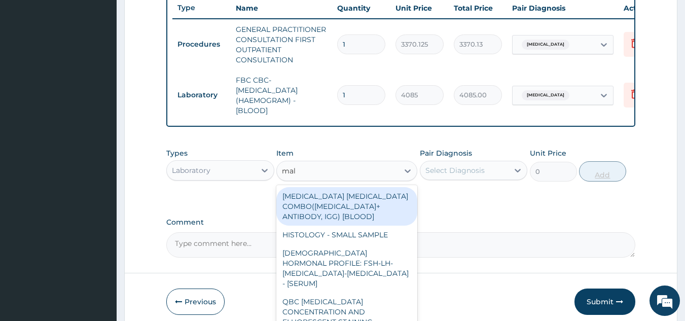
type input "mala"
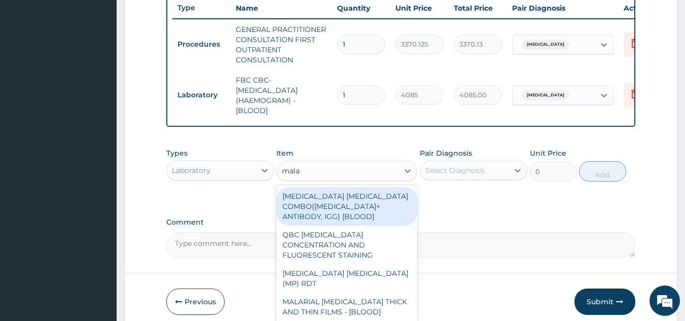
click at [396, 266] on div "MALARIA PARASITE (MP) RDT" at bounding box center [346, 278] width 141 height 28
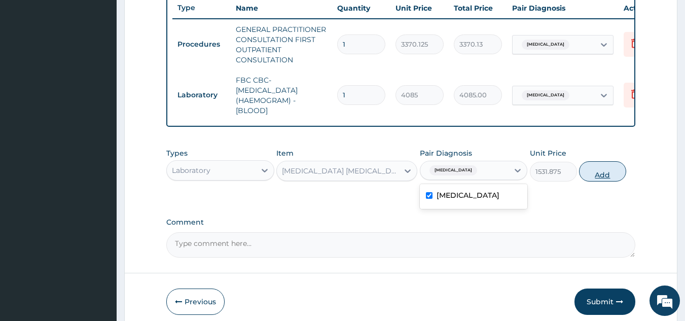
click at [598, 174] on button "Add" at bounding box center [602, 171] width 47 height 20
type input "0"
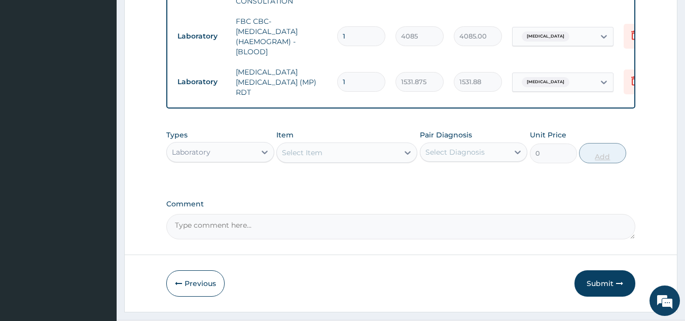
scroll to position [471, 0]
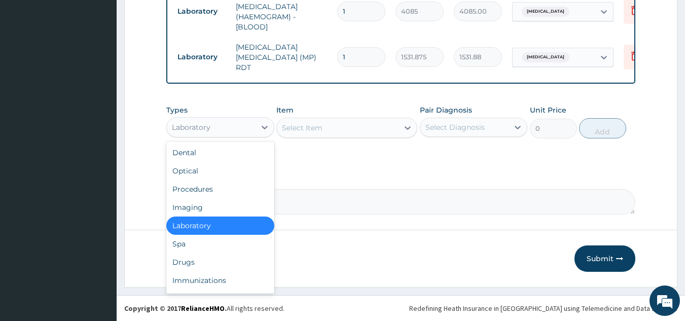
click at [225, 257] on div "Drugs" at bounding box center [220, 262] width 108 height 18
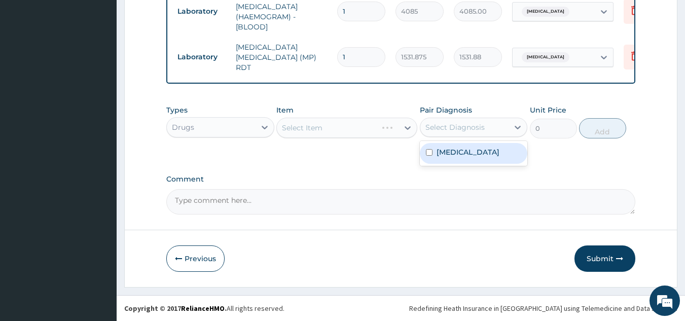
click at [456, 153] on label "Malaria" at bounding box center [468, 152] width 63 height 10
checkbox input "true"
click at [345, 134] on div "Select Item" at bounding box center [346, 128] width 141 height 20
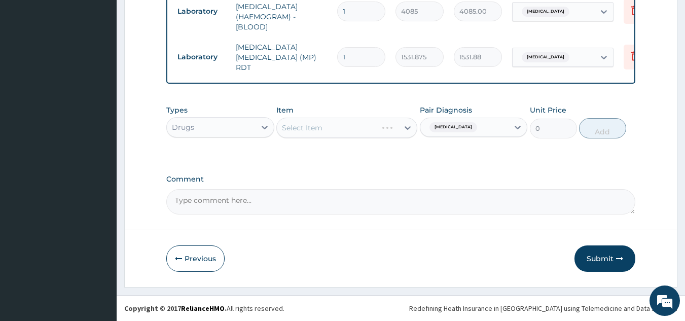
click at [358, 131] on div "Select Item" at bounding box center [346, 128] width 141 height 20
click at [348, 130] on div "Select Item" at bounding box center [346, 128] width 141 height 20
click at [340, 124] on div "Select Item" at bounding box center [346, 128] width 141 height 20
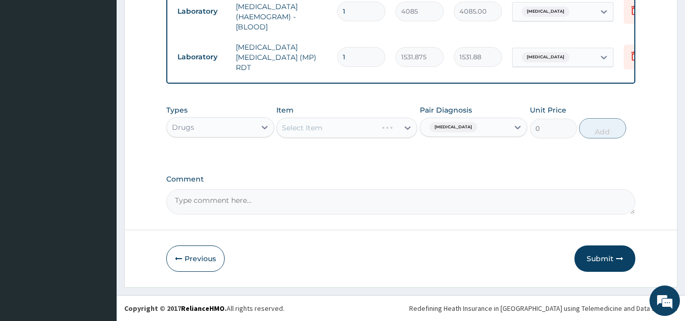
click at [367, 127] on div "Select Item" at bounding box center [346, 128] width 141 height 20
click at [368, 134] on div "Select Item" at bounding box center [346, 128] width 141 height 20
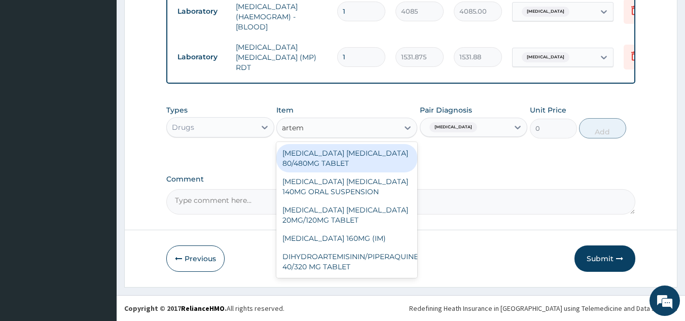
type input "arteme"
click at [389, 158] on div "ARTEMETHER LUMEFANTRINE 80/480MG TABLET" at bounding box center [346, 158] width 141 height 28
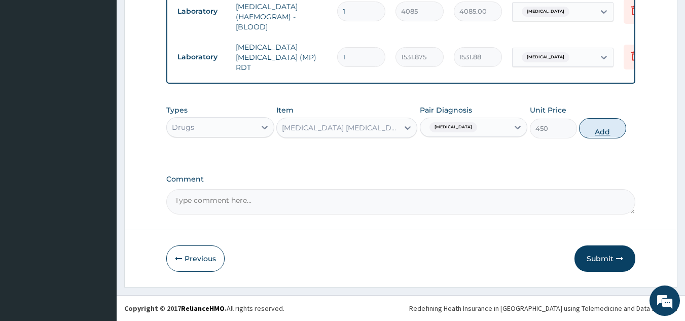
click at [606, 136] on button "Add" at bounding box center [602, 128] width 47 height 20
type input "0"
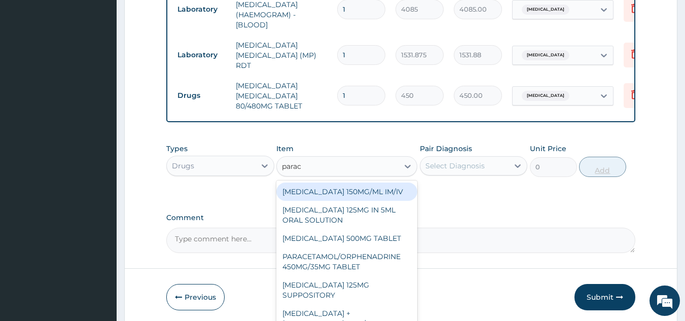
type input "parace"
click at [394, 240] on div "PARACETAMOL 500MG TABLET" at bounding box center [346, 238] width 141 height 18
type input "30"
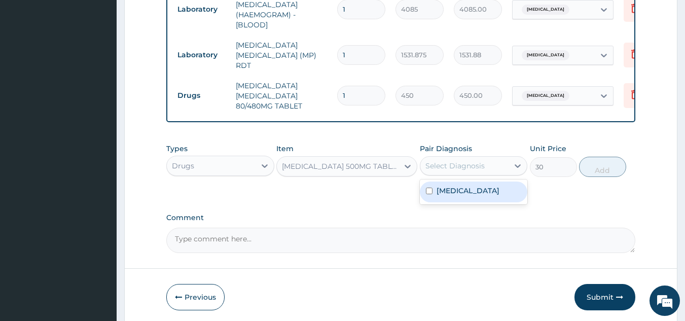
click at [481, 197] on div "Malaria" at bounding box center [474, 192] width 108 height 21
checkbox input "true"
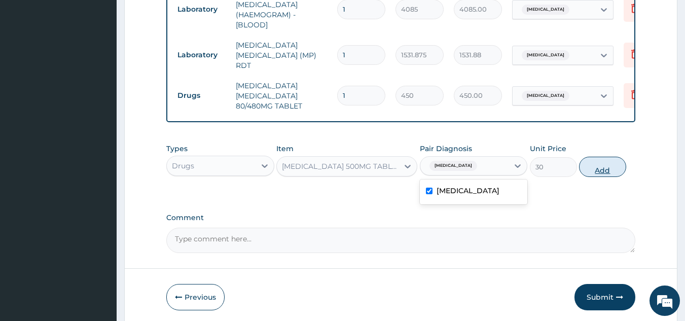
click at [591, 163] on button "Add" at bounding box center [602, 167] width 47 height 20
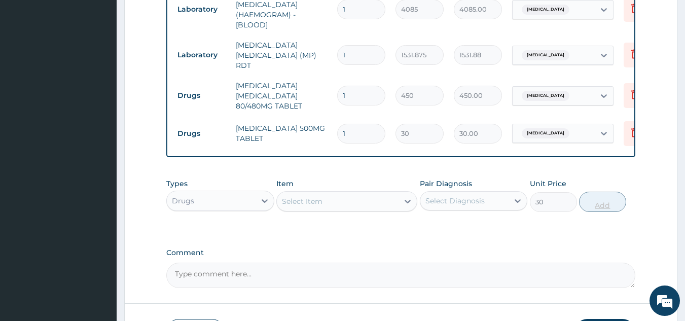
type input "0"
click at [368, 86] on input "1" at bounding box center [361, 96] width 48 height 20
type input "0.00"
type input "6"
type input "2700.00"
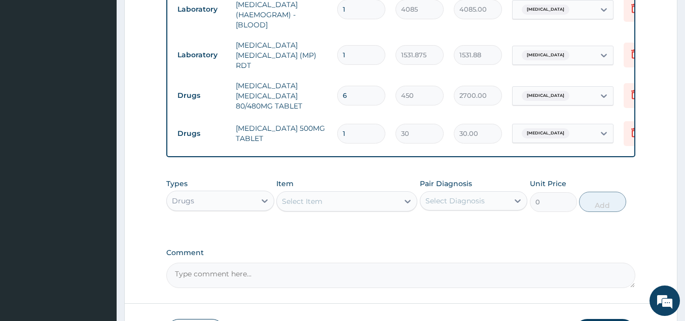
type input "6"
click at [375, 132] on input "1" at bounding box center [361, 134] width 48 height 20
type input "18"
type input "540.00"
type input "18"
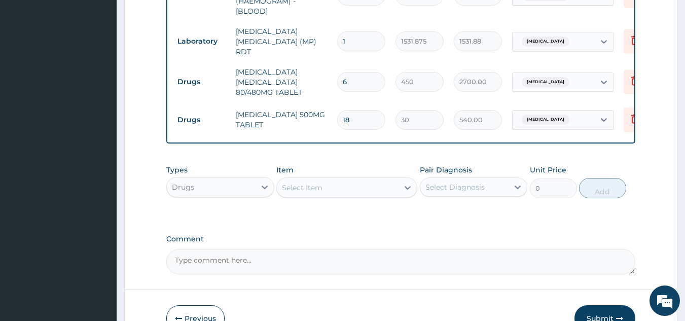
scroll to position [547, 0]
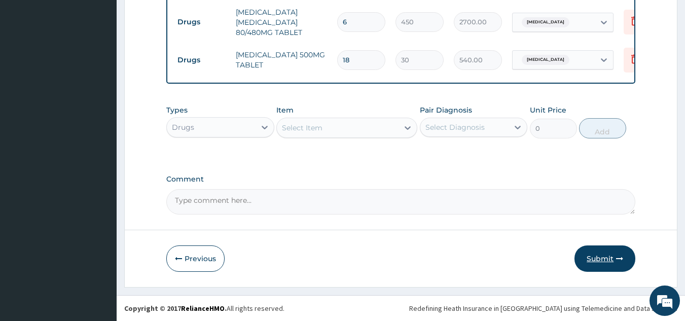
click at [610, 261] on button "Submit" at bounding box center [605, 258] width 61 height 26
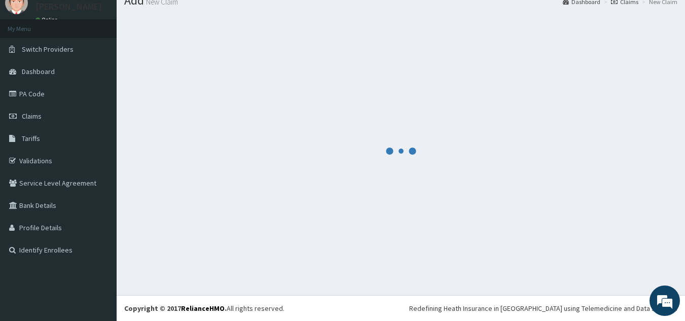
scroll to position [39, 0]
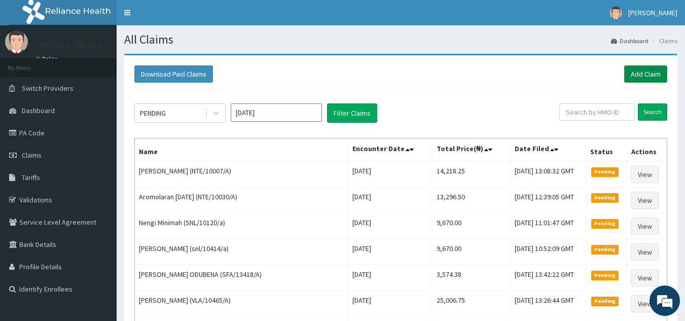
click at [650, 74] on link "Add Claim" at bounding box center [645, 73] width 43 height 17
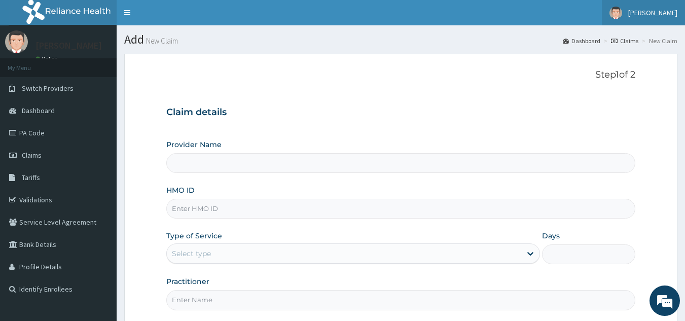
type input "Reliance Family Clinics (RFC) - [GEOGRAPHIC_DATA]"
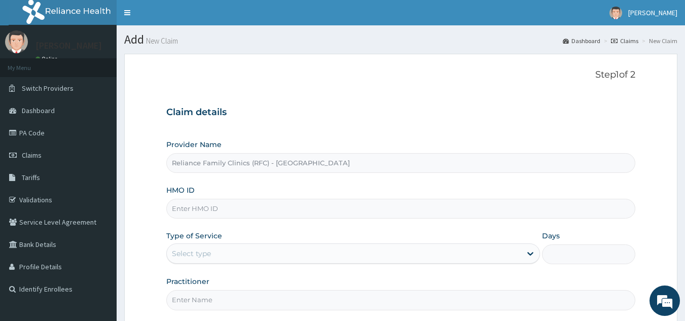
click at [349, 212] on input "HMO ID" at bounding box center [401, 209] width 470 height 20
paste input "Titilayo [PERSON_NAME]"
type input "T"
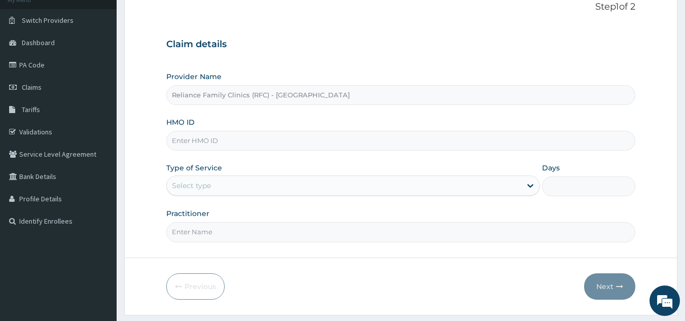
scroll to position [70, 0]
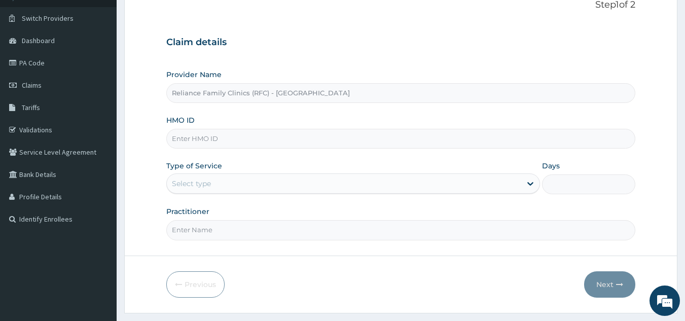
click at [272, 136] on input "HMO ID" at bounding box center [401, 139] width 470 height 20
paste input "Titilayo [PERSON_NAME]"
type input "Ti"
